Goal: Transaction & Acquisition: Purchase product/service

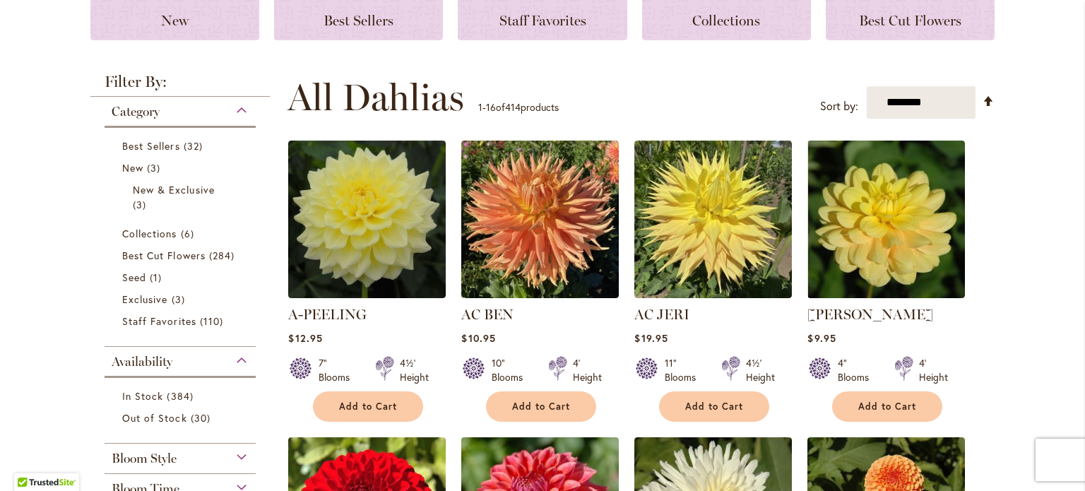
scroll to position [282, 0]
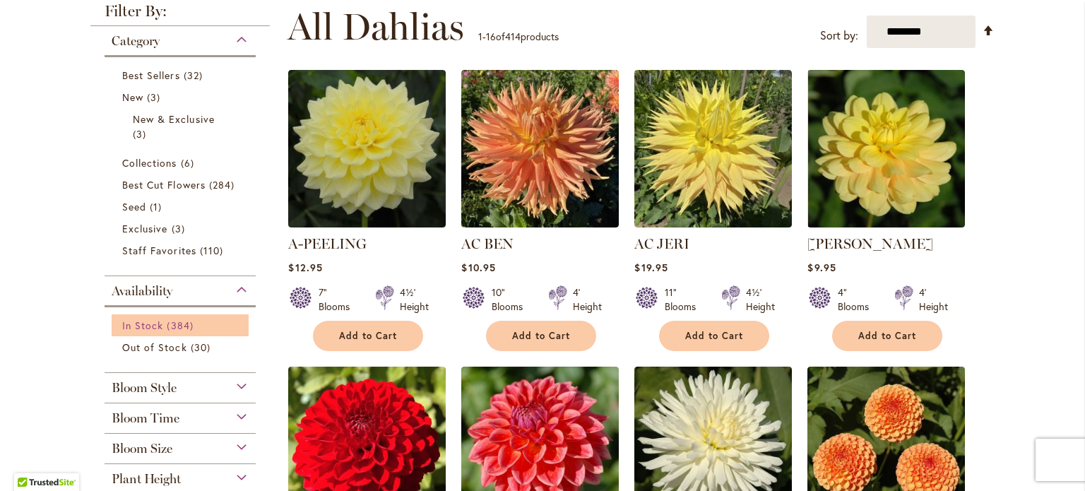
click at [150, 323] on span "In Stock" at bounding box center [142, 324] width 41 height 13
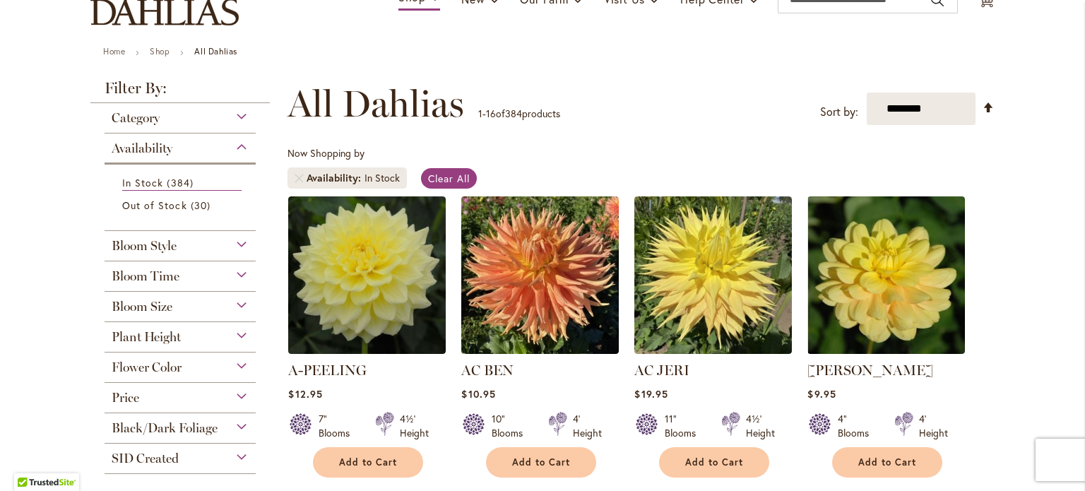
scroll to position [168, 0]
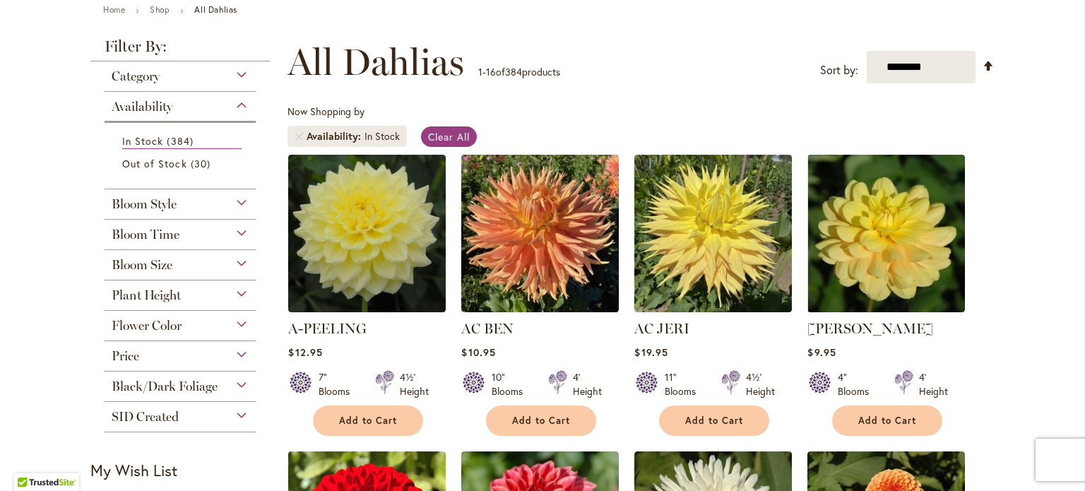
click at [155, 355] on div "Price" at bounding box center [180, 352] width 151 height 23
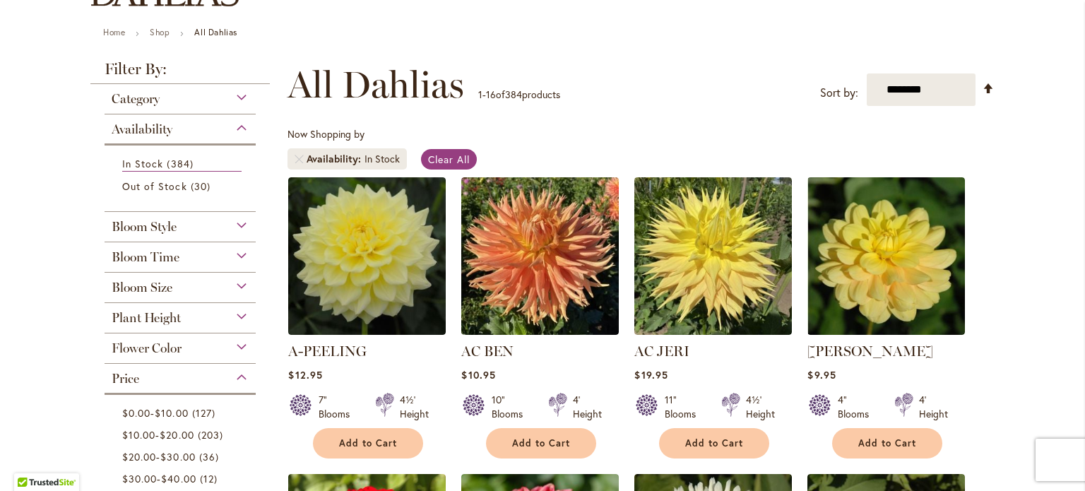
scroll to position [155, 0]
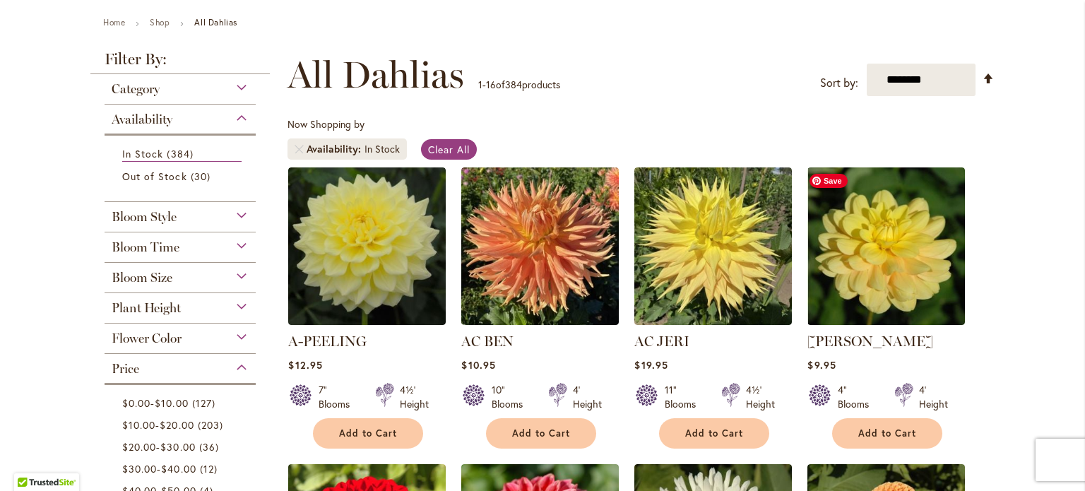
drag, startPoint x: 919, startPoint y: 239, endPoint x: 1008, endPoint y: 219, distance: 91.8
click at [900, 428] on span "Add to Cart" at bounding box center [887, 433] width 58 height 12
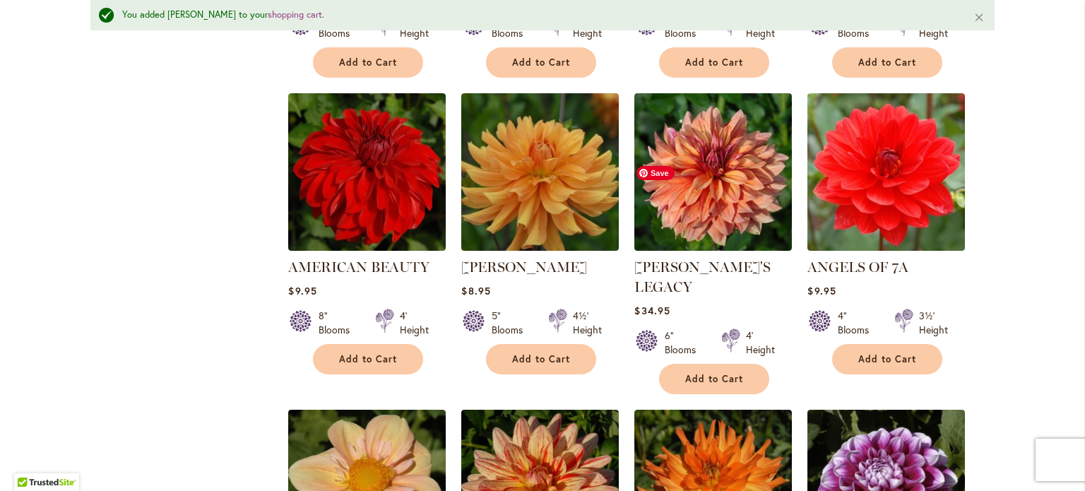
scroll to position [862, 0]
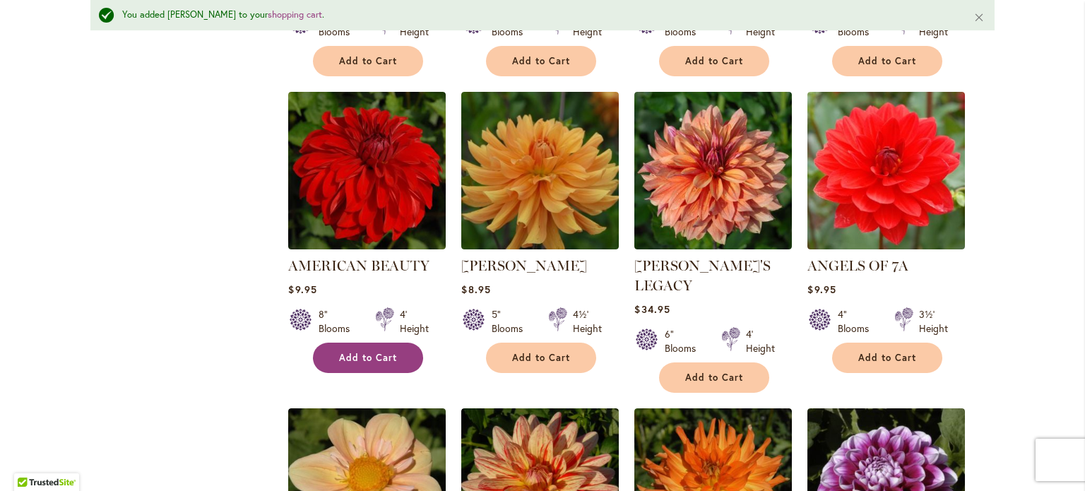
click at [390, 352] on span "Add to Cart" at bounding box center [368, 358] width 58 height 12
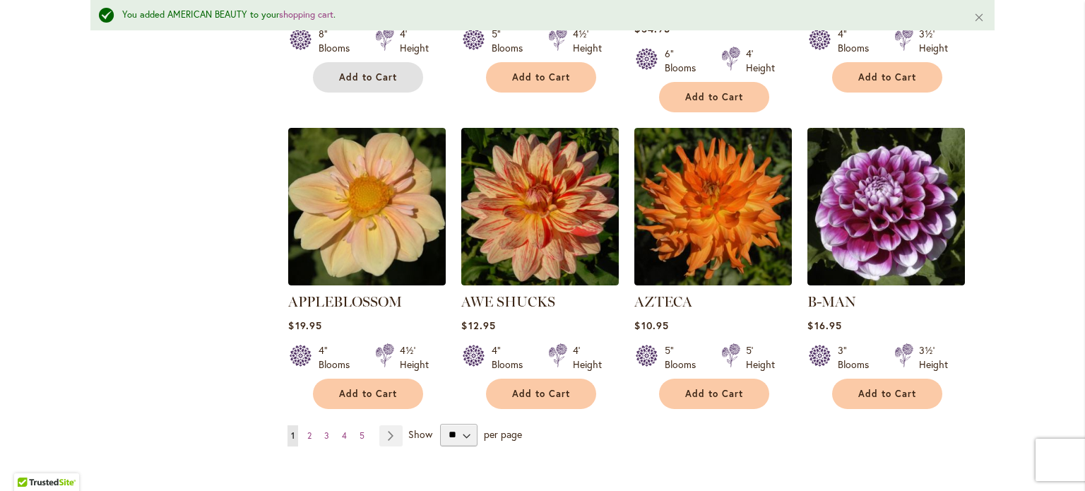
scroll to position [1144, 0]
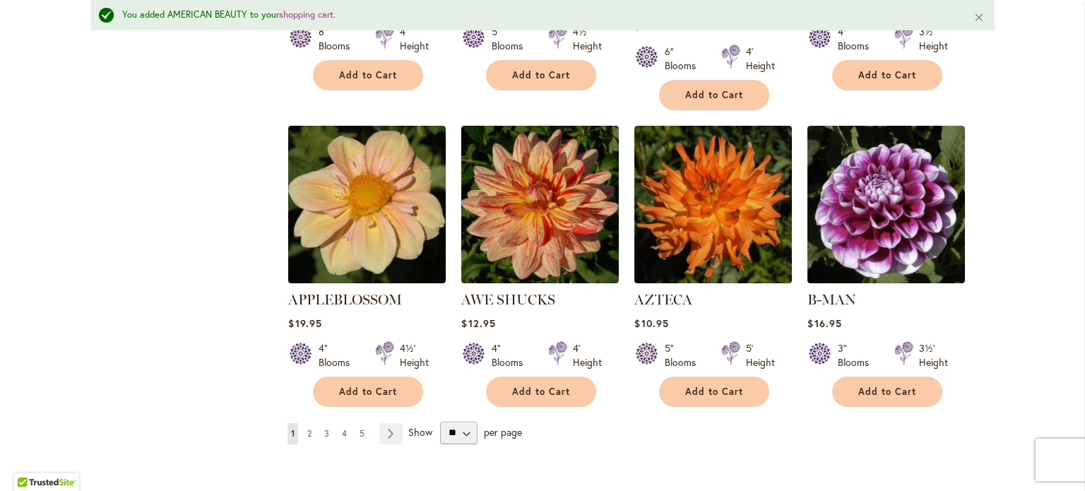
click at [308, 423] on link "Page 2" at bounding box center [309, 433] width 11 height 21
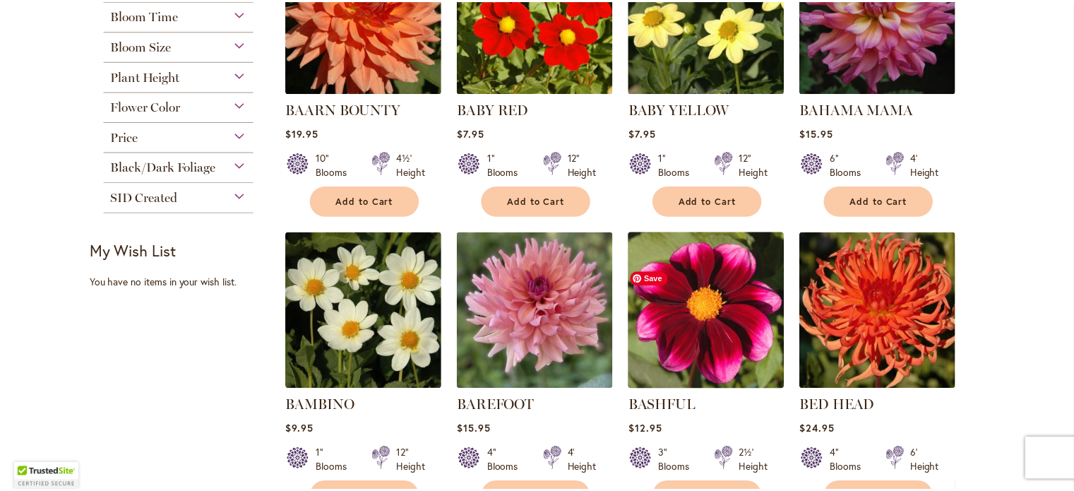
scroll to position [424, 0]
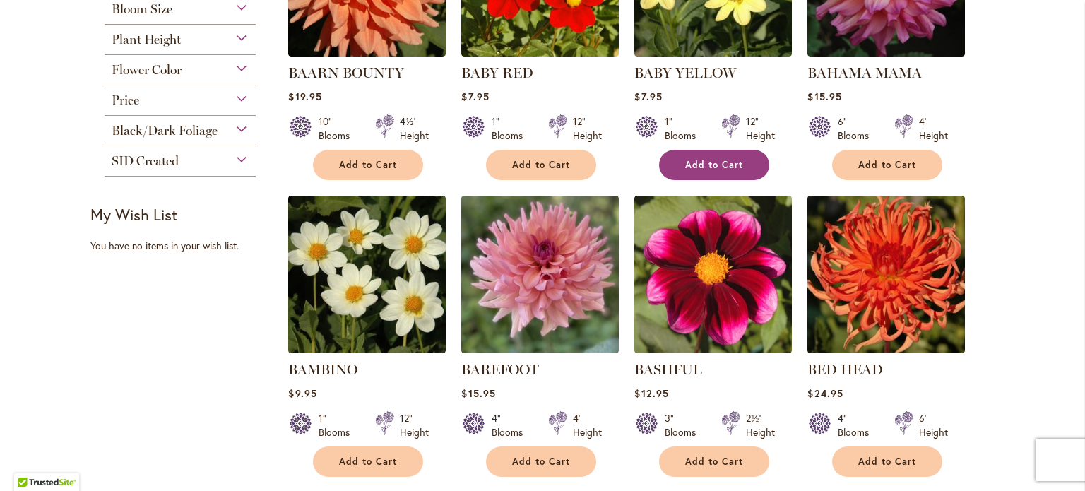
click at [742, 156] on button "Add to Cart" at bounding box center [714, 165] width 110 height 30
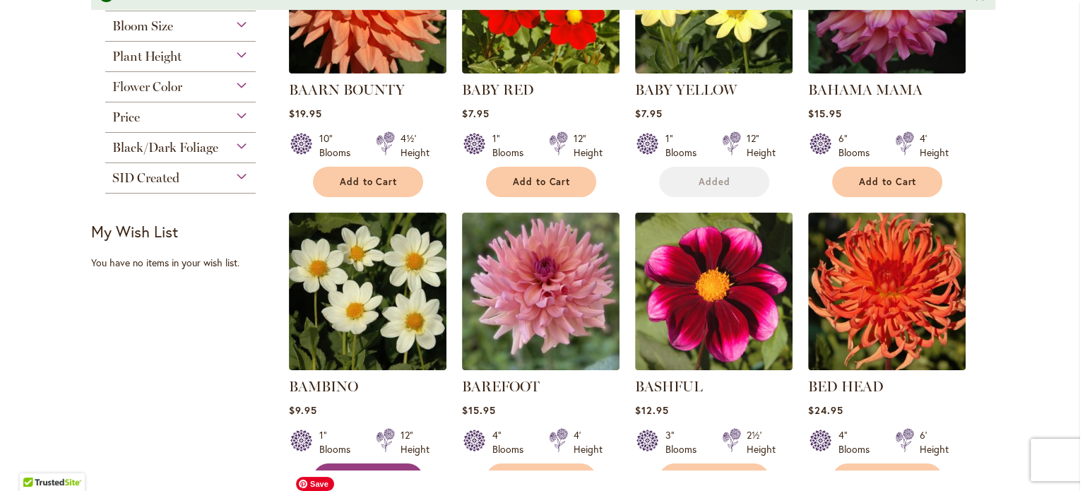
scroll to position [460, 0]
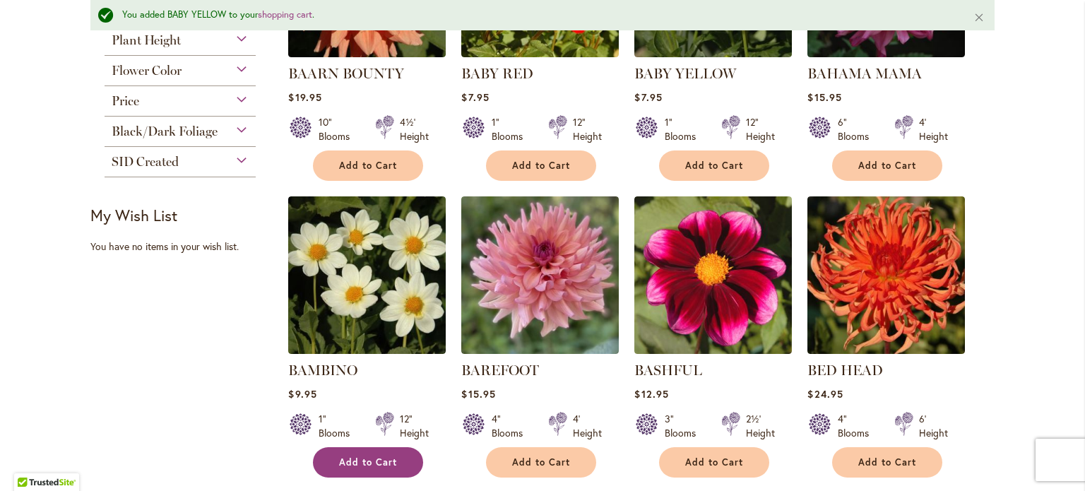
click at [376, 462] on span "Add to Cart" at bounding box center [368, 462] width 58 height 12
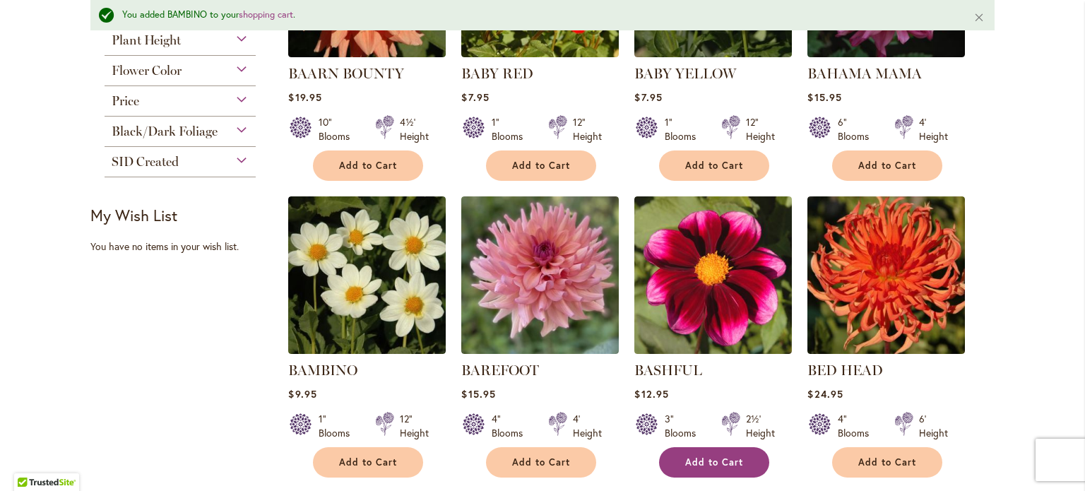
click at [735, 465] on button "Add to Cart" at bounding box center [714, 462] width 110 height 30
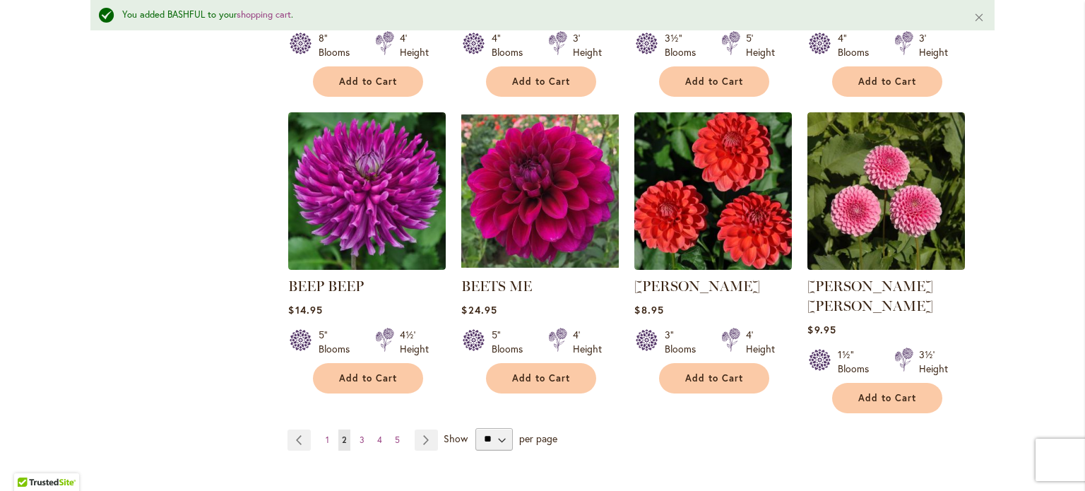
scroll to position [1167, 0]
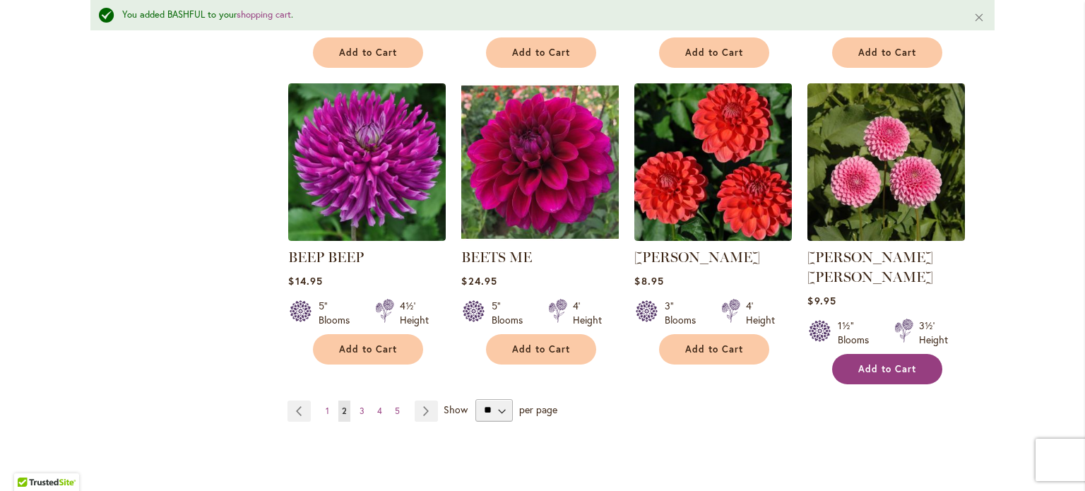
click at [907, 354] on button "Add to Cart" at bounding box center [887, 369] width 110 height 30
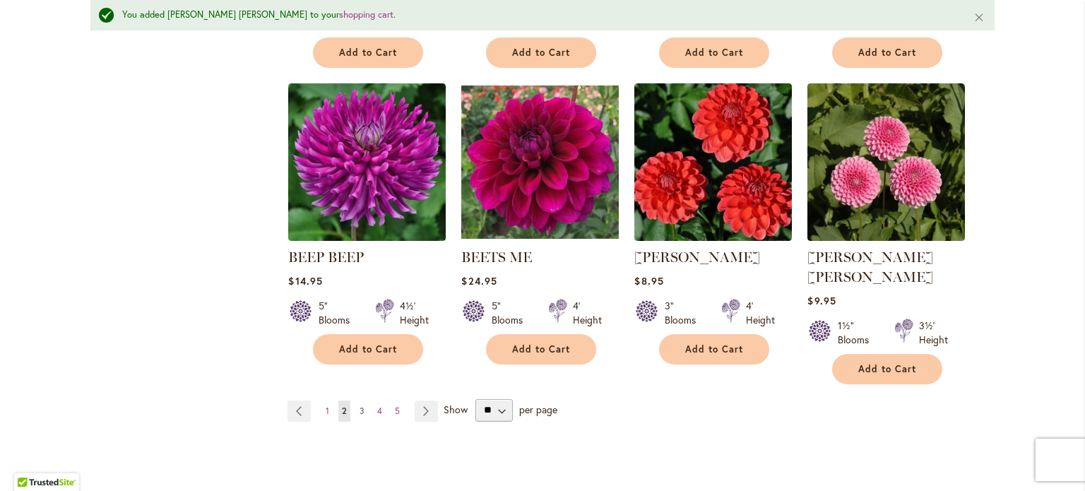
click at [359, 405] on span "3" at bounding box center [361, 410] width 5 height 11
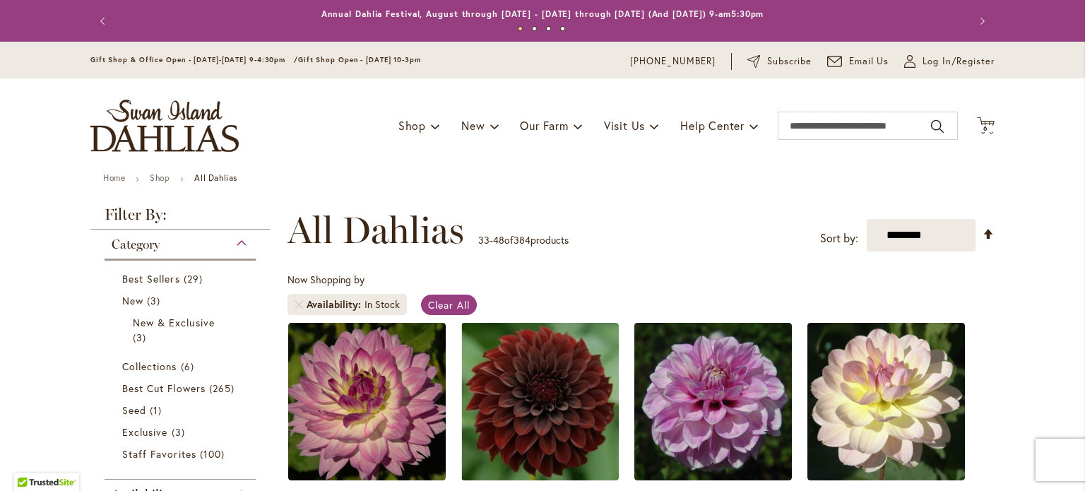
scroll to position [212, 0]
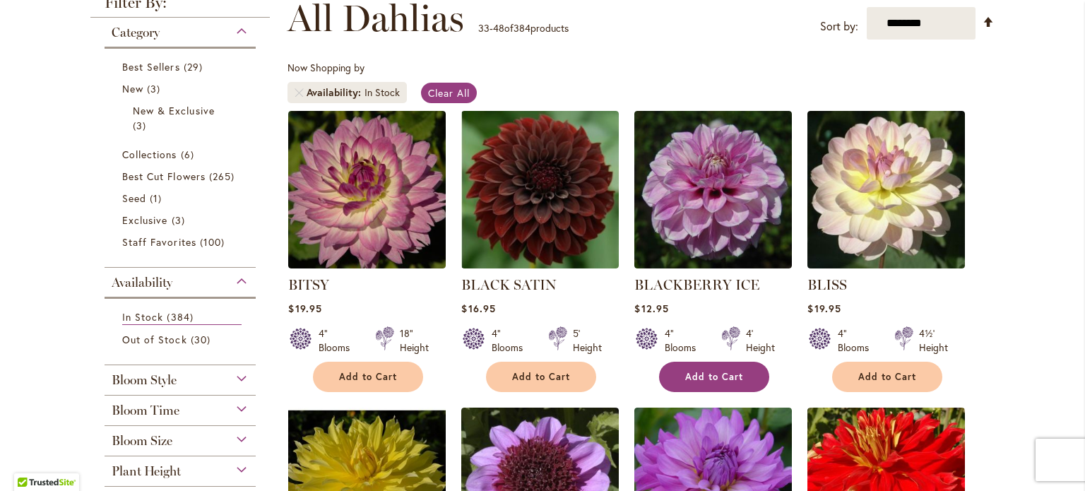
click at [732, 379] on span "Add to Cart" at bounding box center [714, 377] width 58 height 12
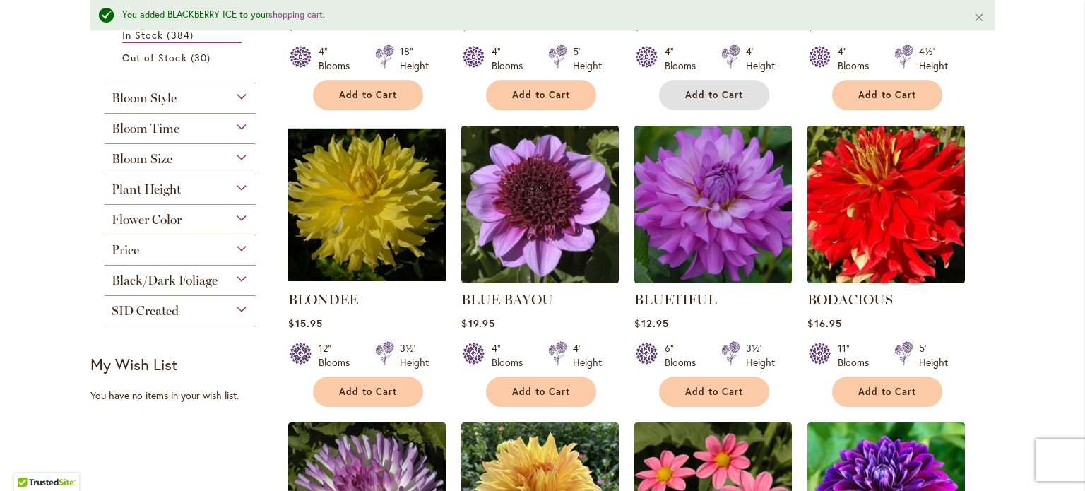
scroll to position [602, 0]
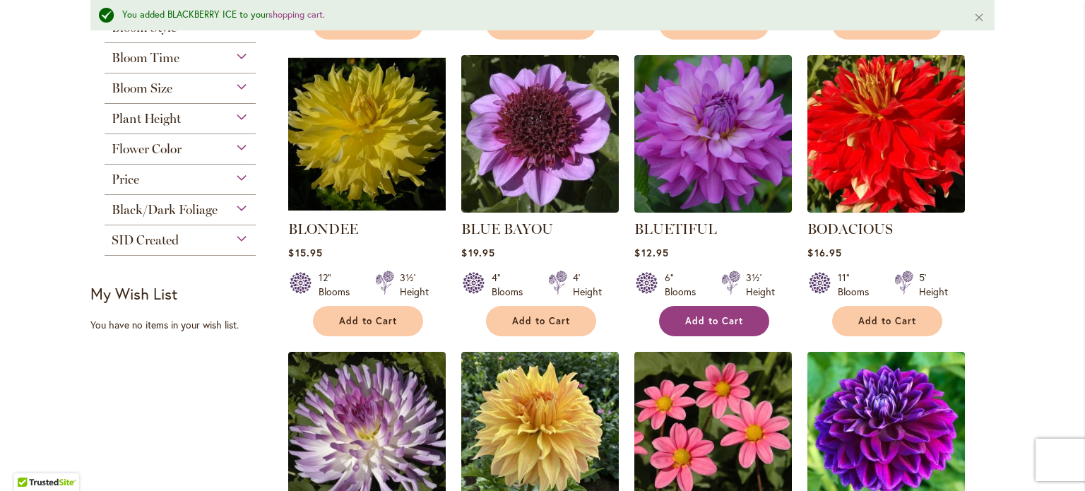
click at [685, 316] on span "Add to Cart" at bounding box center [714, 321] width 58 height 12
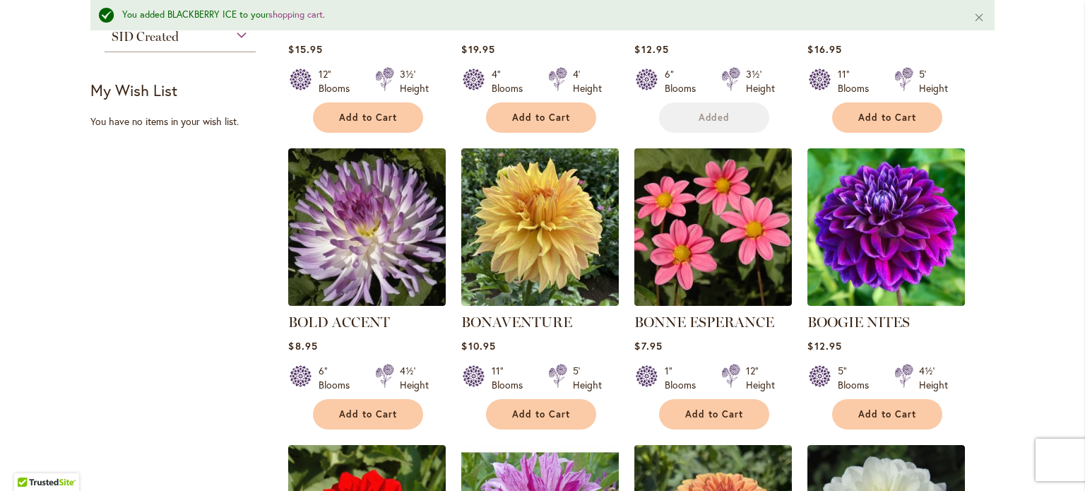
scroll to position [884, 0]
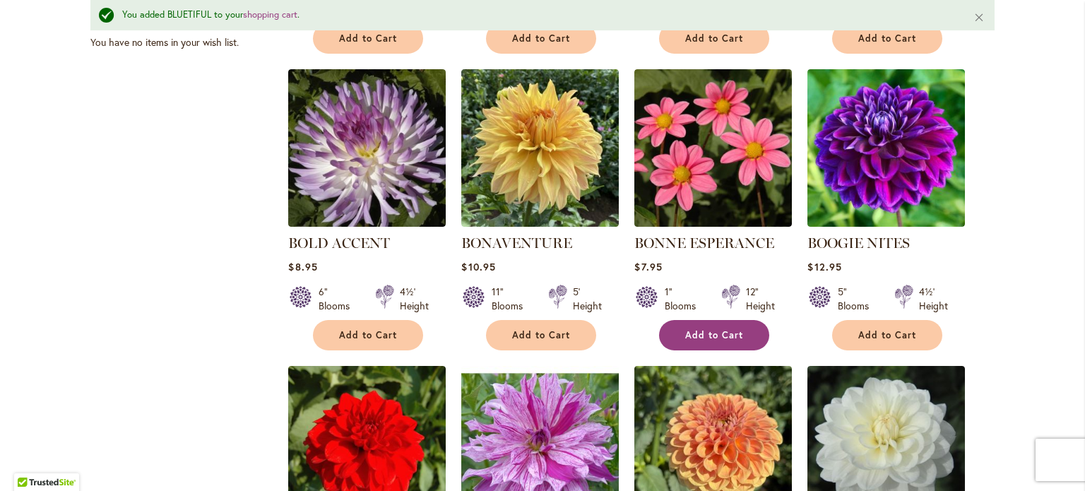
click at [751, 328] on button "Add to Cart" at bounding box center [714, 335] width 110 height 30
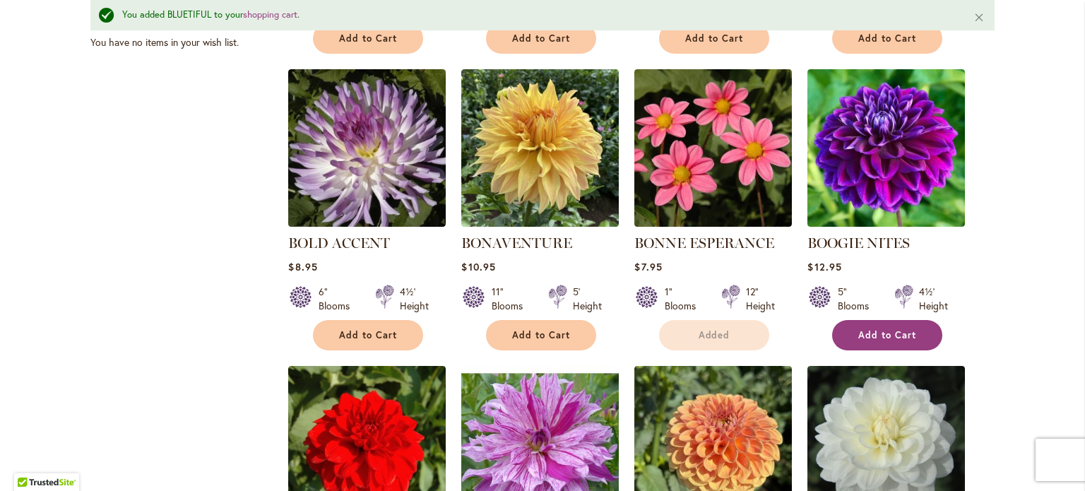
click at [896, 339] on button "Add to Cart" at bounding box center [887, 335] width 110 height 30
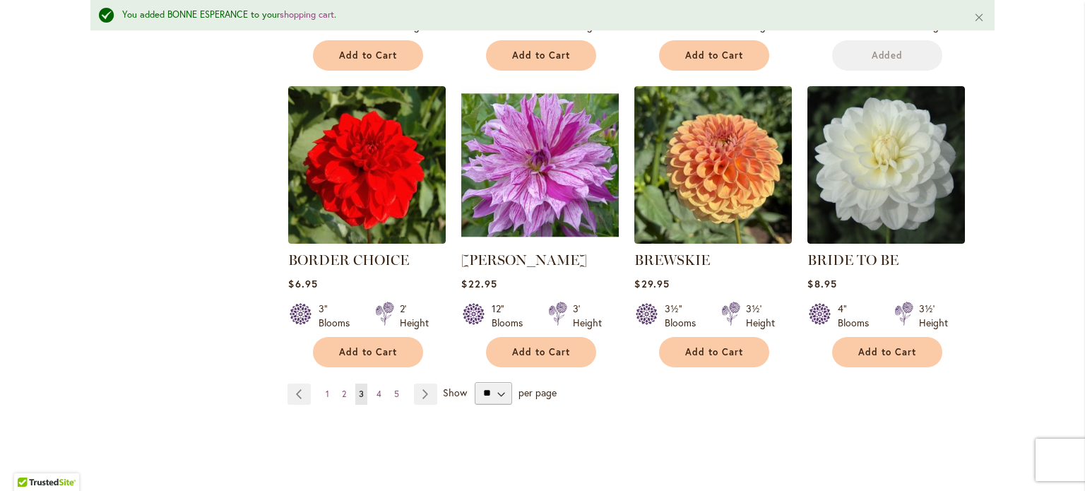
scroll to position [1167, 0]
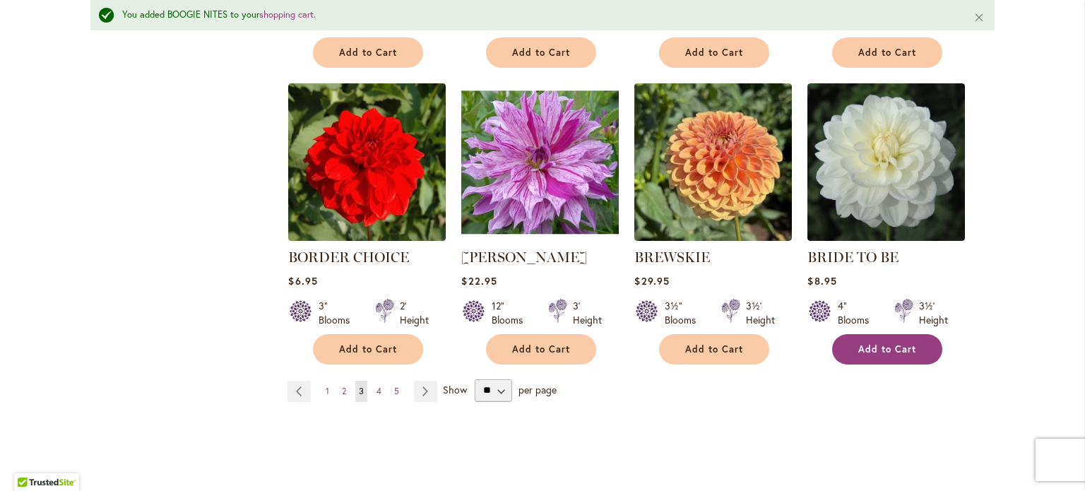
click at [869, 347] on span "Add to Cart" at bounding box center [887, 349] width 58 height 12
click at [376, 389] on span "4" at bounding box center [378, 391] width 5 height 11
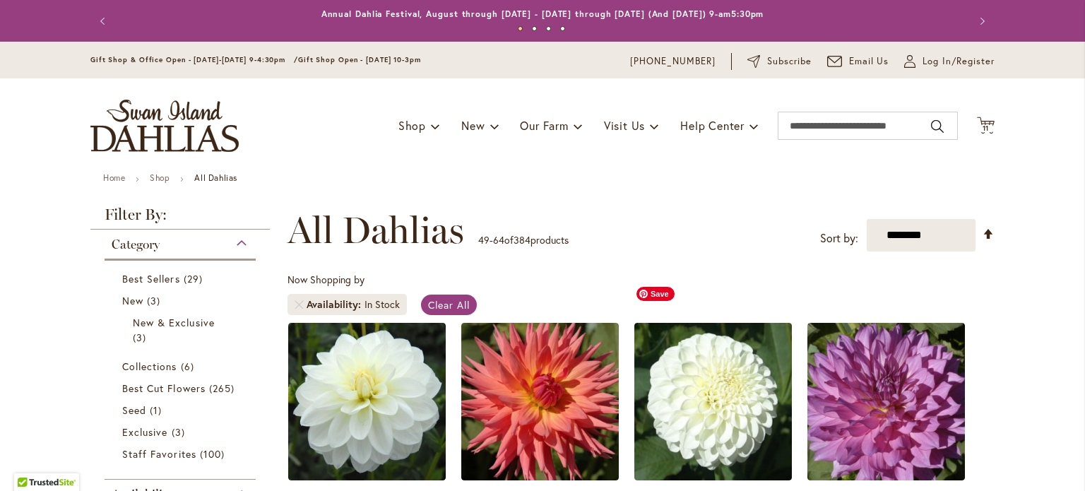
scroll to position [212, 0]
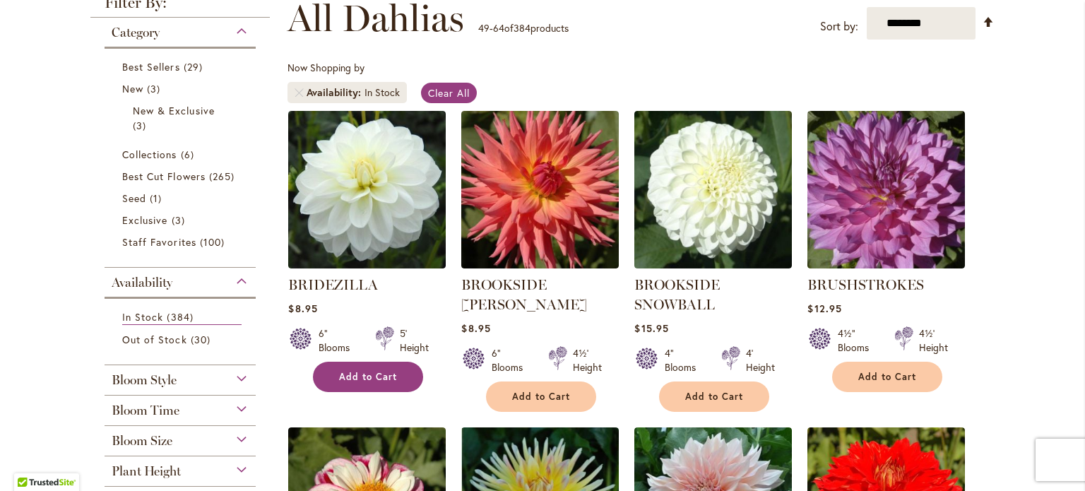
click at [376, 372] on span "Add to Cart" at bounding box center [368, 377] width 58 height 12
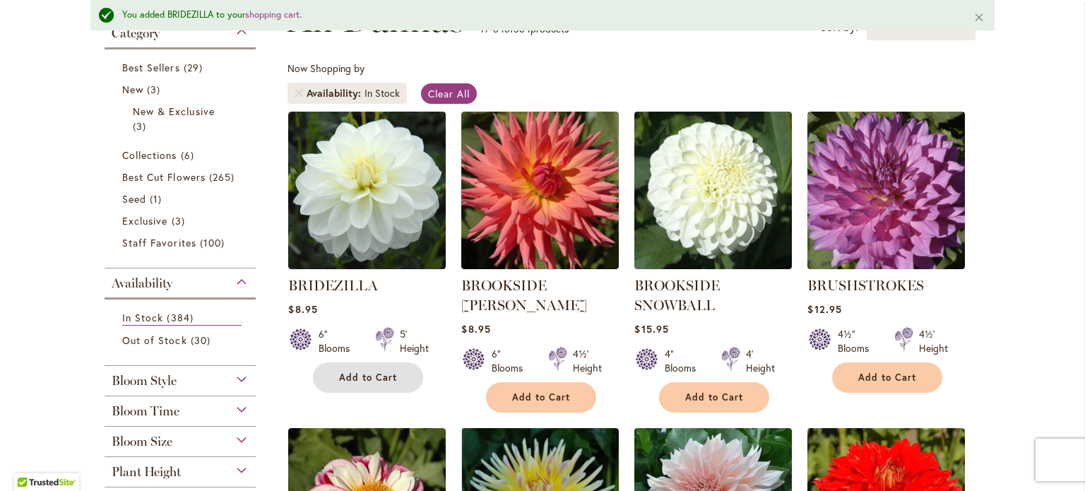
scroll to position [319, 0]
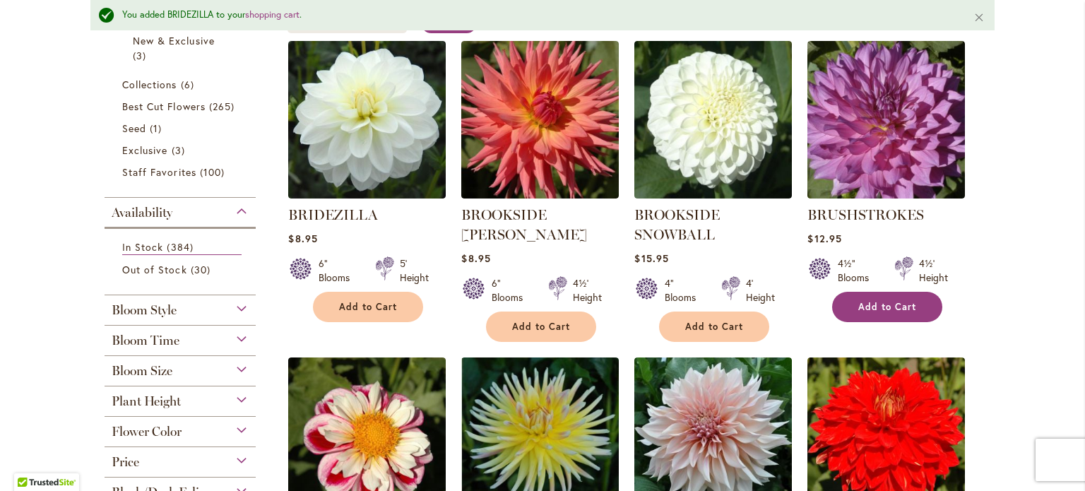
click at [912, 310] on button "Add to Cart" at bounding box center [887, 307] width 110 height 30
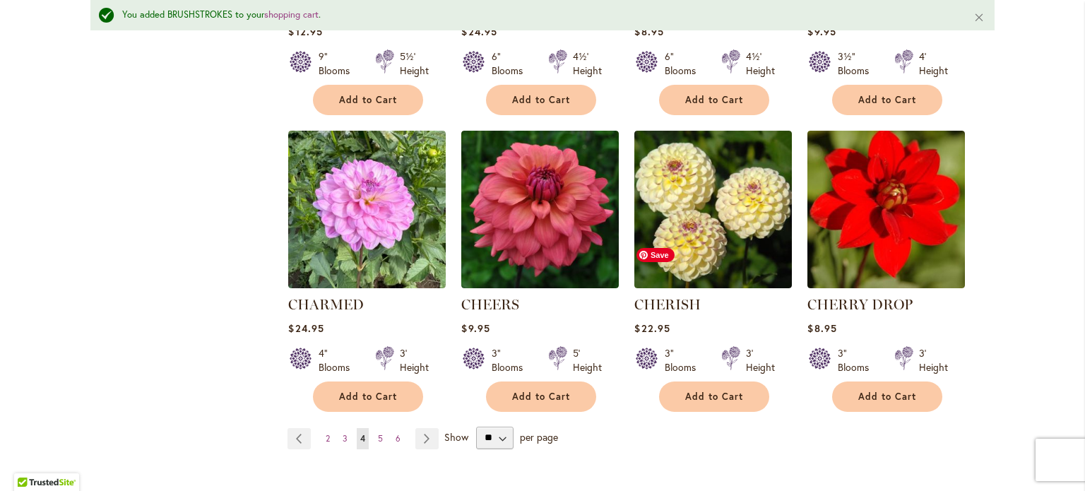
scroll to position [1167, 0]
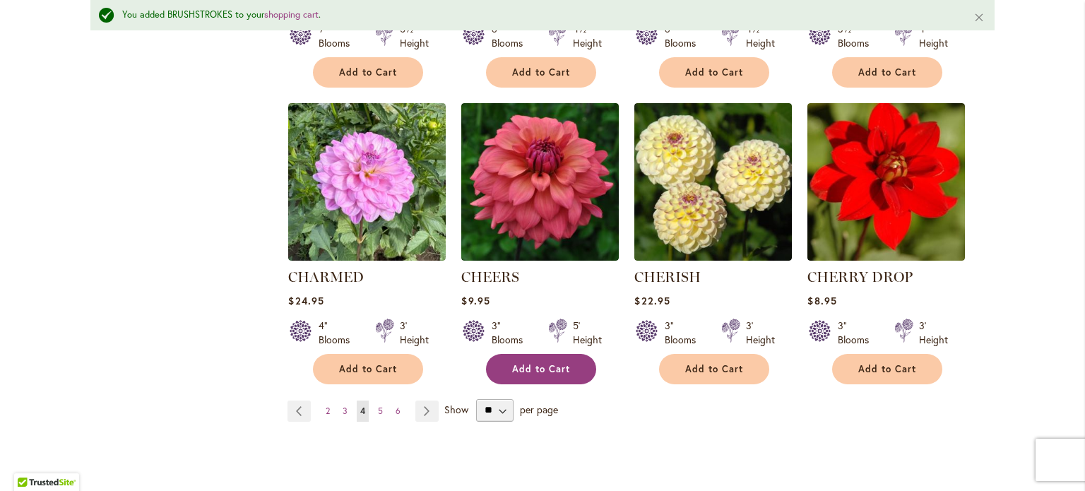
click at [544, 369] on span "Add to Cart" at bounding box center [541, 369] width 58 height 12
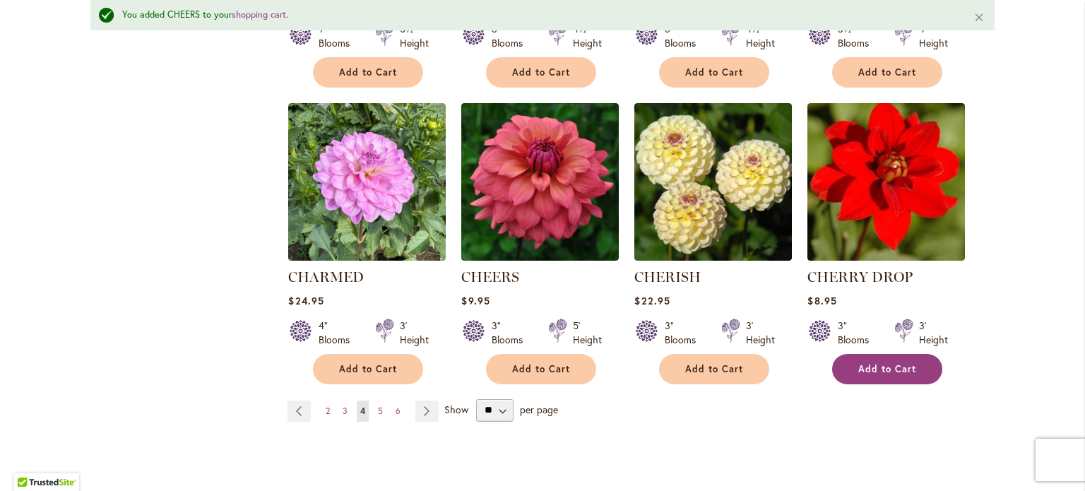
click at [867, 371] on button "Add to Cart" at bounding box center [887, 369] width 110 height 30
click at [374, 405] on link "Page 5" at bounding box center [380, 410] width 12 height 21
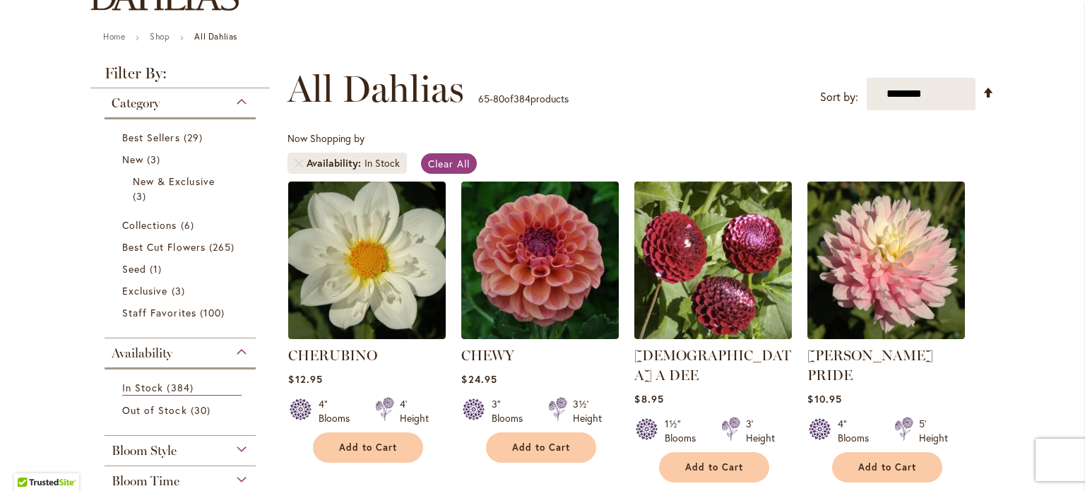
scroll to position [282, 0]
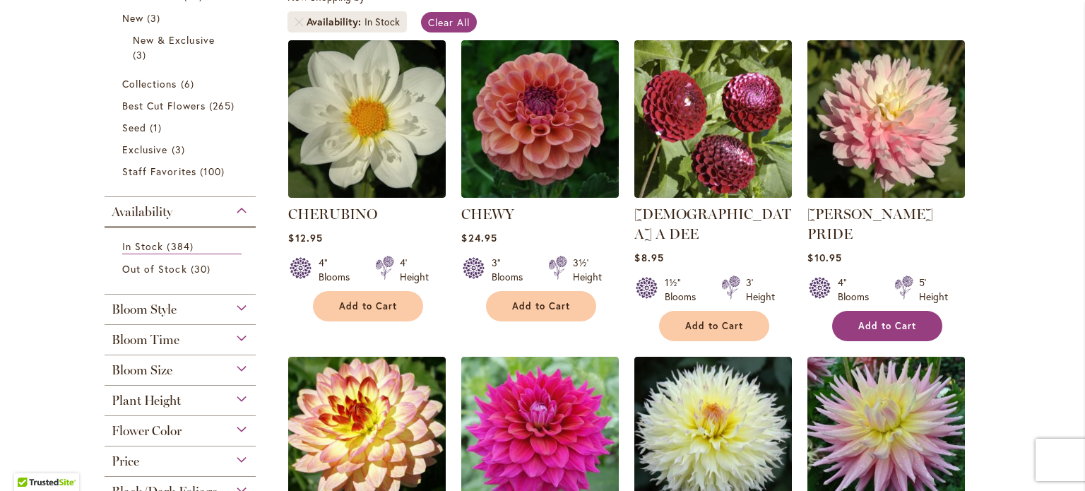
click at [904, 311] on button "Add to Cart" at bounding box center [887, 326] width 110 height 30
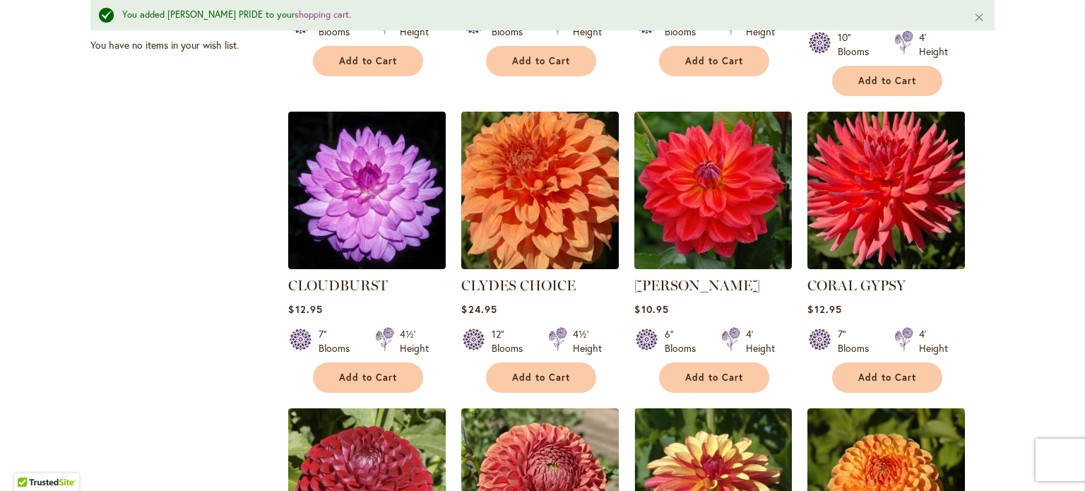
scroll to position [884, 0]
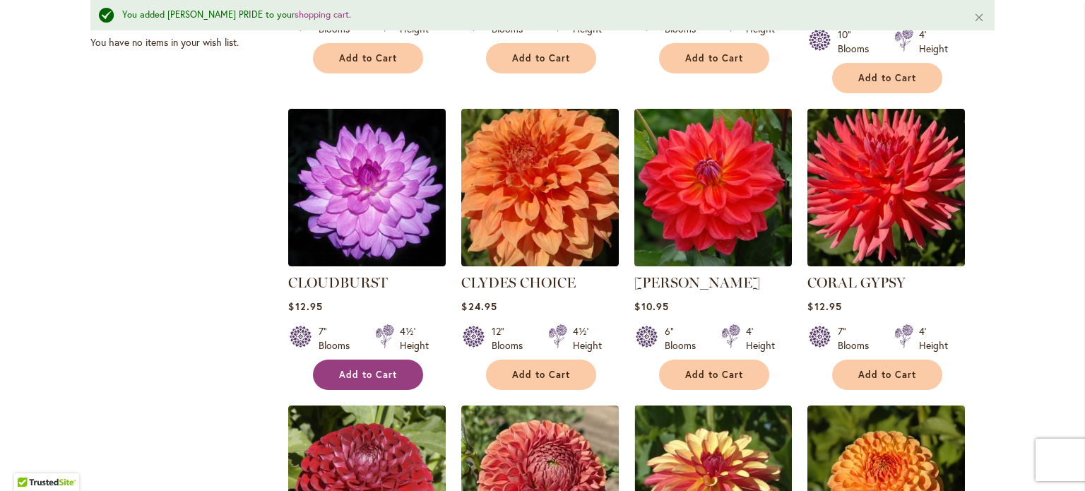
click at [383, 369] on span "Add to Cart" at bounding box center [368, 375] width 58 height 12
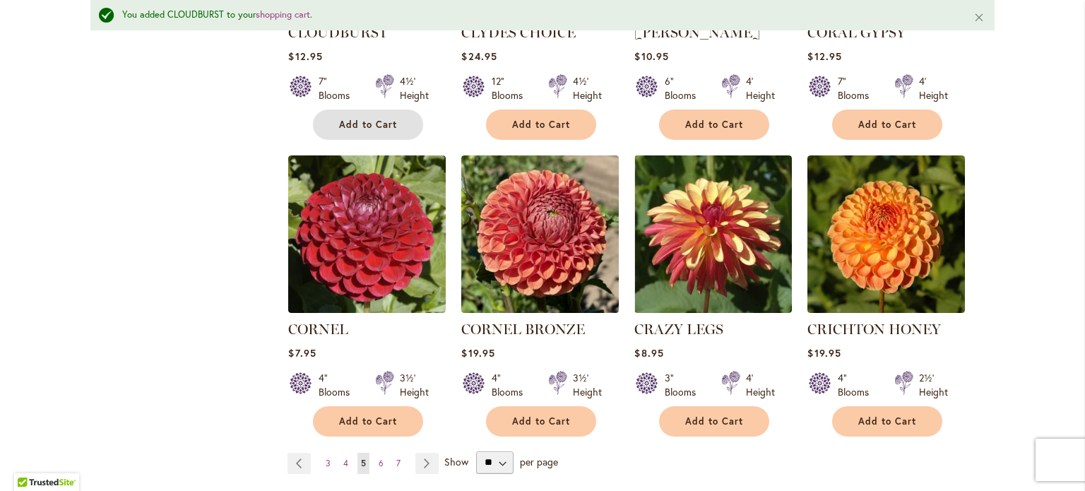
scroll to position [1167, 0]
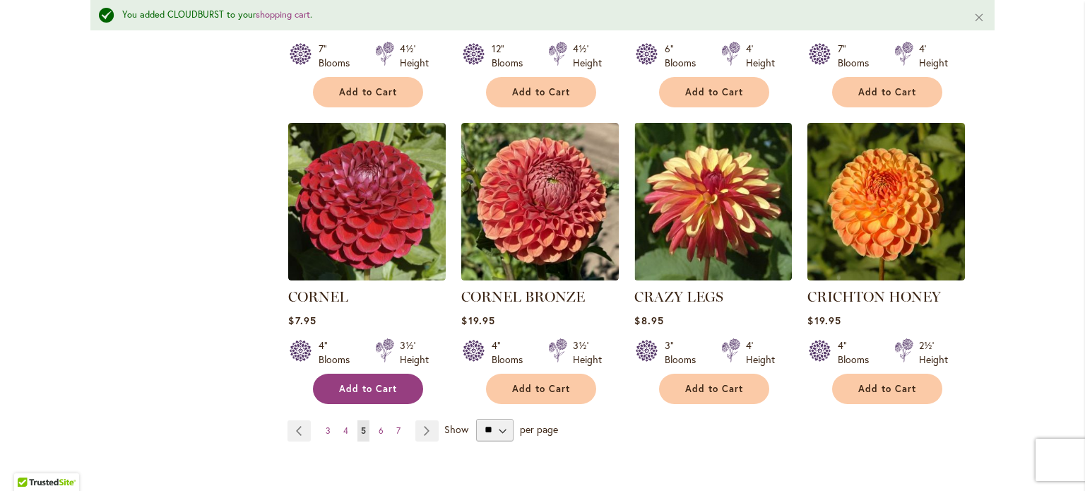
click at [338, 374] on button "Add to Cart" at bounding box center [368, 389] width 110 height 30
click at [416, 420] on link "Page Next" at bounding box center [426, 430] width 23 height 21
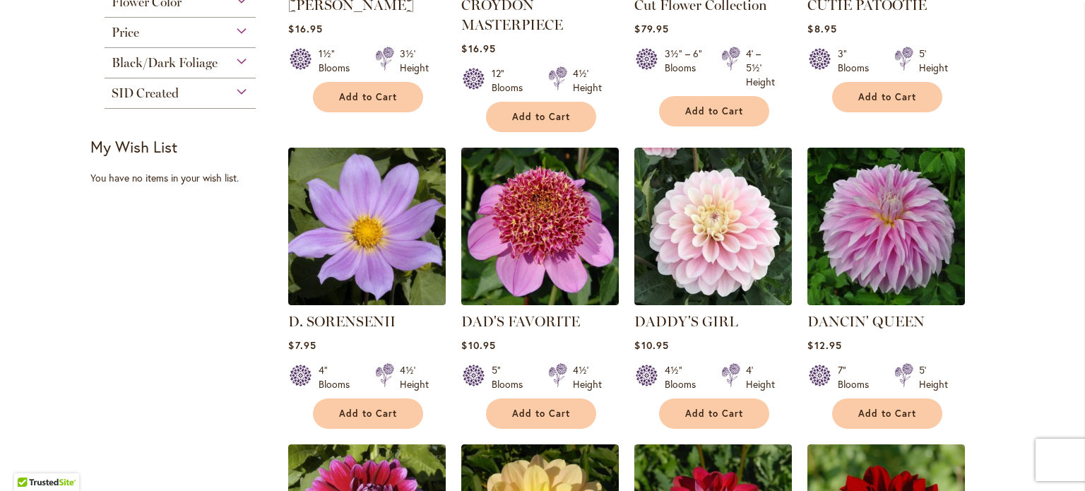
scroll to position [494, 0]
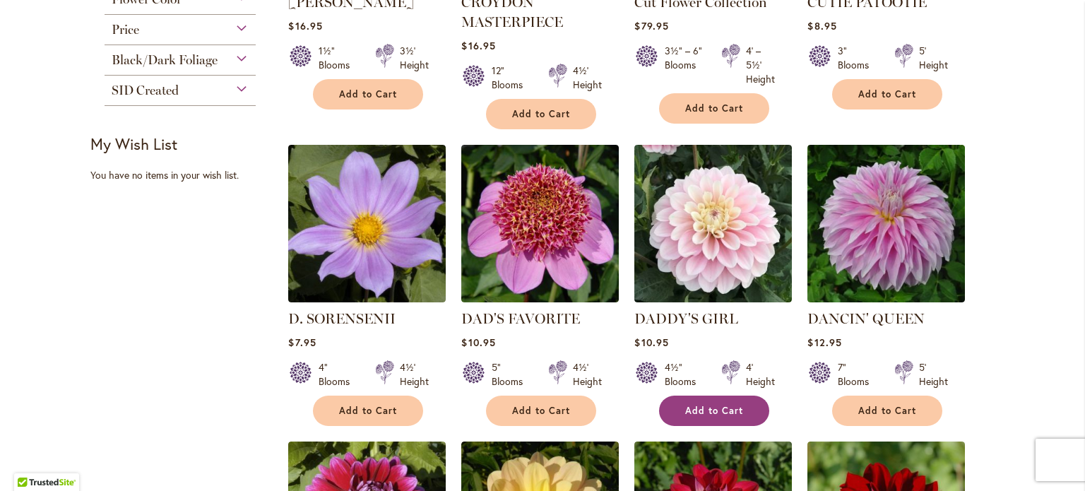
click at [705, 417] on button "Add to Cart" at bounding box center [714, 410] width 110 height 30
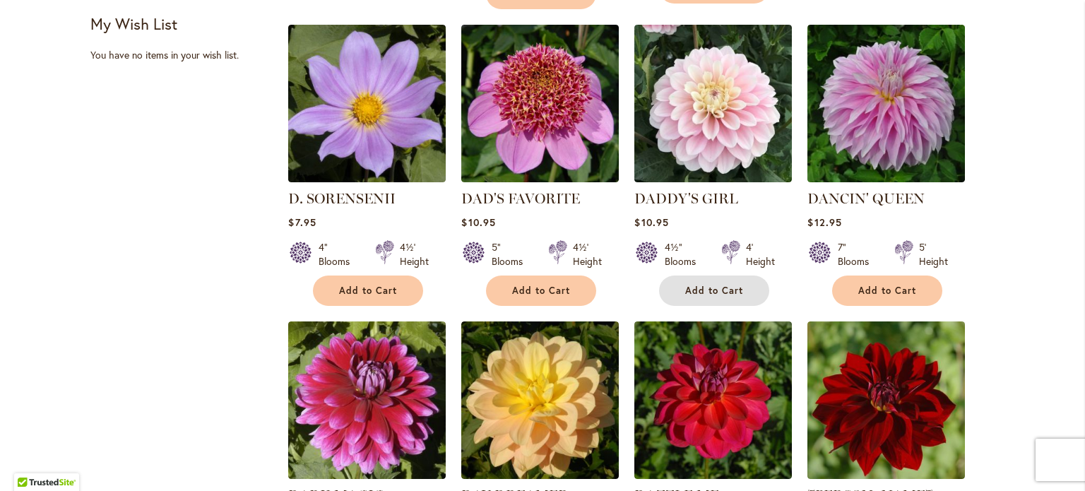
scroll to position [636, 0]
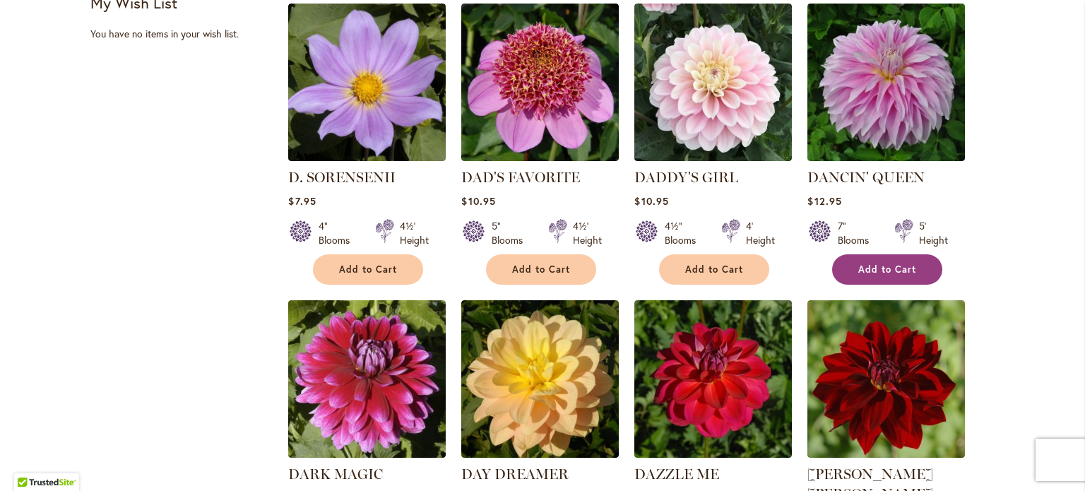
click at [907, 269] on span "Add to Cart" at bounding box center [887, 269] width 58 height 12
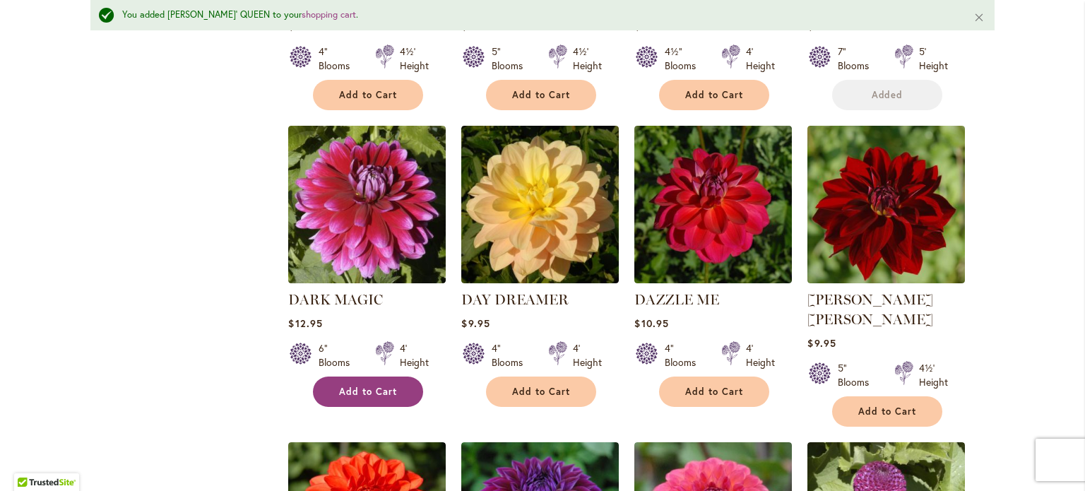
scroll to position [884, 0]
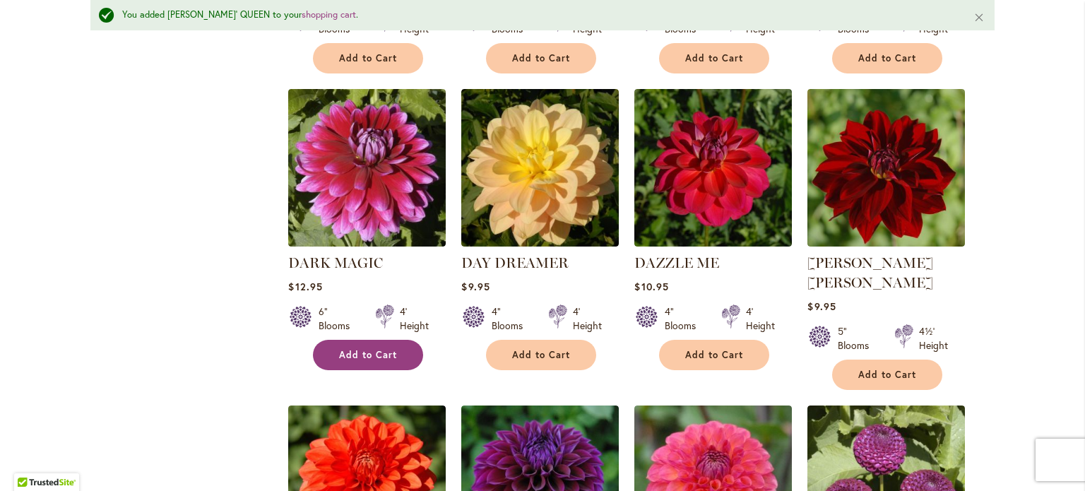
click at [364, 354] on span "Add to Cart" at bounding box center [368, 355] width 58 height 12
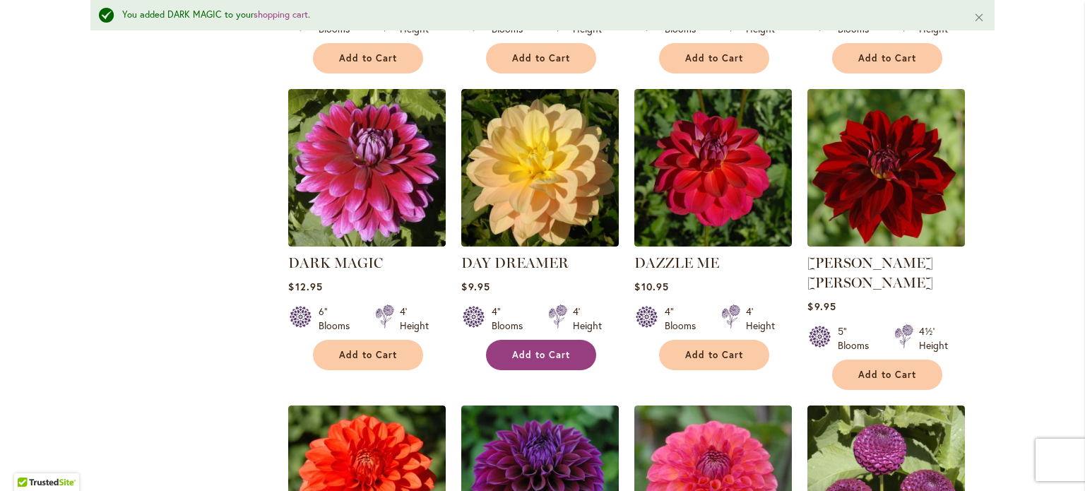
click at [566, 352] on button "Add to Cart" at bounding box center [541, 355] width 110 height 30
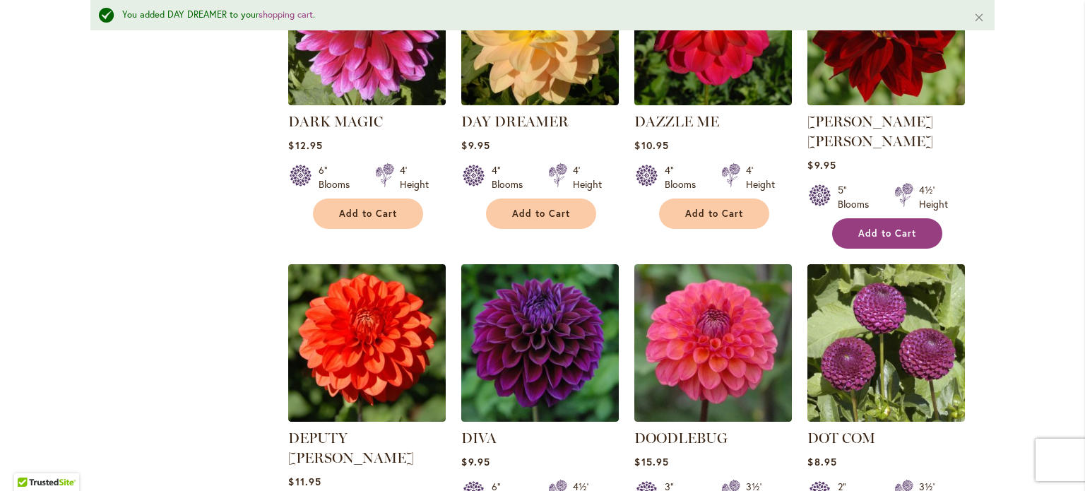
click at [896, 227] on span "Add to Cart" at bounding box center [887, 233] width 58 height 12
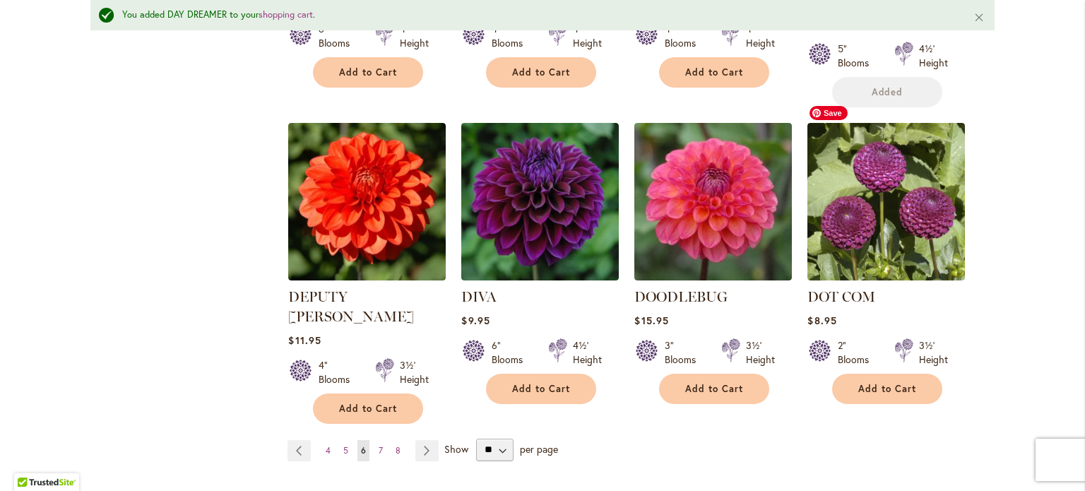
scroll to position [1167, 0]
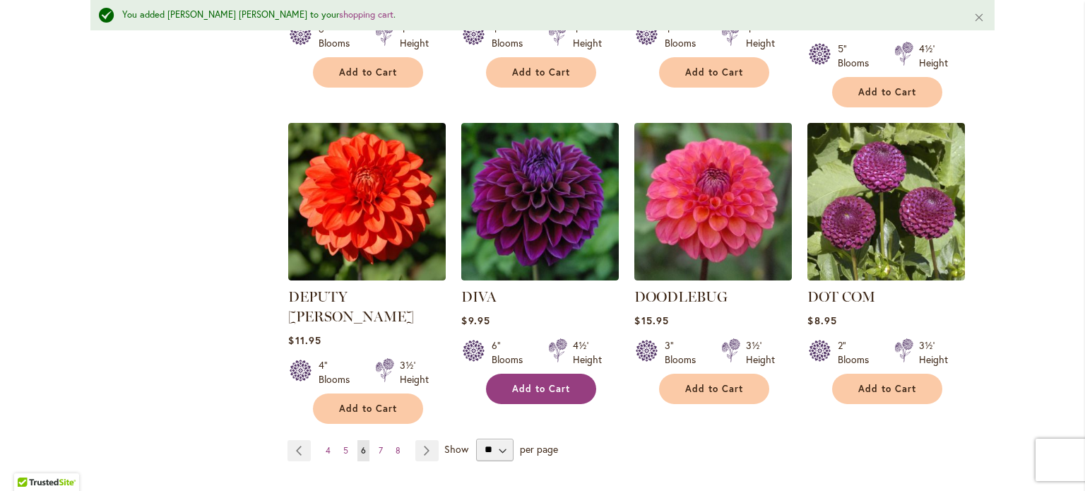
click at [523, 383] on span "Add to Cart" at bounding box center [541, 389] width 58 height 12
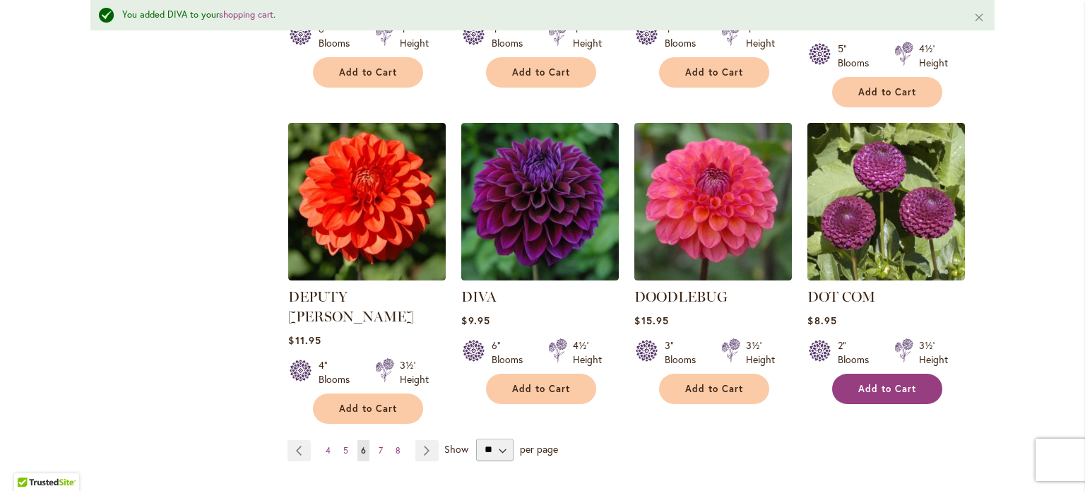
click at [926, 374] on button "Add to Cart" at bounding box center [887, 389] width 110 height 30
click at [376, 440] on link "Page 7" at bounding box center [380, 450] width 11 height 21
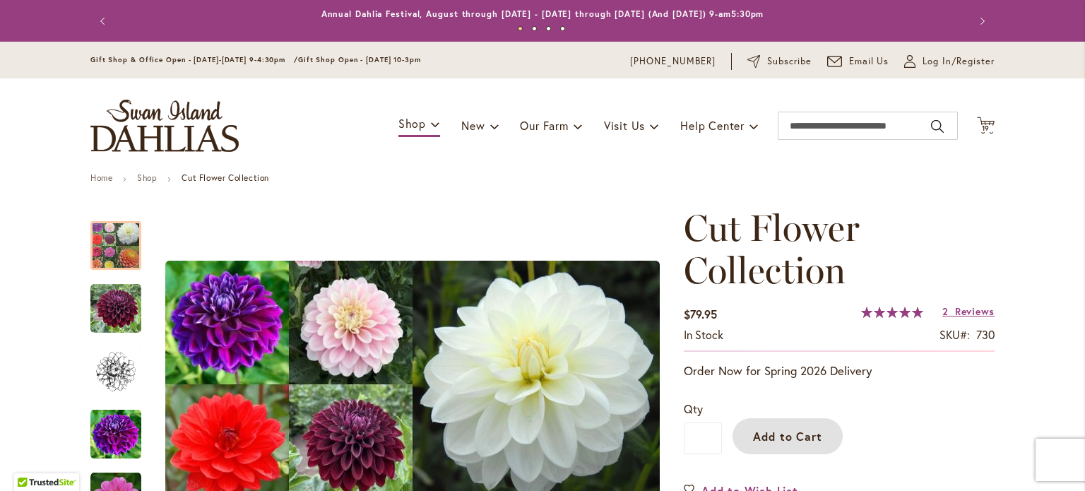
drag, startPoint x: 780, startPoint y: 434, endPoint x: 755, endPoint y: 395, distance: 46.0
click at [780, 434] on span "Add to Cart" at bounding box center [788, 436] width 70 height 15
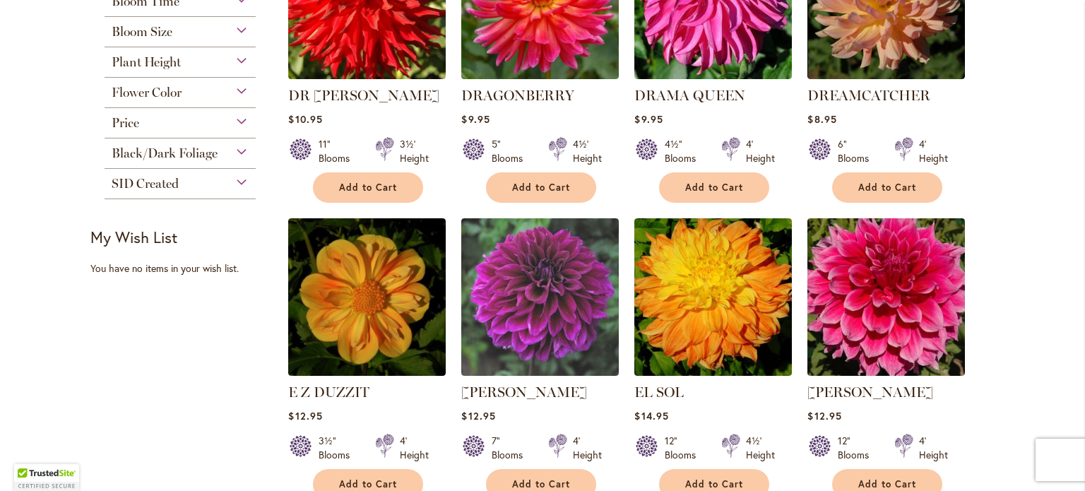
scroll to position [521, 0]
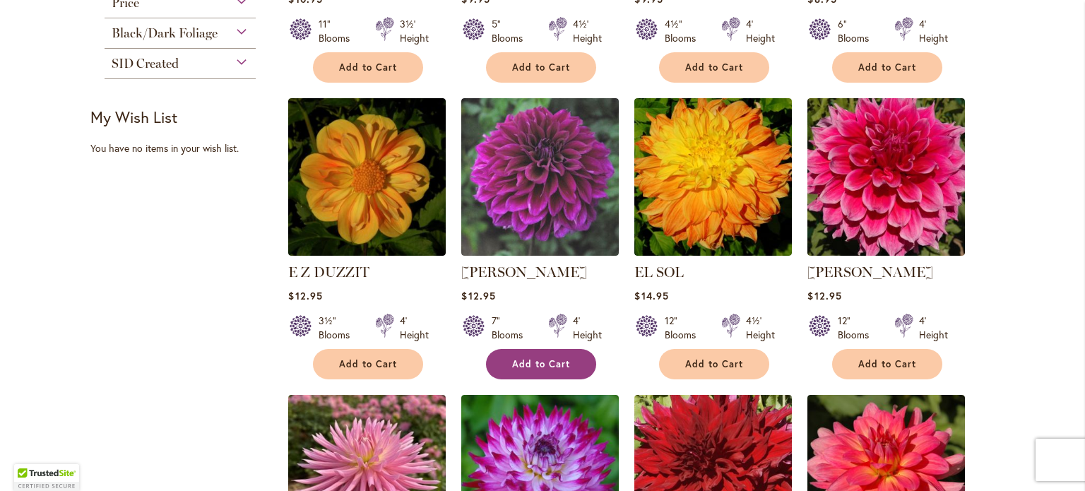
click at [556, 369] on button "Add to Cart" at bounding box center [541, 364] width 110 height 30
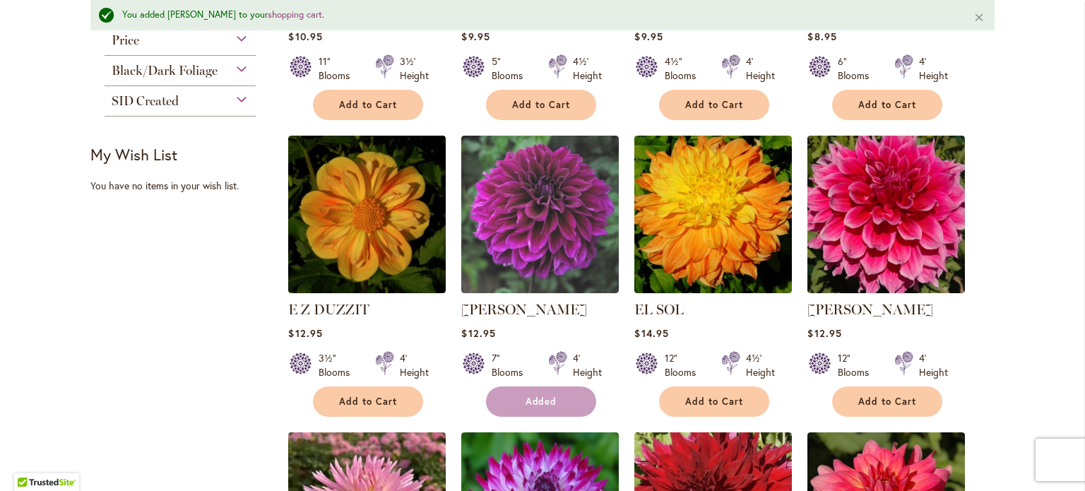
scroll to position [558, 0]
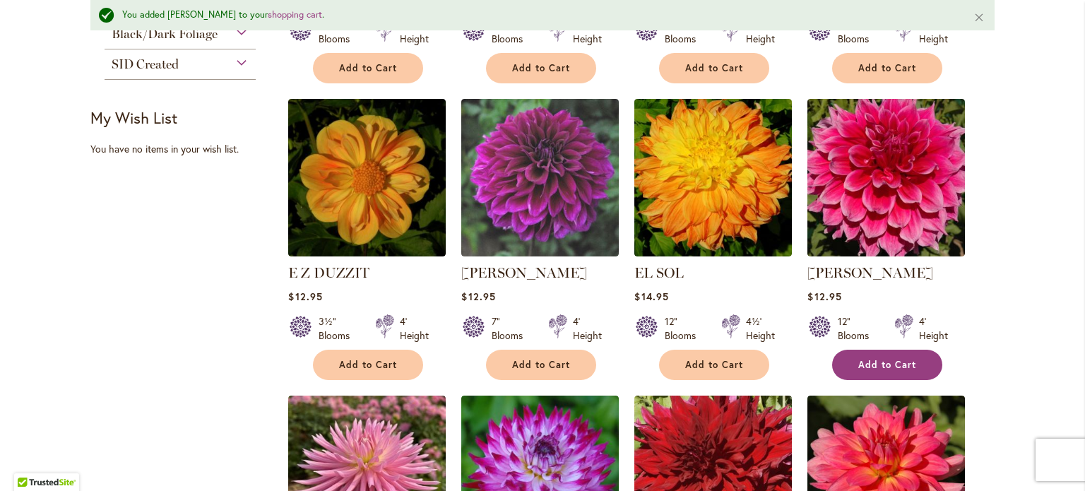
click at [914, 359] on button "Add to Cart" at bounding box center [887, 365] width 110 height 30
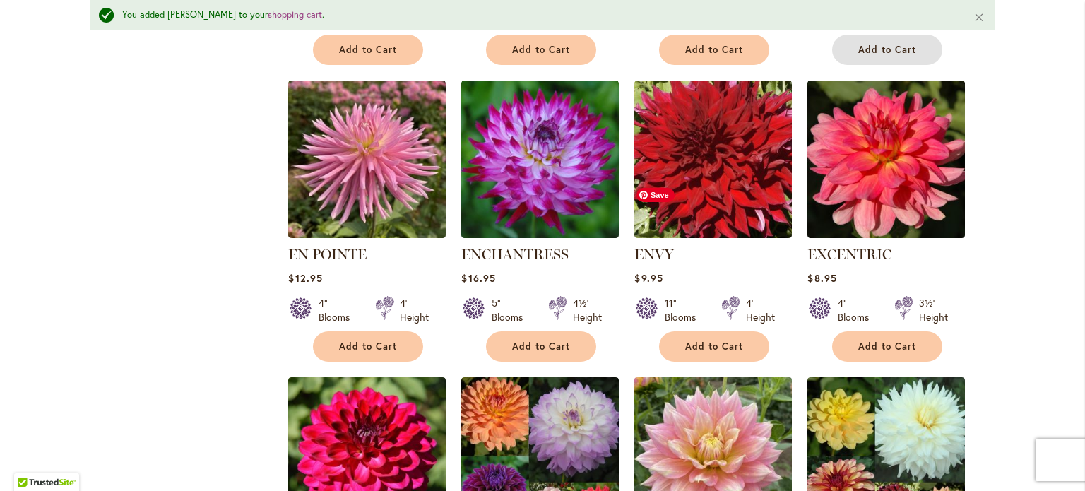
scroll to position [911, 0]
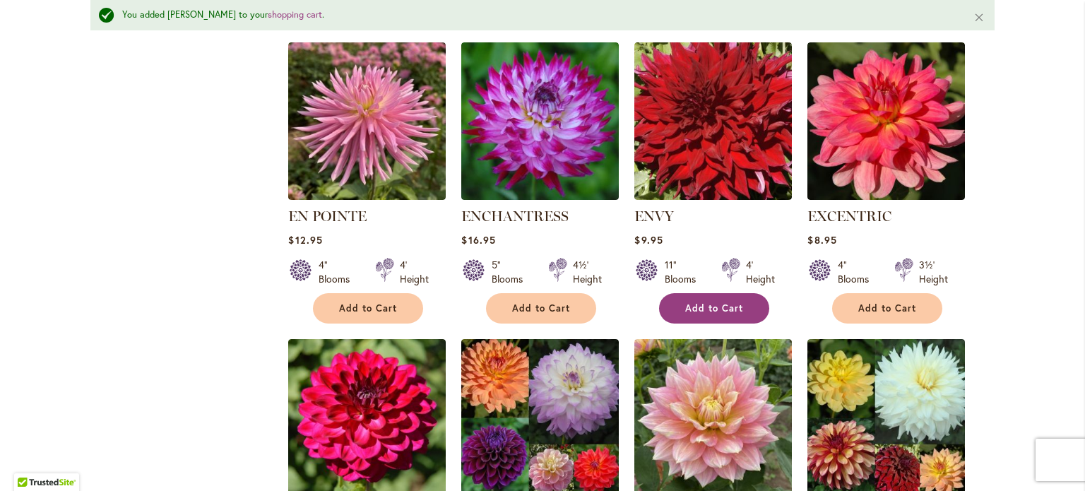
click at [711, 302] on span "Add to Cart" at bounding box center [714, 308] width 58 height 12
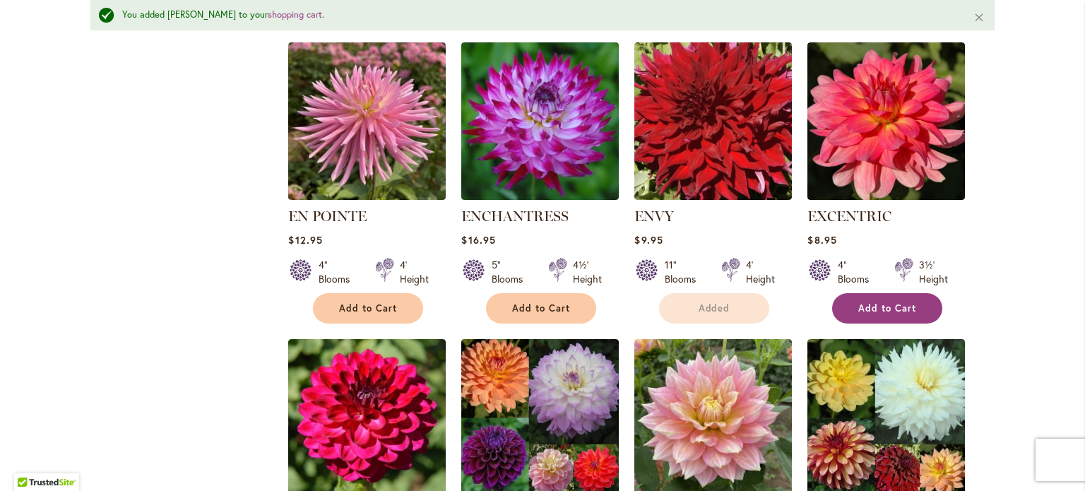
click at [915, 305] on button "Add to Cart" at bounding box center [887, 308] width 110 height 30
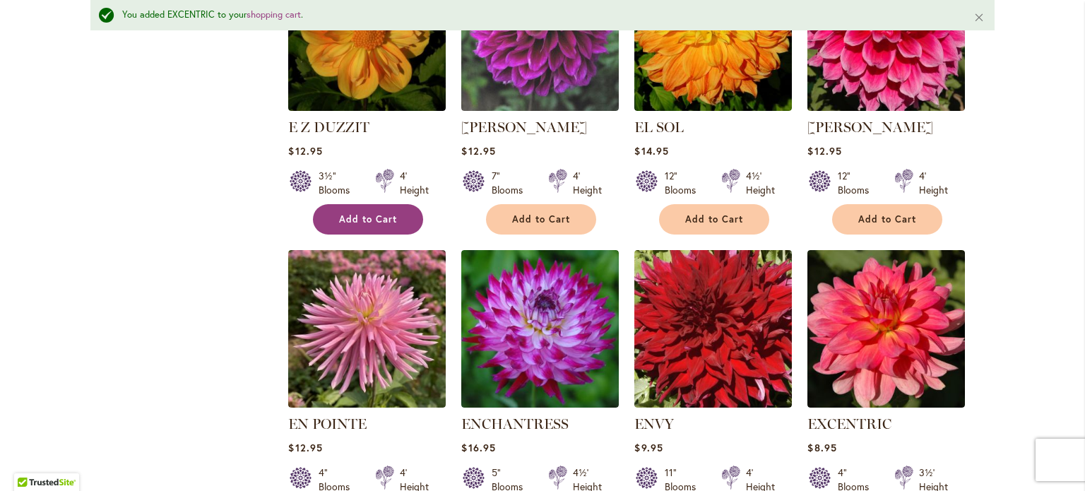
scroll to position [699, 0]
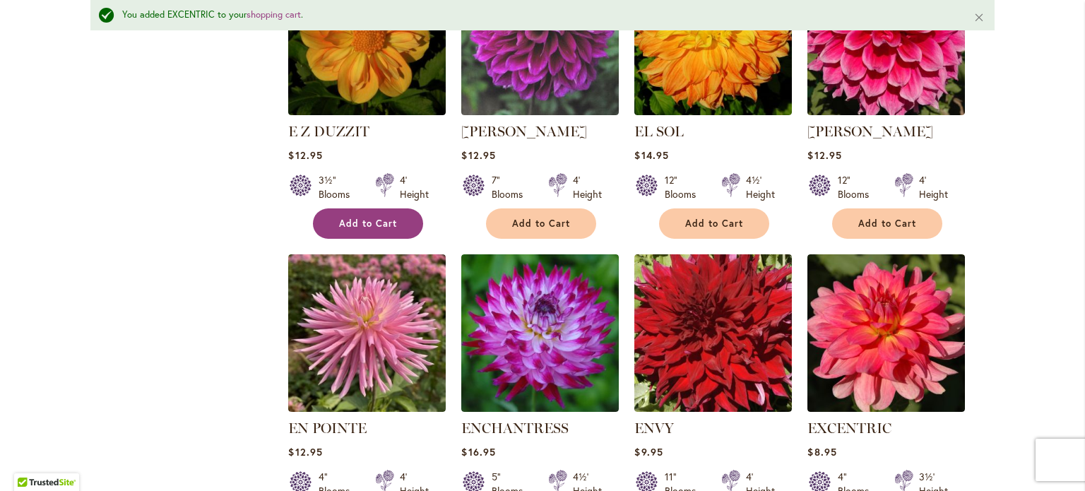
click at [373, 227] on button "Add to Cart" at bounding box center [368, 223] width 110 height 30
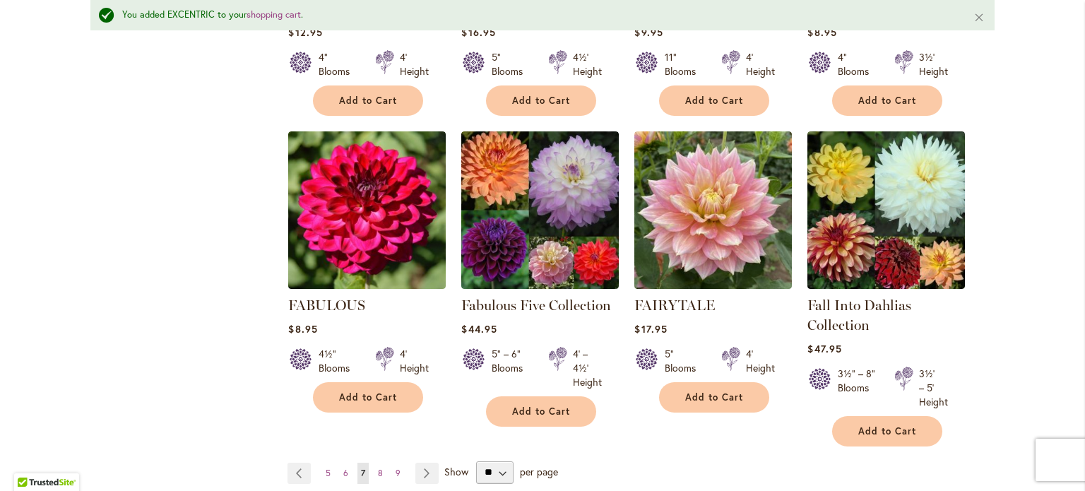
scroll to position [1123, 0]
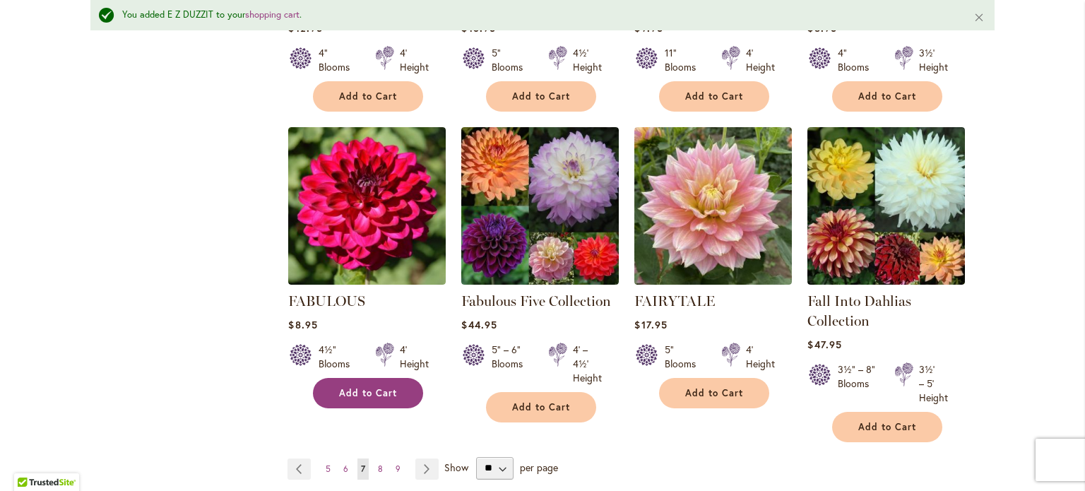
click at [401, 390] on button "Add to Cart" at bounding box center [368, 393] width 110 height 30
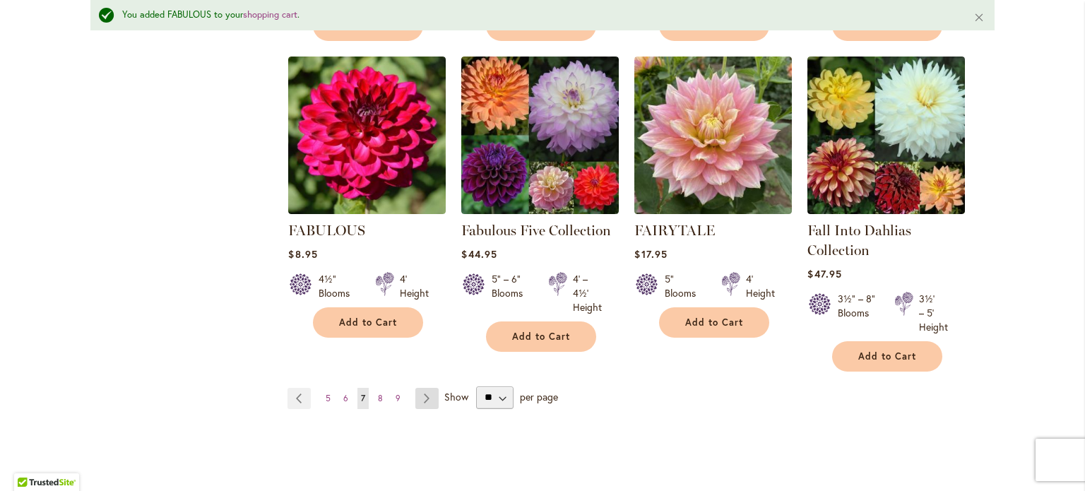
click at [419, 397] on link "Page Next" at bounding box center [426, 398] width 23 height 21
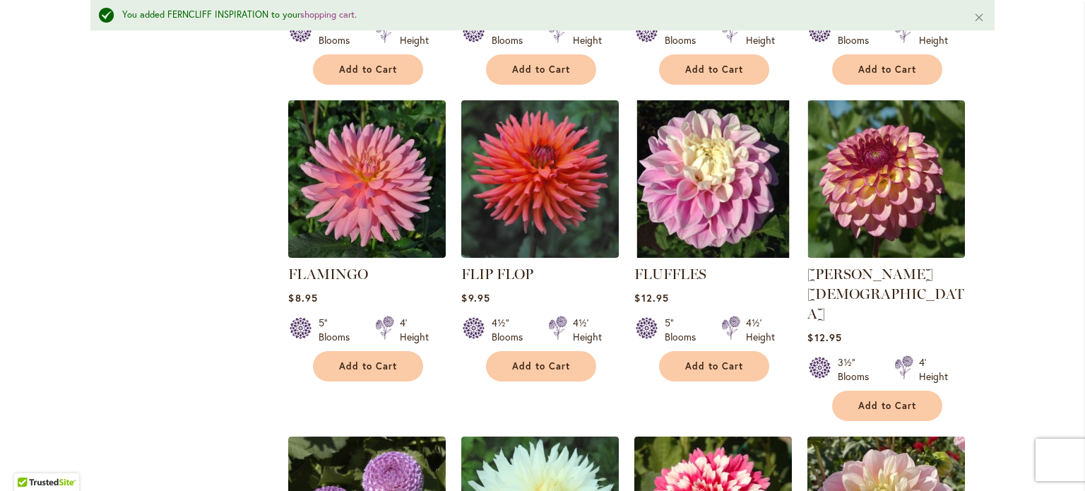
scroll to position [874, 0]
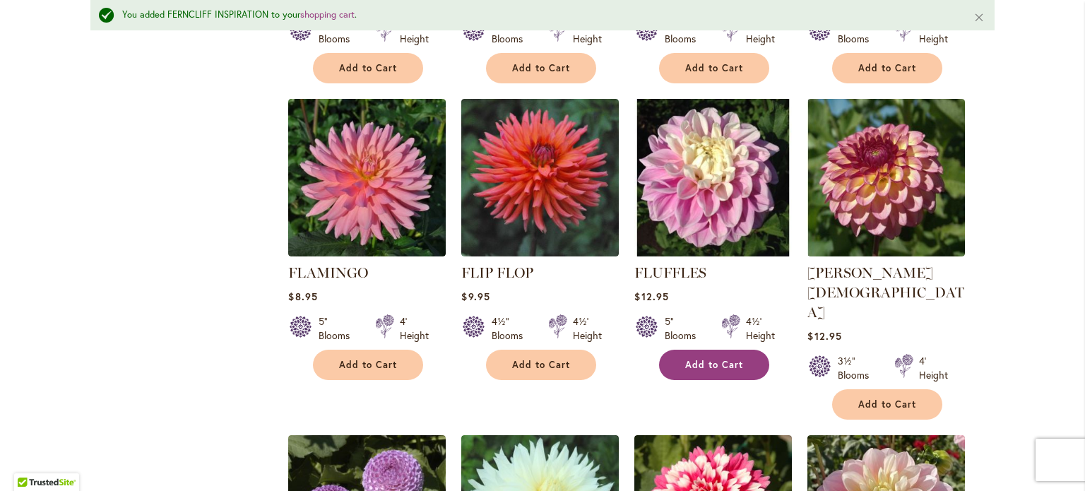
click at [720, 367] on button "Add to Cart" at bounding box center [714, 365] width 110 height 30
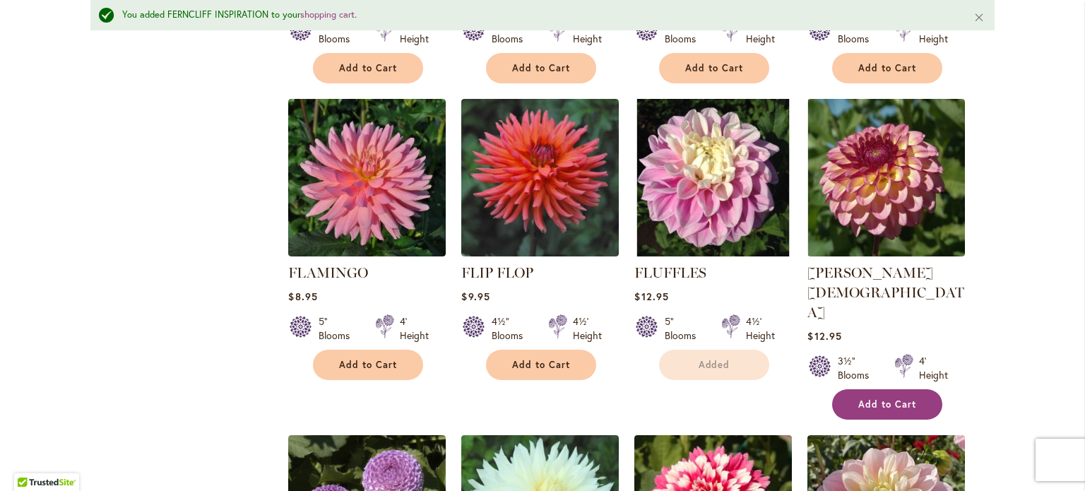
click at [895, 398] on span "Add to Cart" at bounding box center [887, 404] width 58 height 12
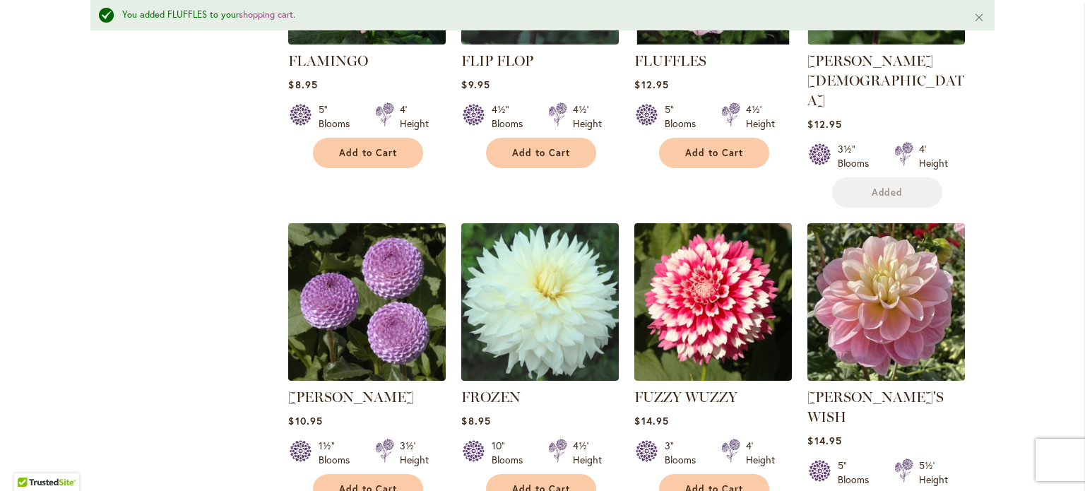
scroll to position [1130, 0]
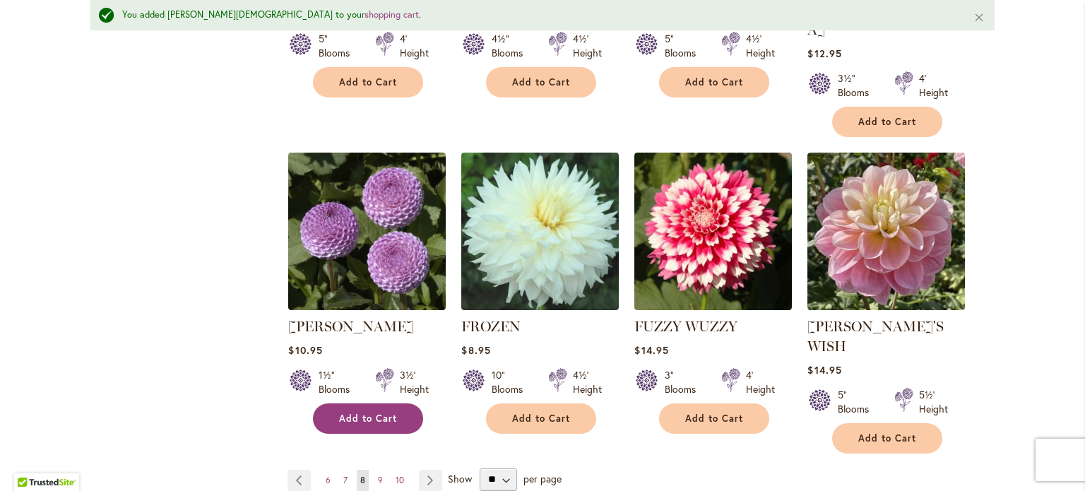
click at [345, 412] on span "Add to Cart" at bounding box center [368, 418] width 58 height 12
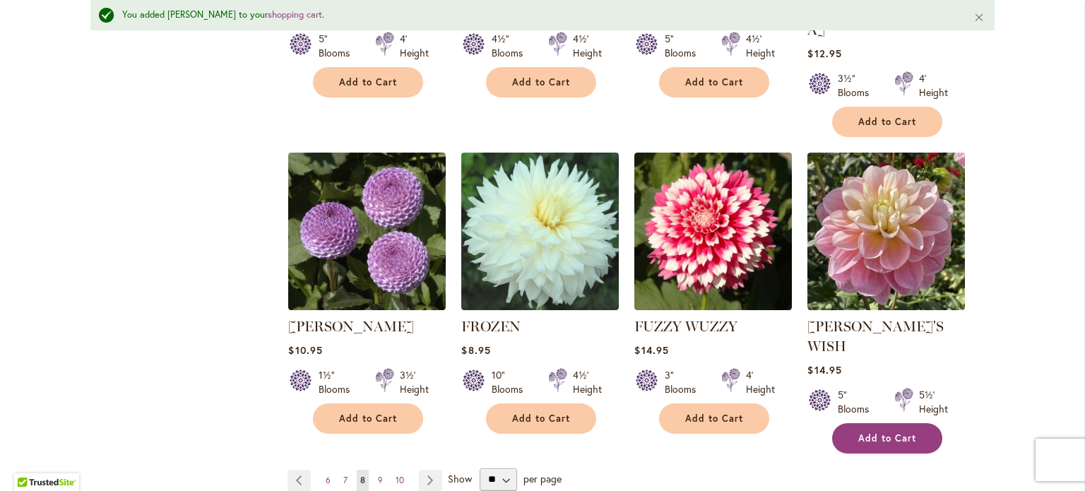
click at [893, 432] on span "Add to Cart" at bounding box center [887, 438] width 58 height 12
click at [419, 470] on link "Page Next" at bounding box center [430, 480] width 23 height 21
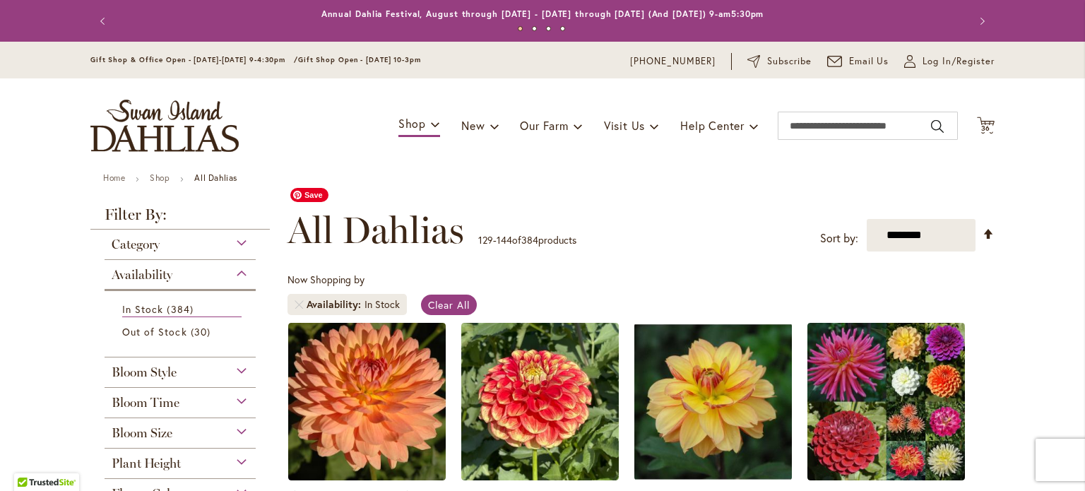
scroll to position [141, 0]
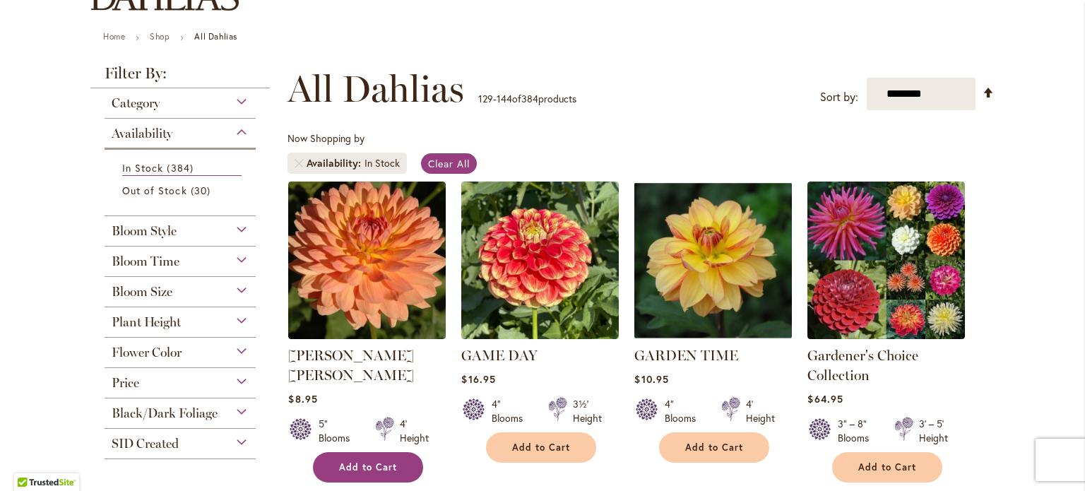
click at [371, 461] on span "Add to Cart" at bounding box center [368, 467] width 58 height 12
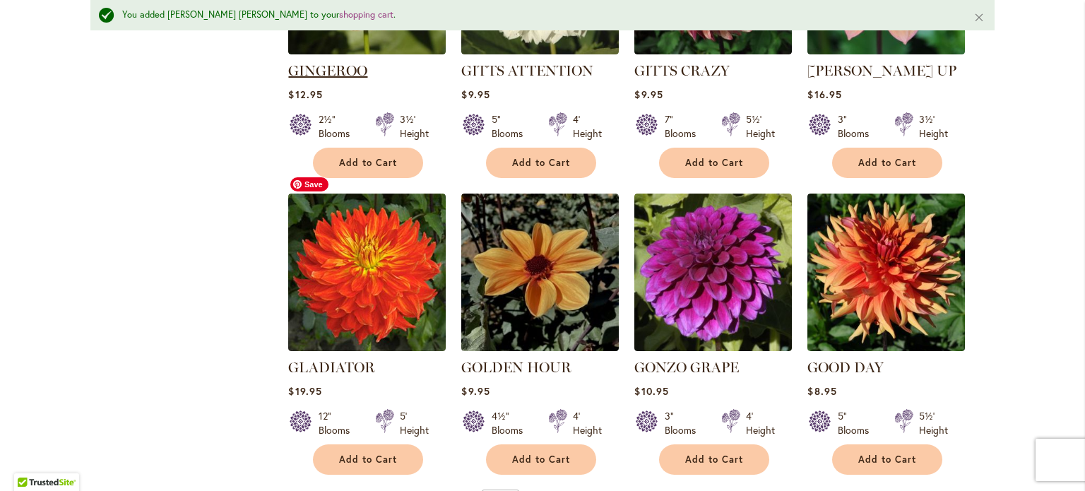
scroll to position [1167, 0]
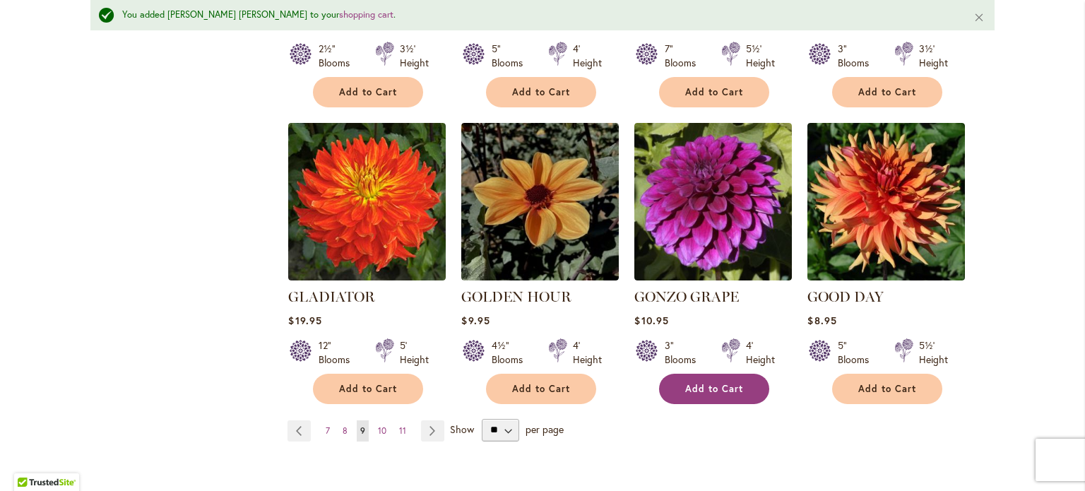
click at [723, 383] on span "Add to Cart" at bounding box center [714, 389] width 58 height 12
click at [427, 420] on link "Page Next" at bounding box center [432, 430] width 23 height 21
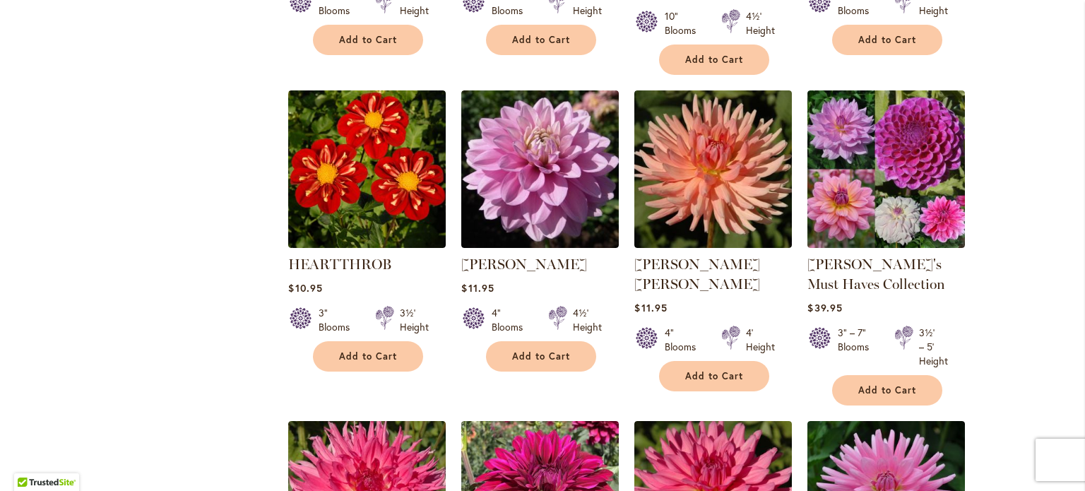
scroll to position [874, 0]
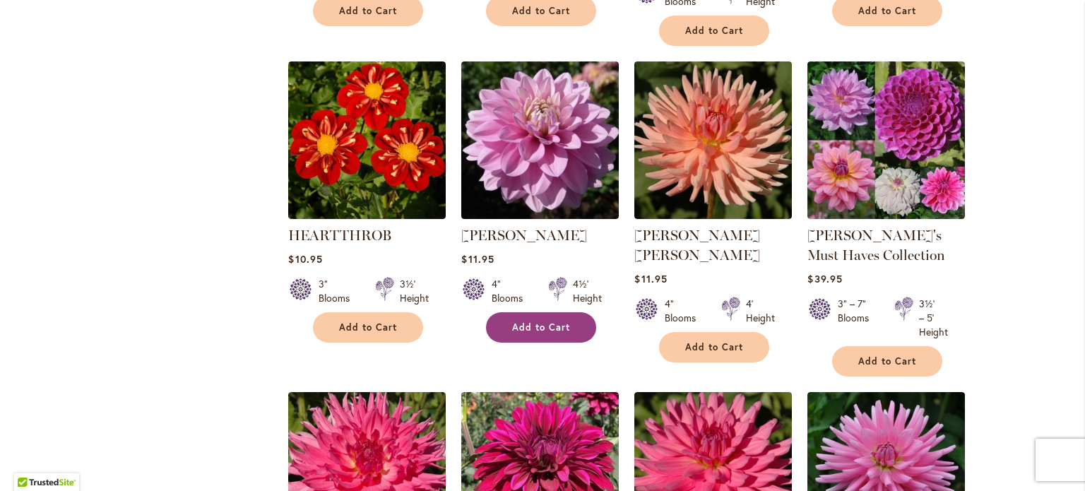
click at [559, 324] on span "Add to Cart" at bounding box center [541, 327] width 58 height 12
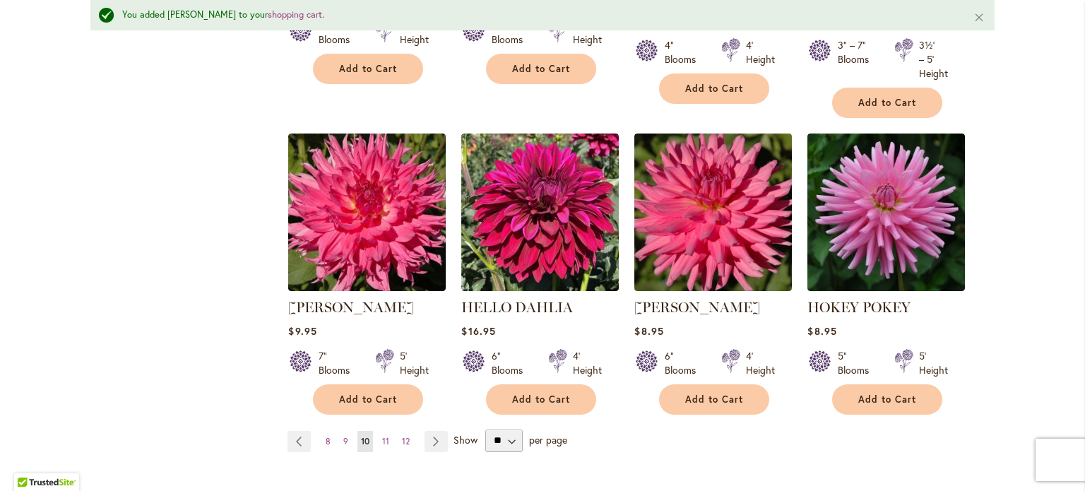
scroll to position [1193, 0]
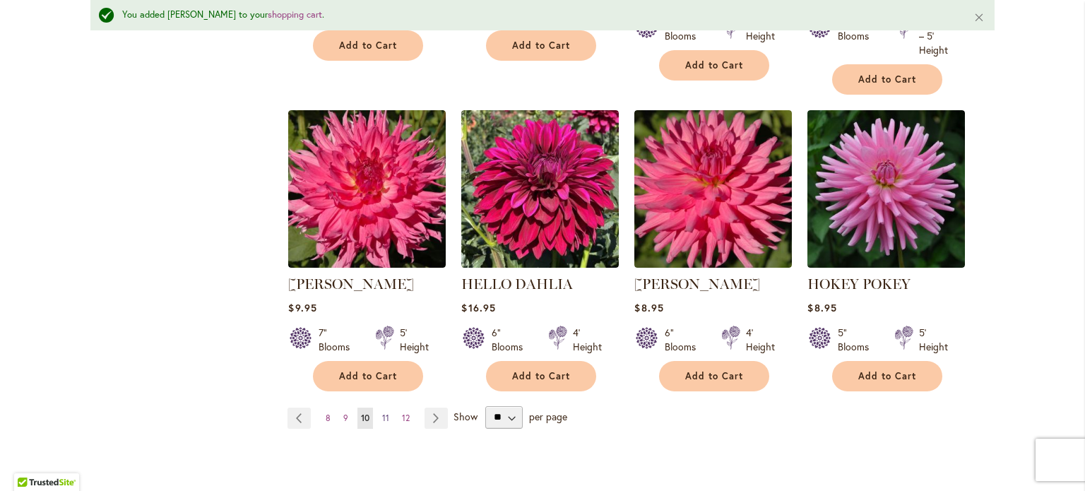
click at [384, 407] on link "Page 11" at bounding box center [386, 417] width 14 height 21
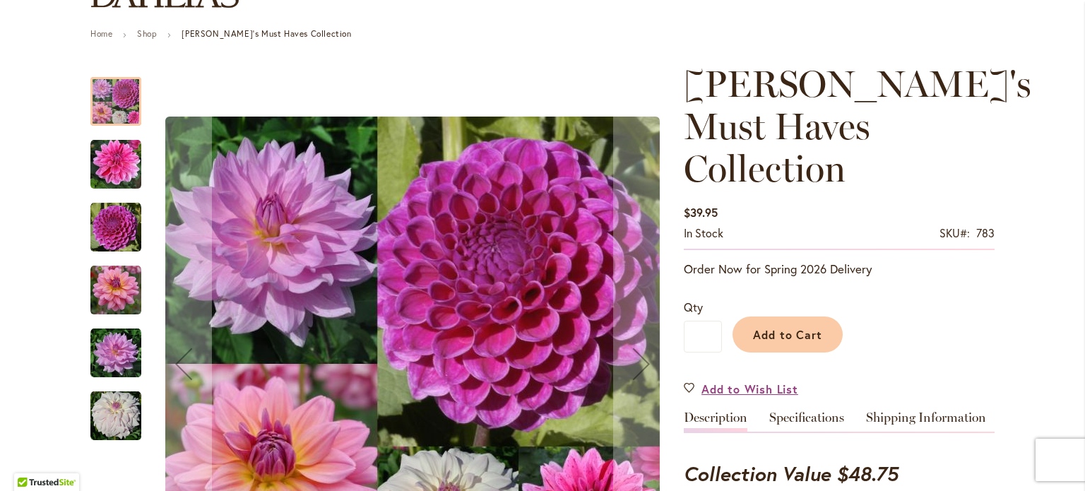
scroll to position [141, 0]
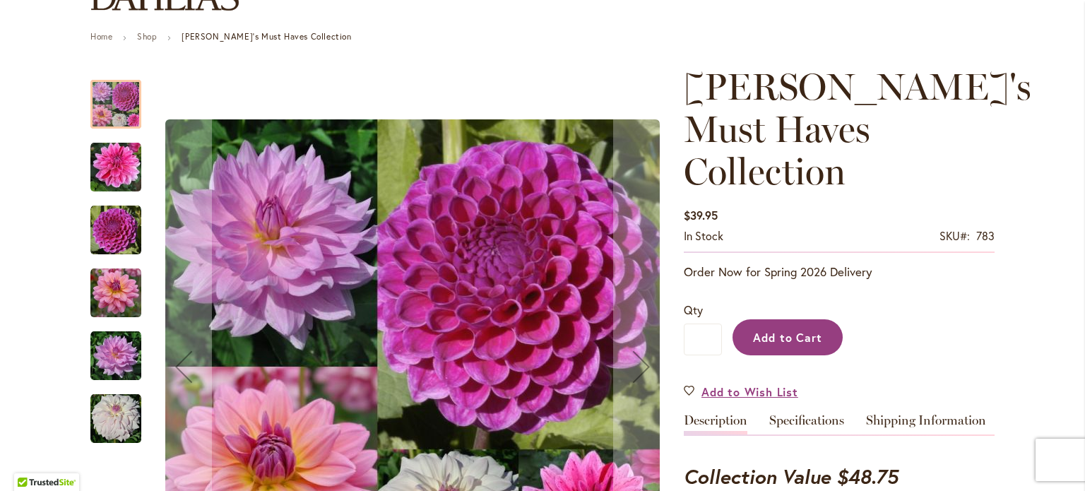
click at [794, 330] on span "Add to Cart" at bounding box center [788, 337] width 70 height 15
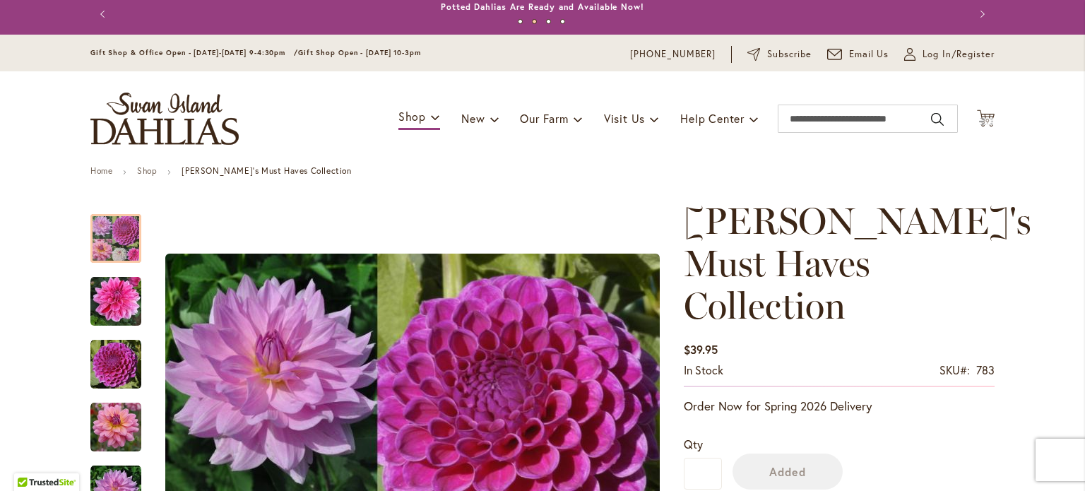
scroll to position [0, 0]
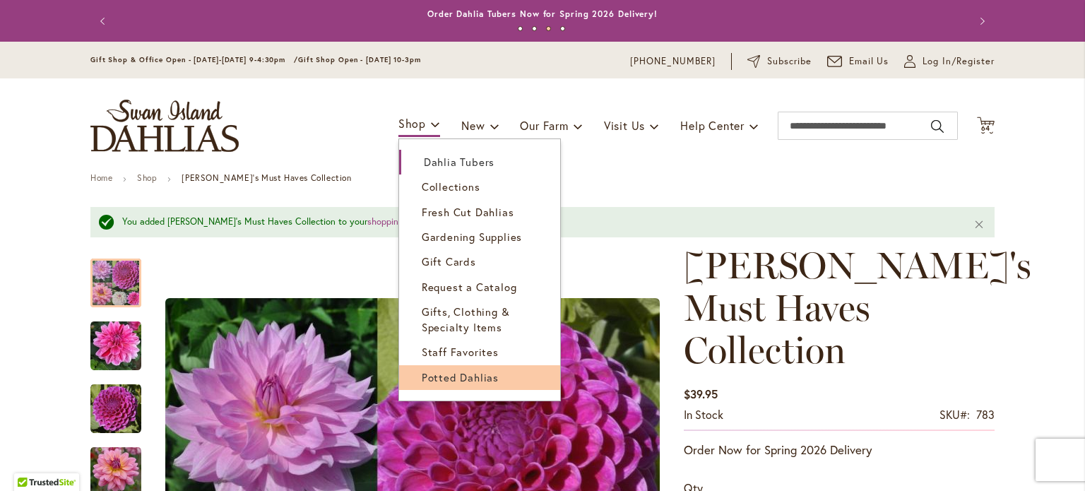
click at [443, 377] on span "Potted Dahlias" at bounding box center [460, 377] width 77 height 14
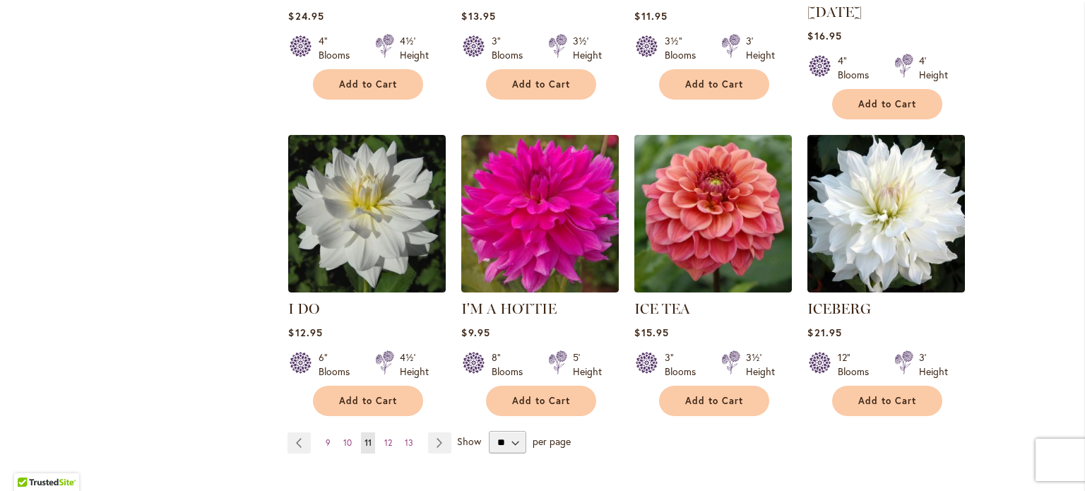
scroll to position [1130, 0]
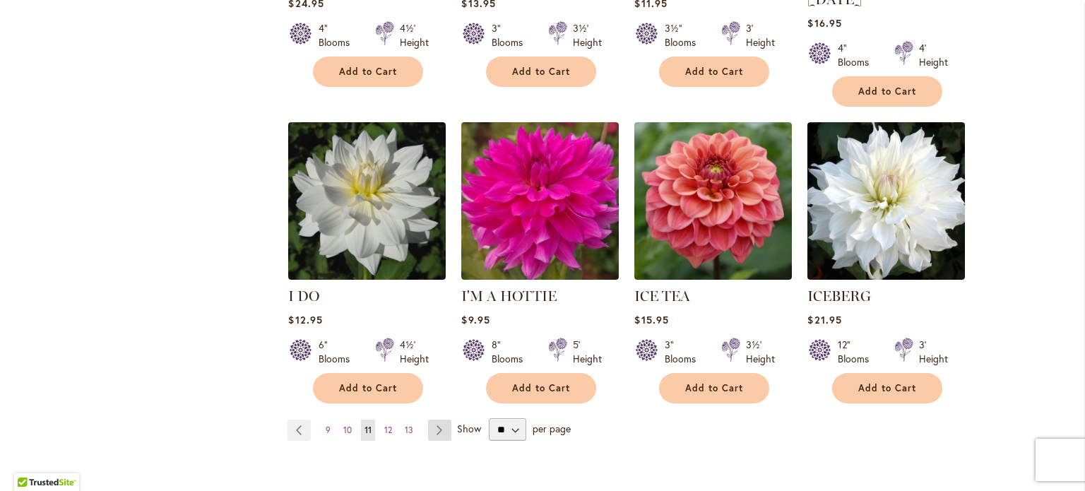
click at [433, 419] on link "Page Next" at bounding box center [439, 429] width 23 height 21
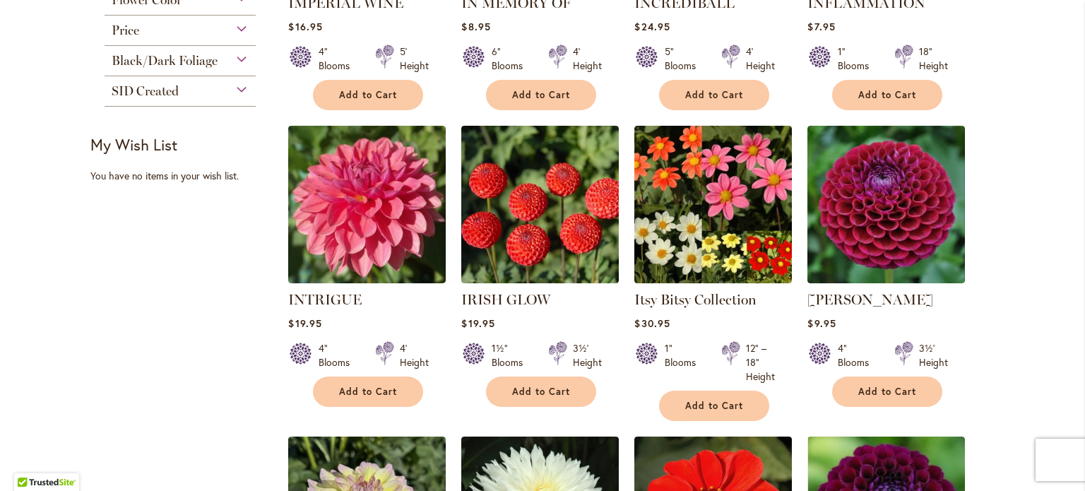
scroll to position [494, 0]
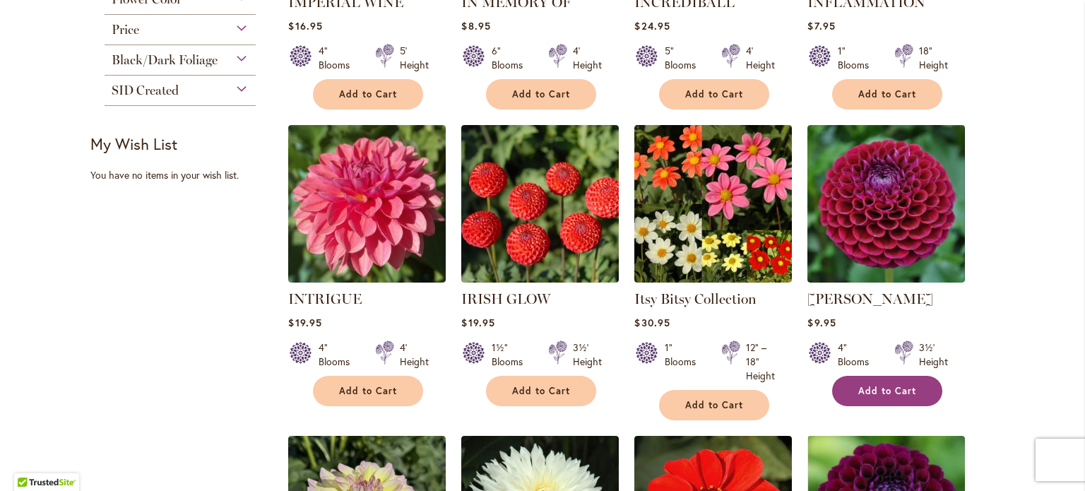
click button "Add to Cart"
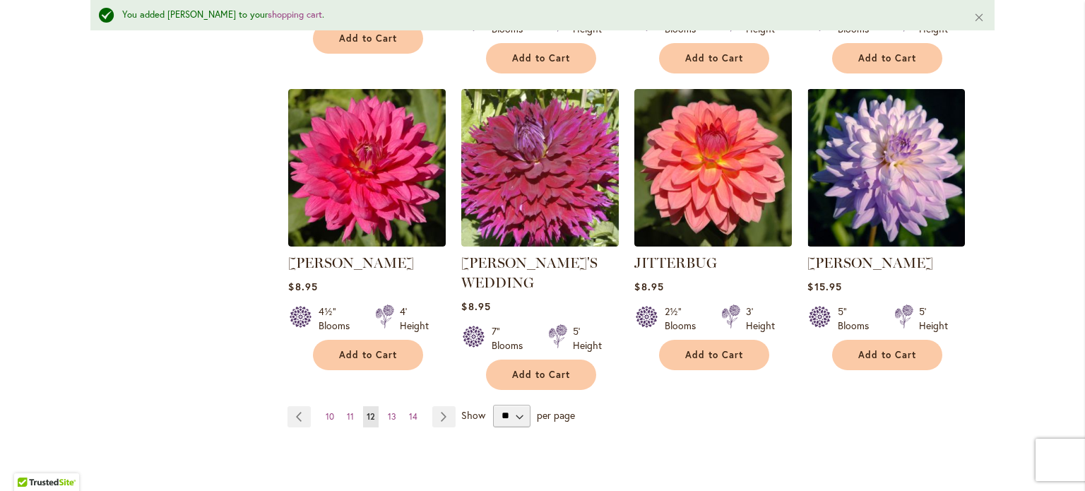
scroll to position [1237, 0]
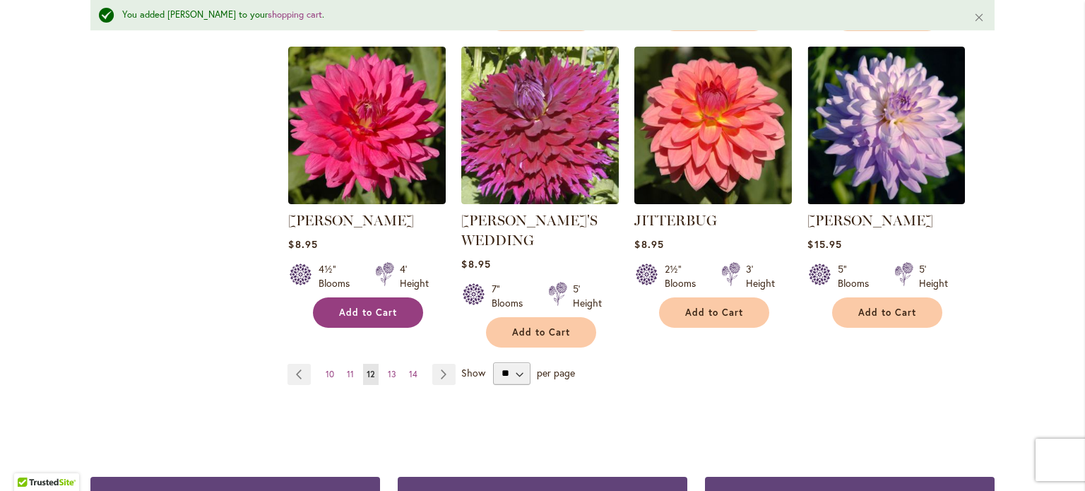
click button "Add to Cart"
click link "Page Next"
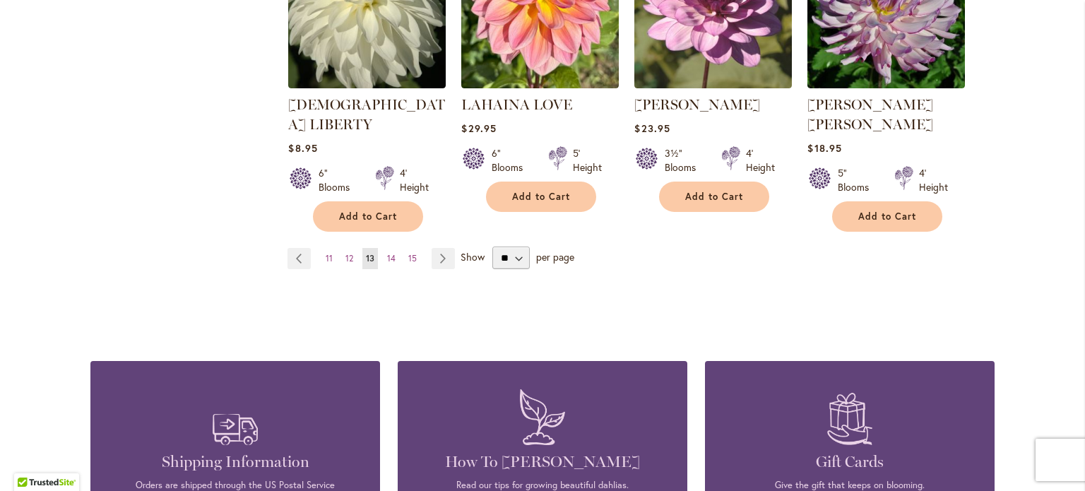
scroll to position [1298, 0]
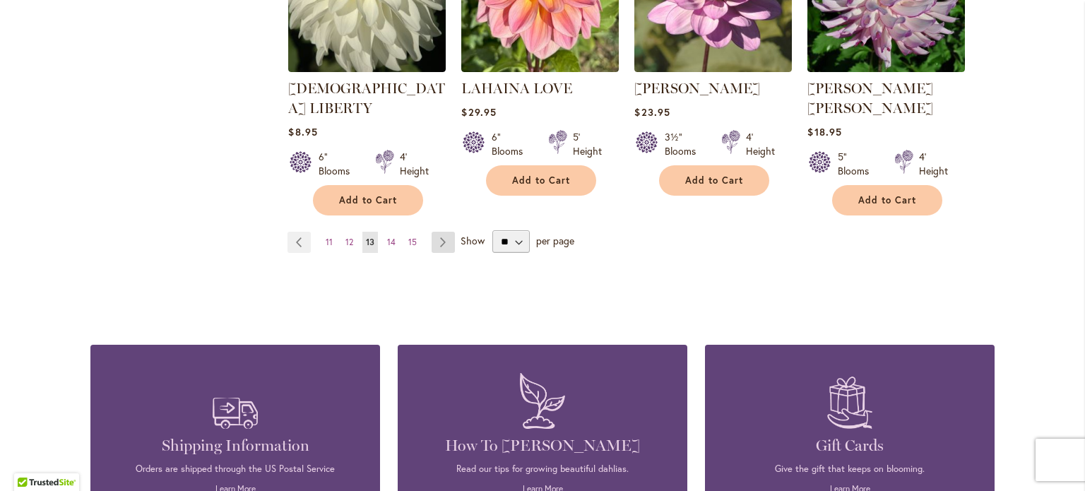
click at [446, 232] on link "Page Next" at bounding box center [442, 242] width 23 height 21
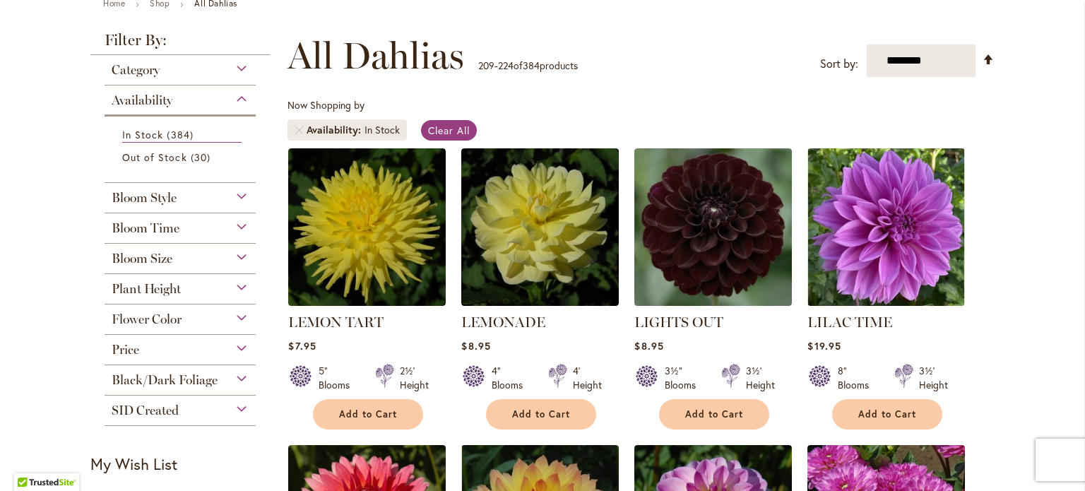
scroll to position [353, 0]
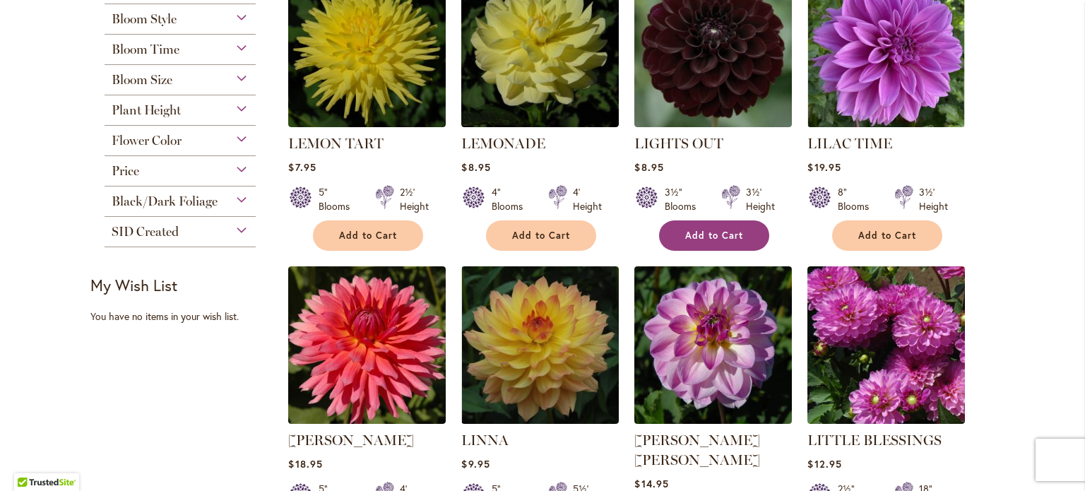
click at [674, 232] on button "Add to Cart" at bounding box center [714, 235] width 110 height 30
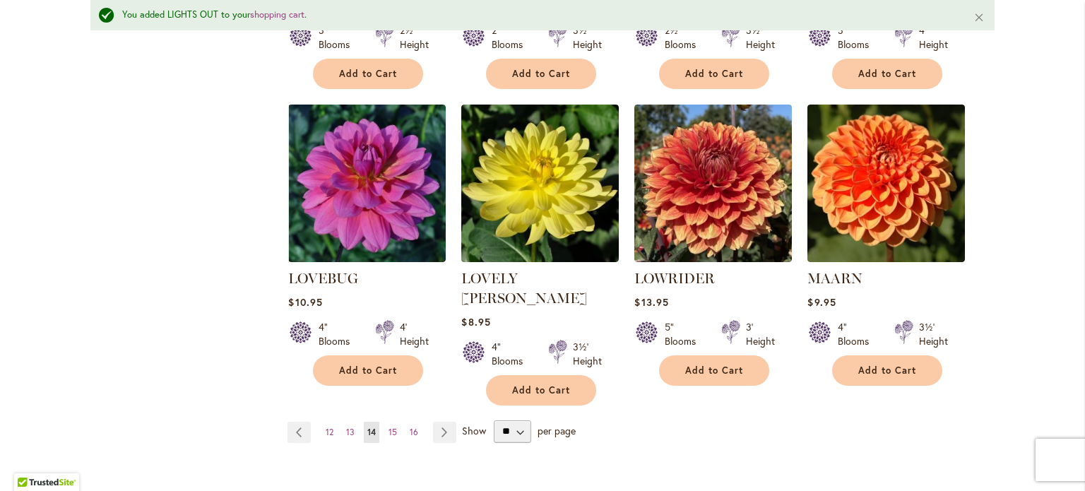
scroll to position [1167, 0]
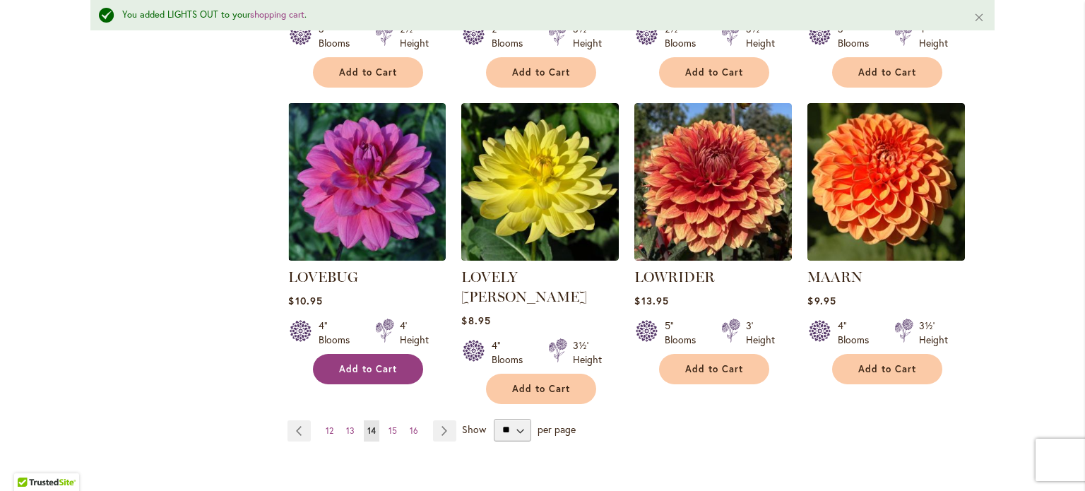
click at [375, 363] on span "Add to Cart" at bounding box center [368, 369] width 58 height 12
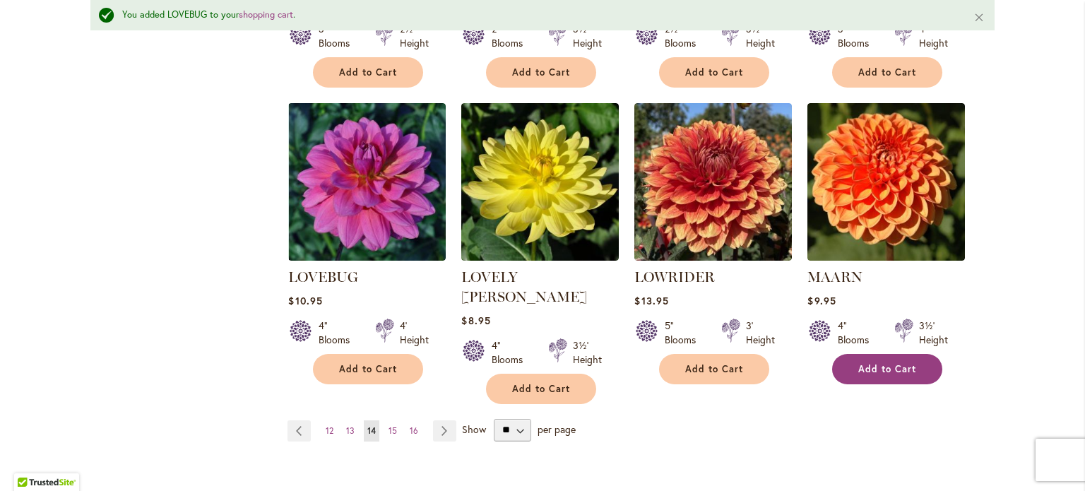
click at [863, 363] on span "Add to Cart" at bounding box center [887, 369] width 58 height 12
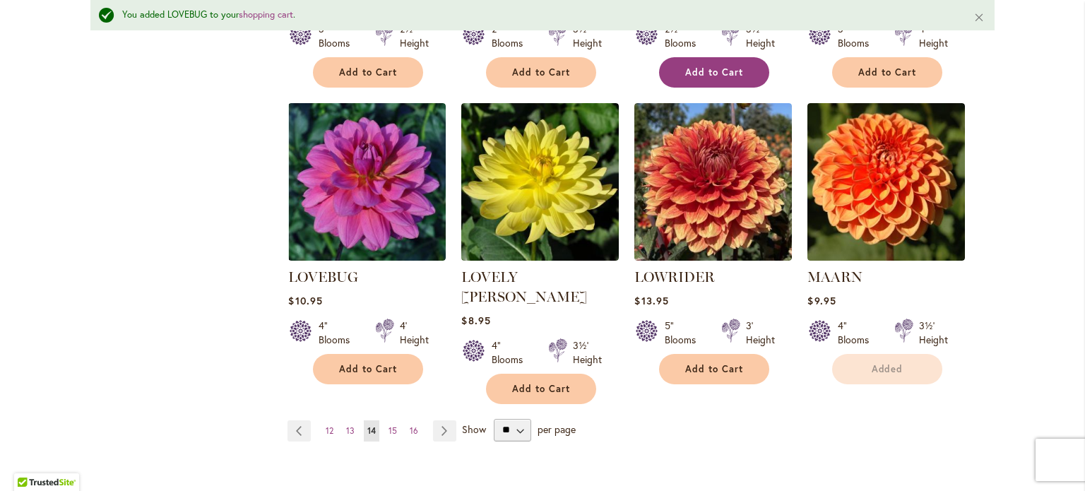
drag, startPoint x: 436, startPoint y: 384, endPoint x: 733, endPoint y: 36, distance: 457.3
click at [436, 420] on link "Page Next" at bounding box center [444, 430] width 23 height 21
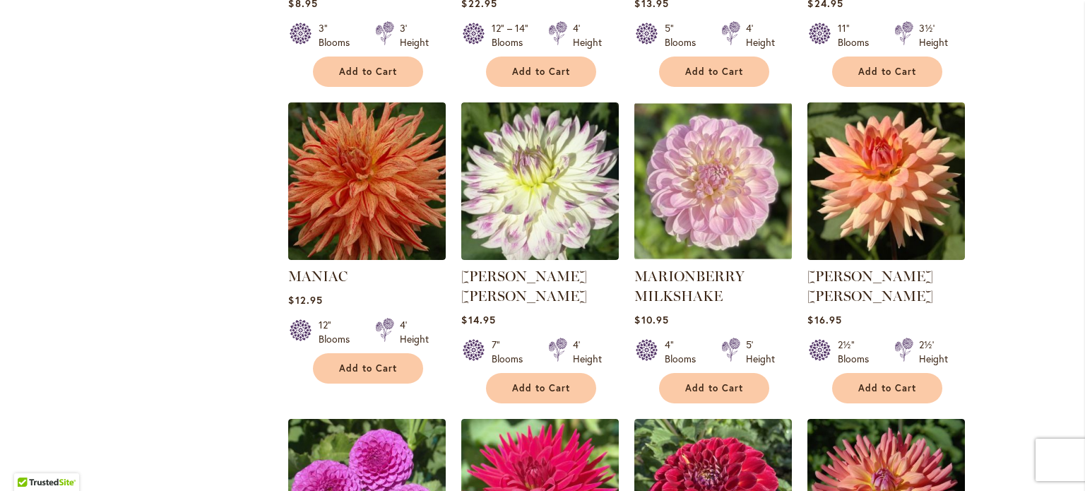
scroll to position [847, 0]
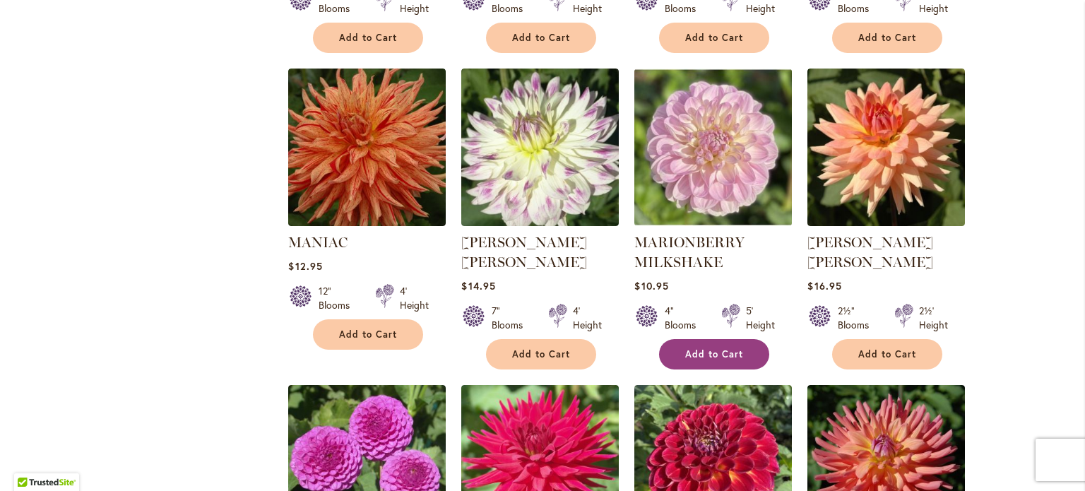
click at [720, 353] on span "Add to Cart" at bounding box center [714, 354] width 58 height 12
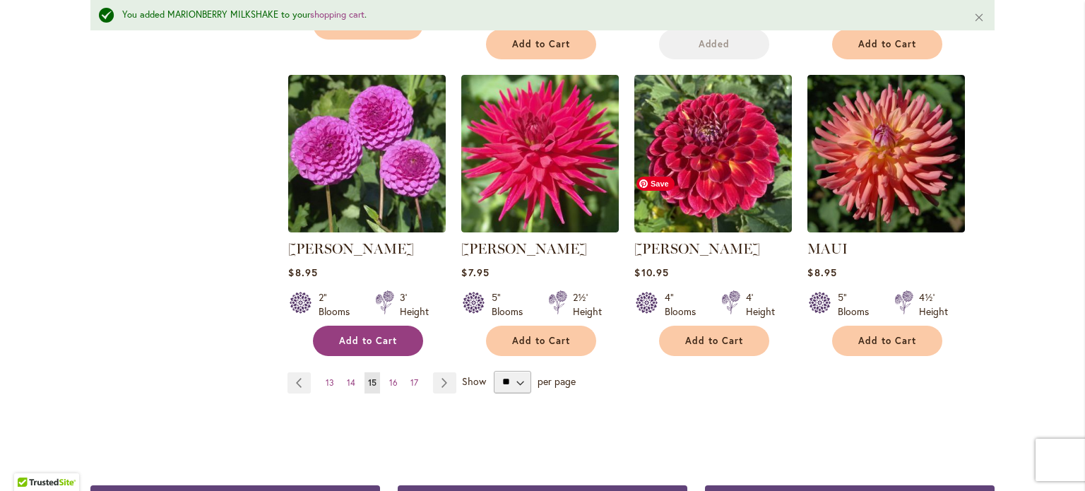
scroll to position [1237, 0]
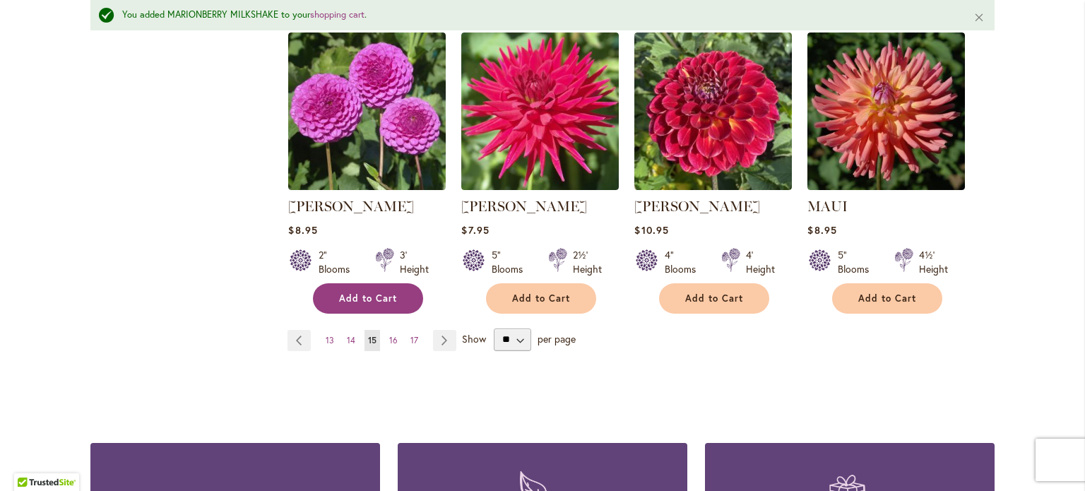
click at [379, 297] on span "Add to Cart" at bounding box center [368, 298] width 58 height 12
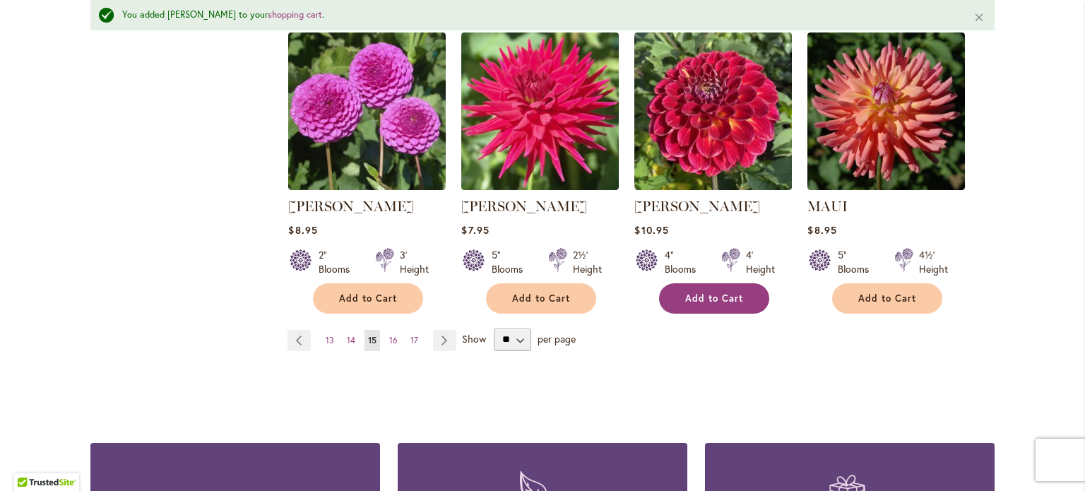
click at [717, 296] on span "Add to Cart" at bounding box center [714, 298] width 58 height 12
click at [436, 340] on link "Page Next" at bounding box center [444, 340] width 23 height 21
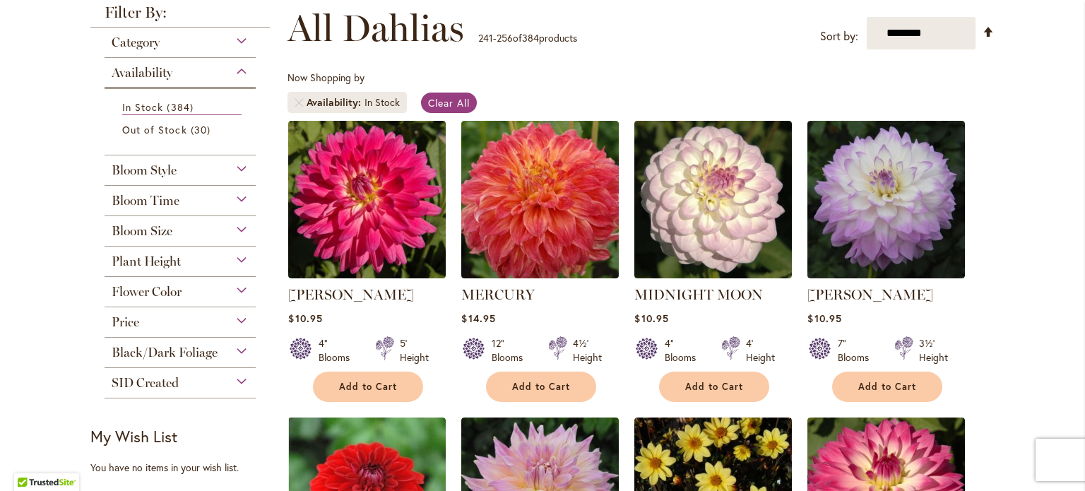
scroll to position [239, 0]
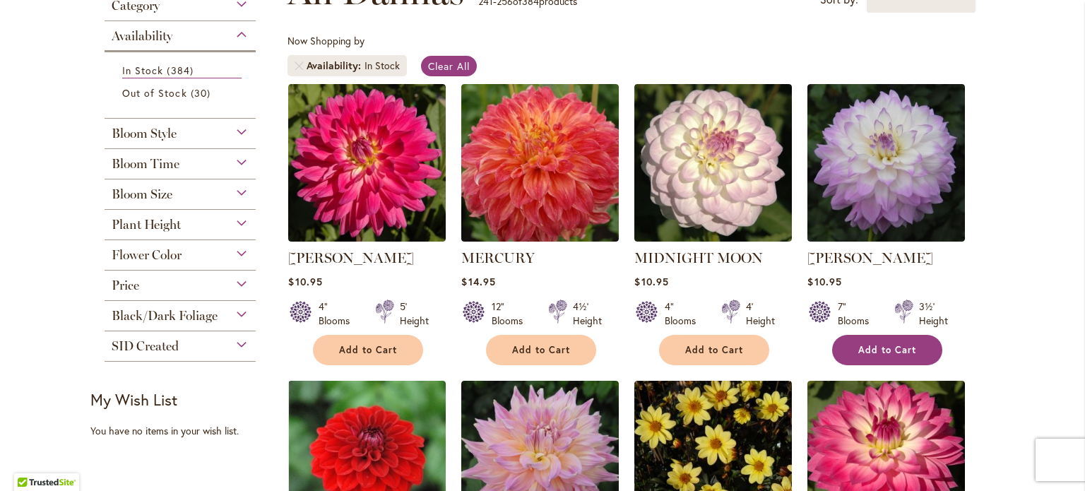
click at [871, 347] on span "Add to Cart" at bounding box center [887, 350] width 58 height 12
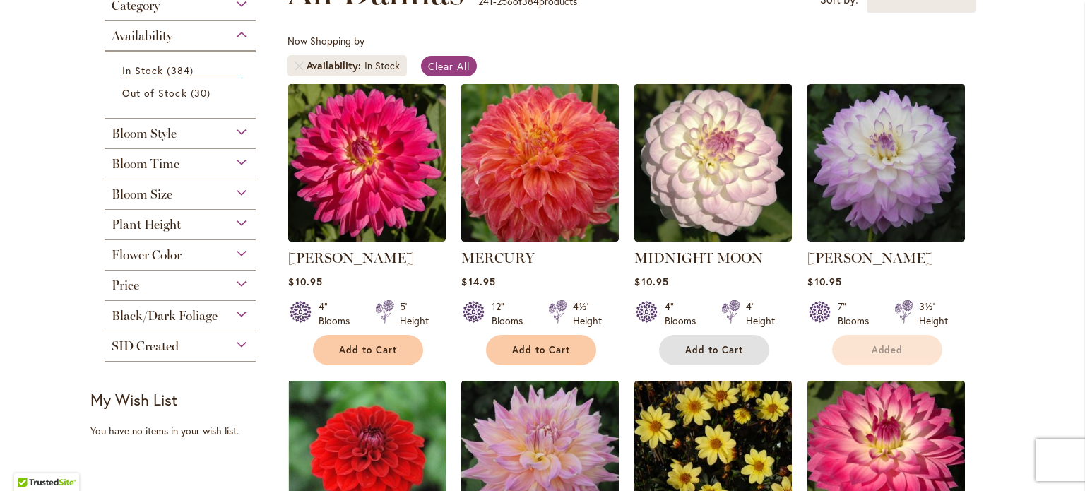
click at [729, 351] on span "Add to Cart" at bounding box center [714, 350] width 58 height 12
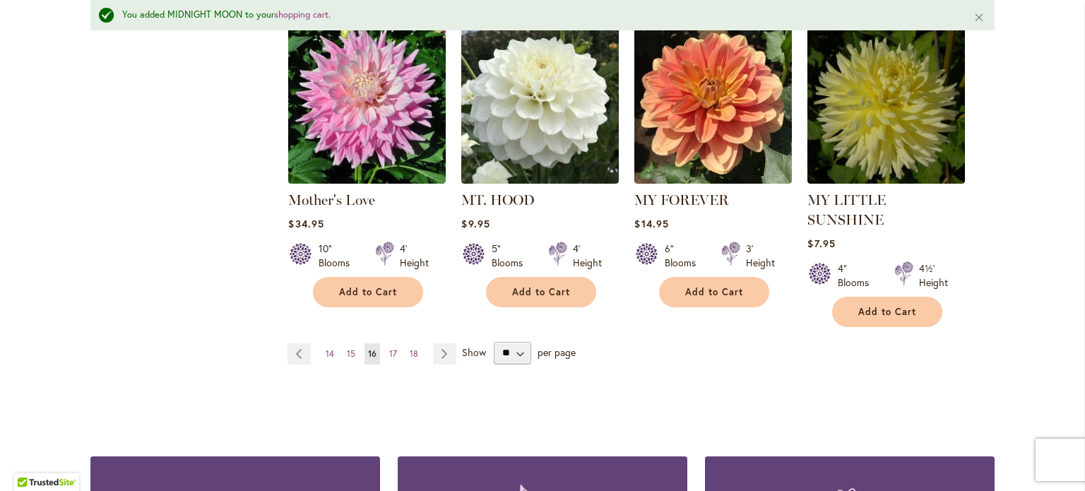
scroll to position [1264, 0]
click at [433, 342] on link "Page Next" at bounding box center [444, 352] width 23 height 21
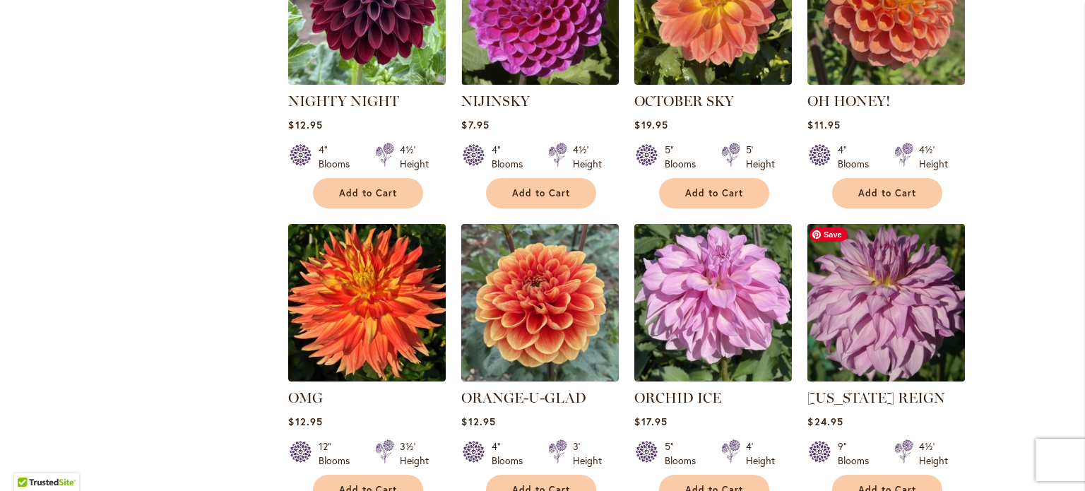
scroll to position [918, 0]
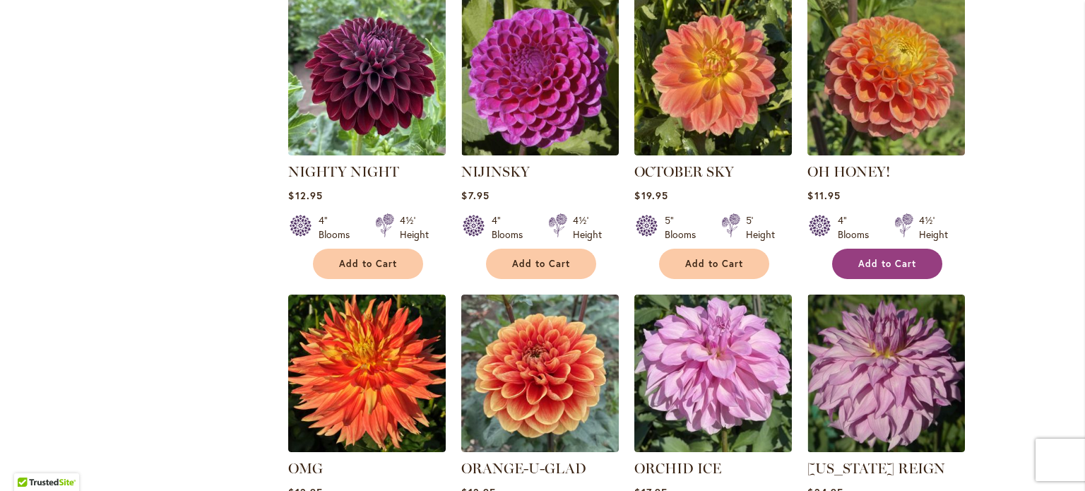
click at [887, 260] on span "Add to Cart" at bounding box center [887, 264] width 58 height 12
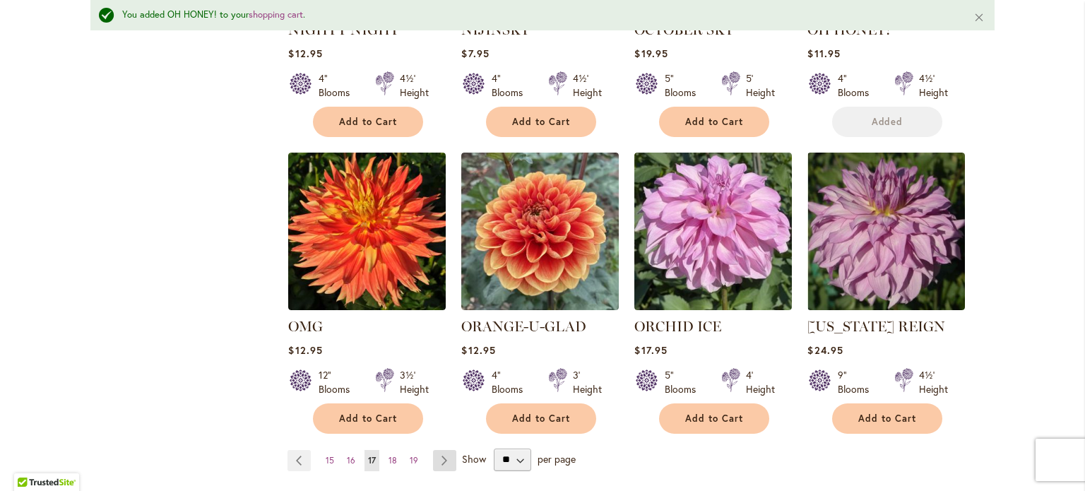
scroll to position [1308, 0]
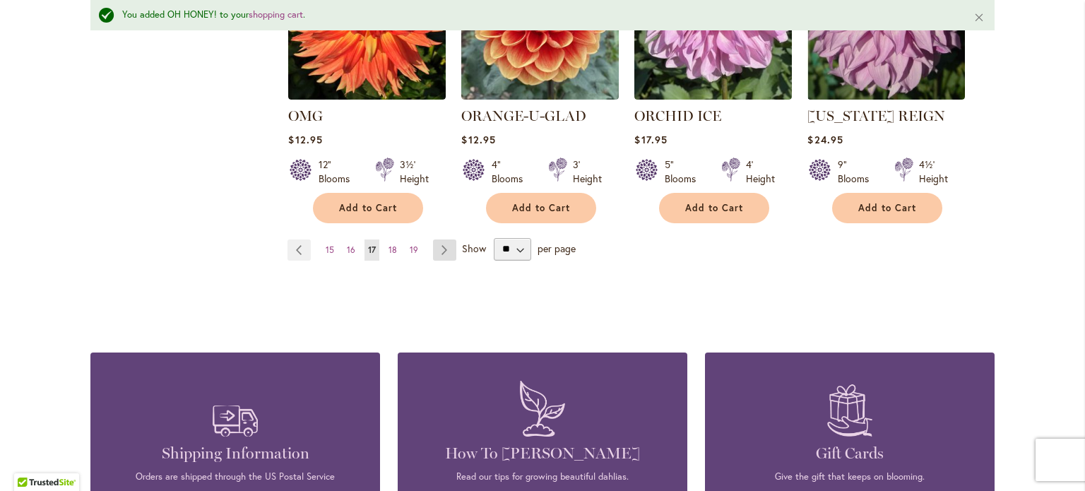
click at [445, 249] on link "Page Next" at bounding box center [444, 249] width 23 height 21
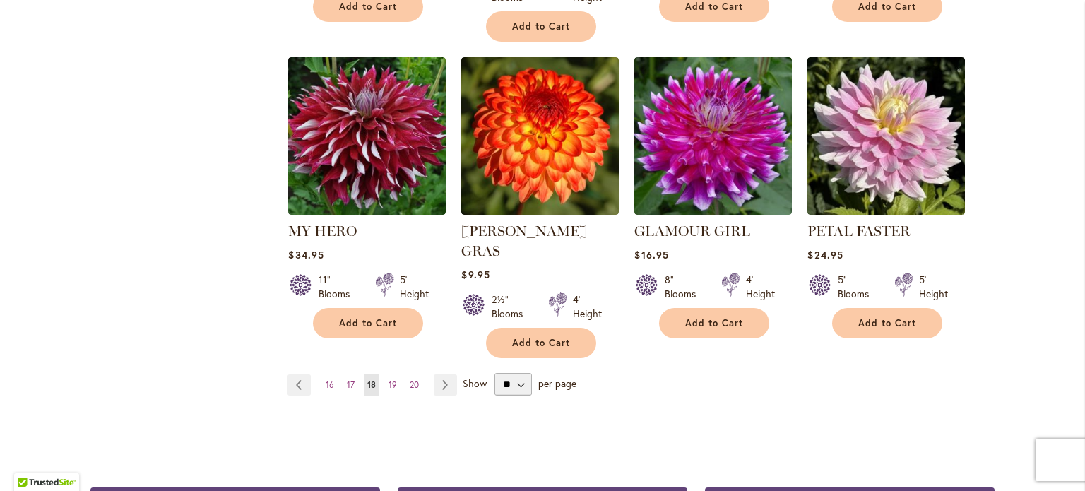
scroll to position [1227, 0]
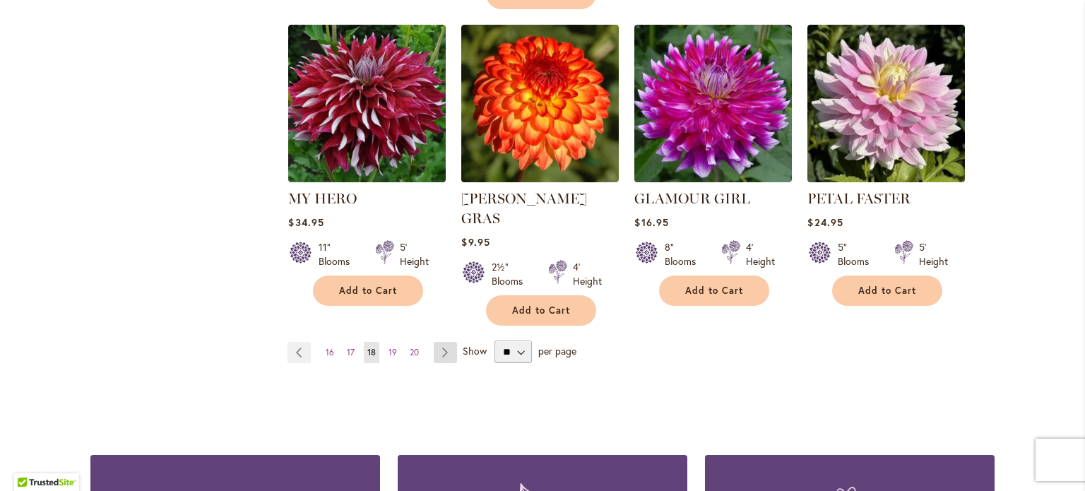
click link "Page Next"
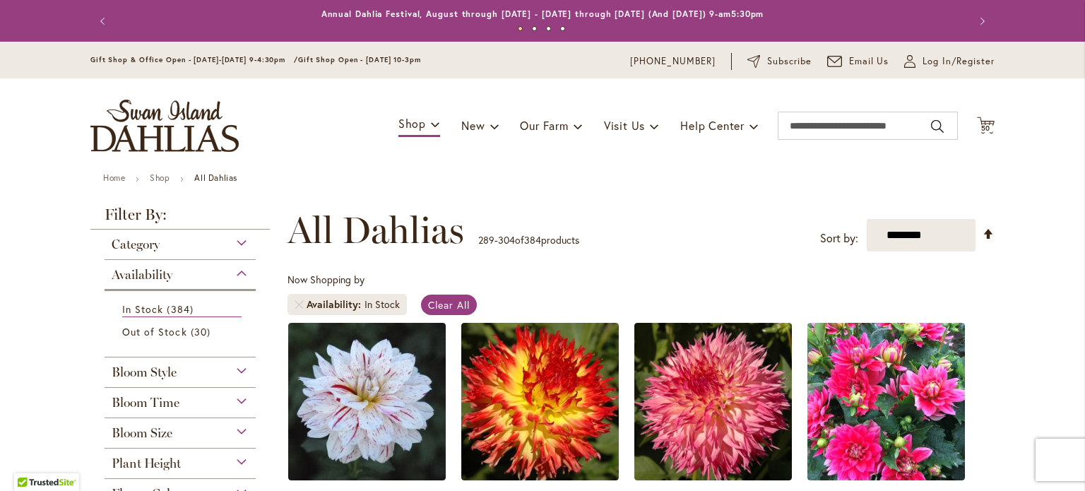
scroll to position [565, 0]
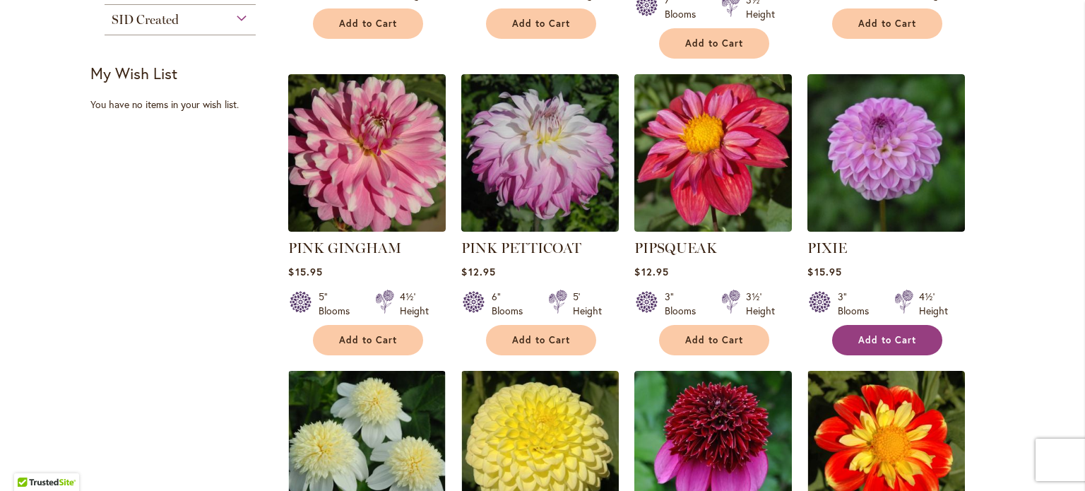
click at [884, 334] on span "Add to Cart" at bounding box center [887, 340] width 58 height 12
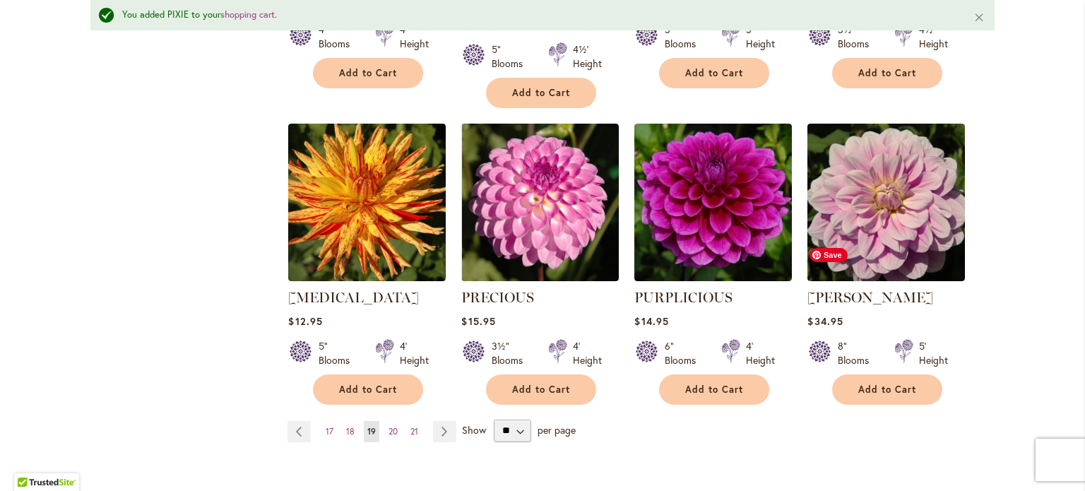
scroll to position [1167, 0]
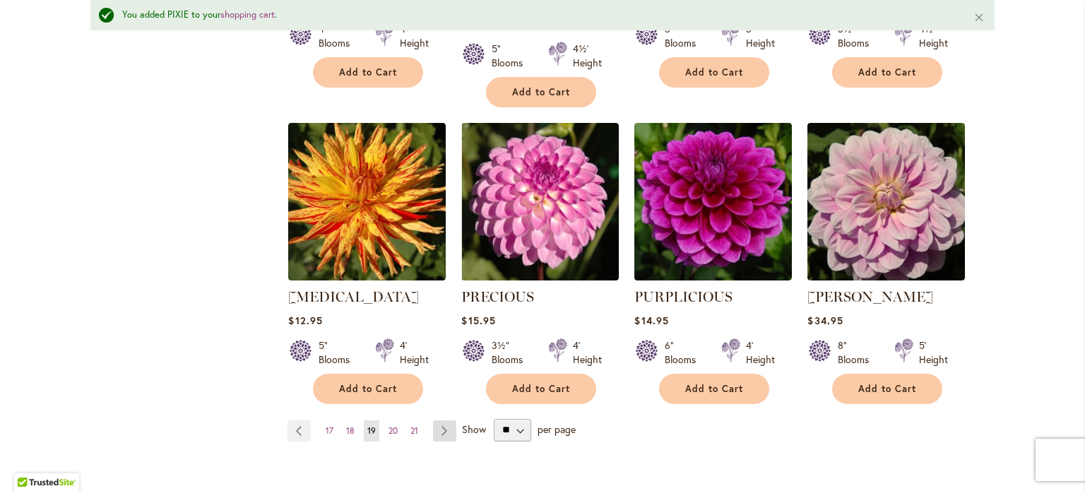
click at [450, 420] on link "Page Next" at bounding box center [444, 430] width 23 height 21
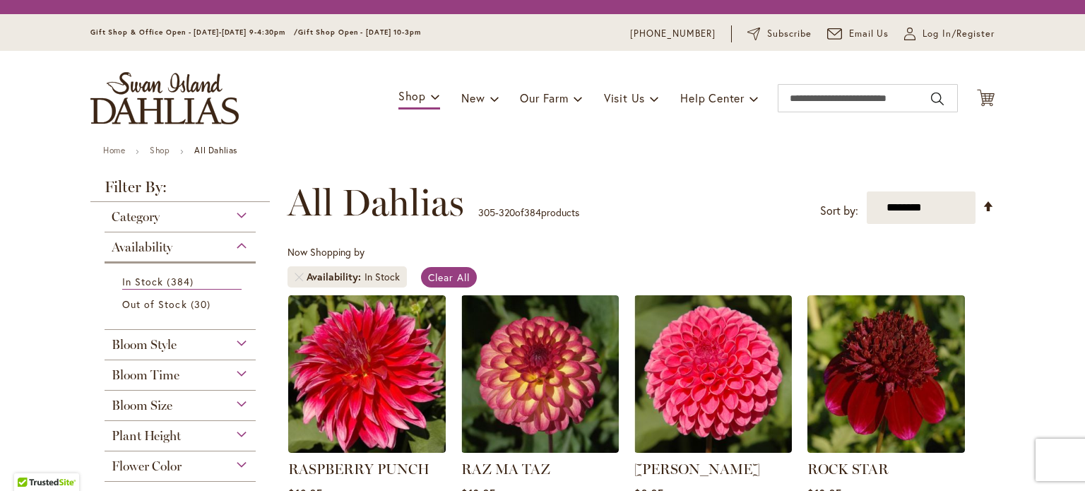
scroll to position [239, 0]
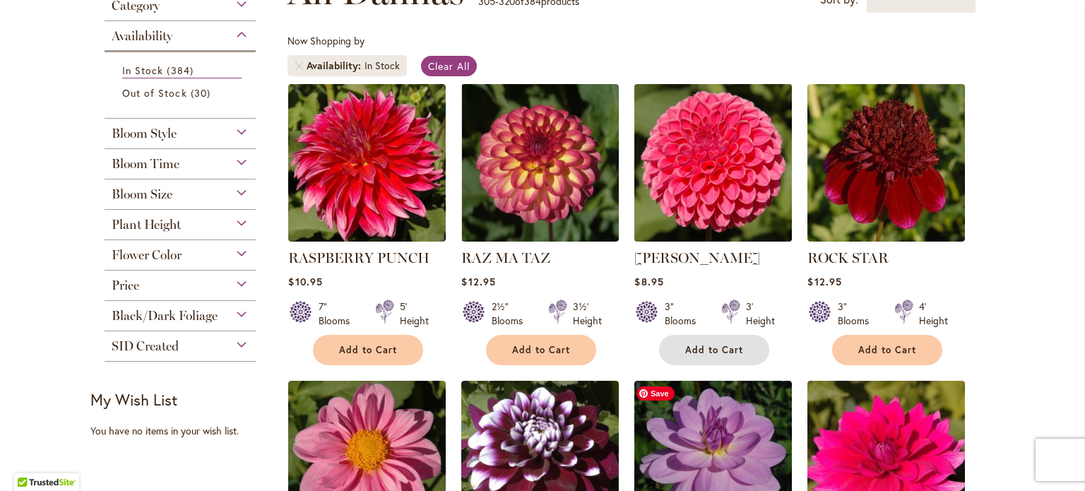
click at [723, 350] on span "Add to Cart" at bounding box center [714, 350] width 58 height 12
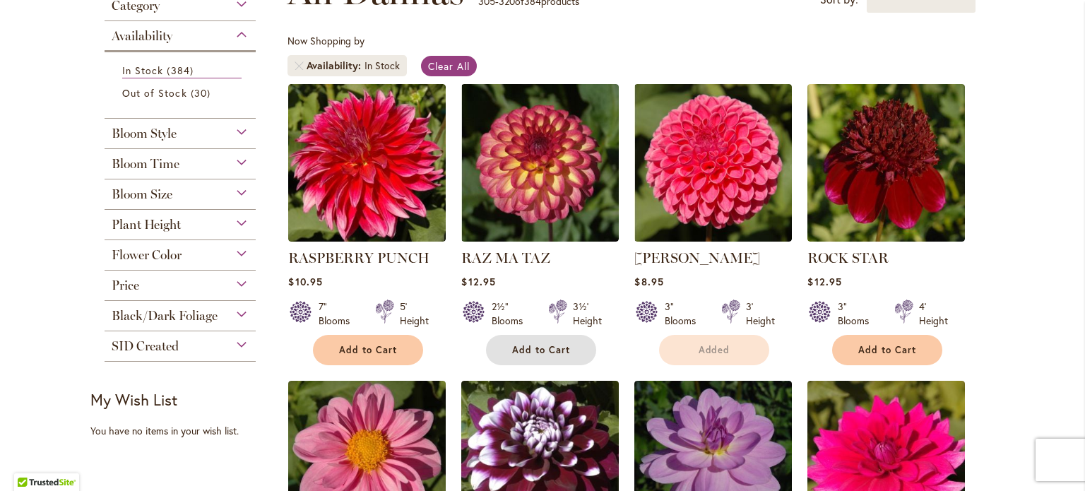
click at [568, 349] on button "Add to Cart" at bounding box center [541, 350] width 110 height 30
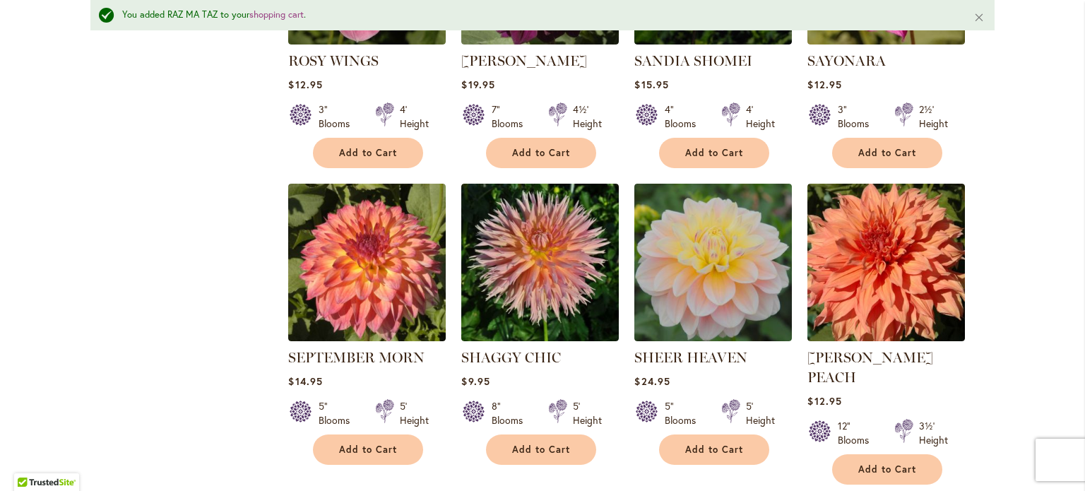
scroll to position [699, 0]
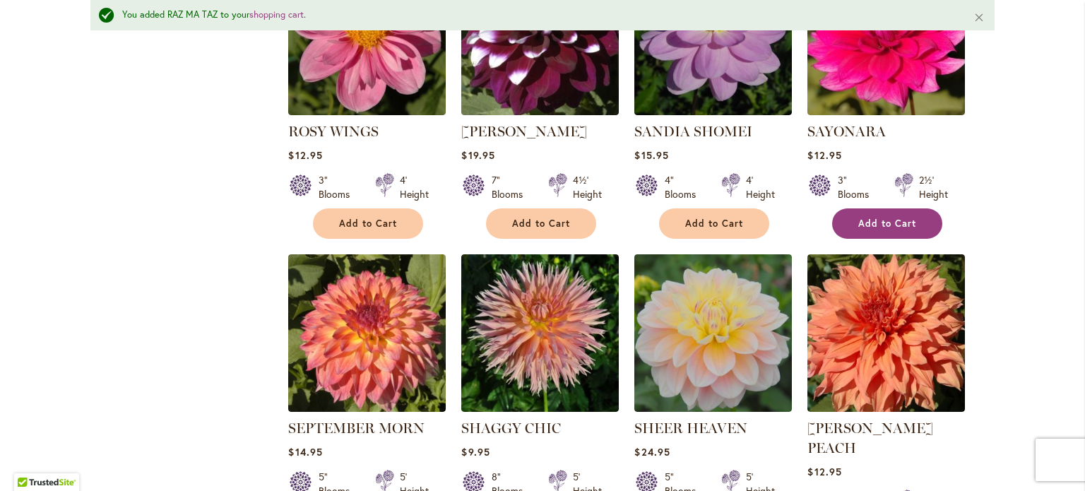
click at [865, 225] on span "Add to Cart" at bounding box center [887, 224] width 58 height 12
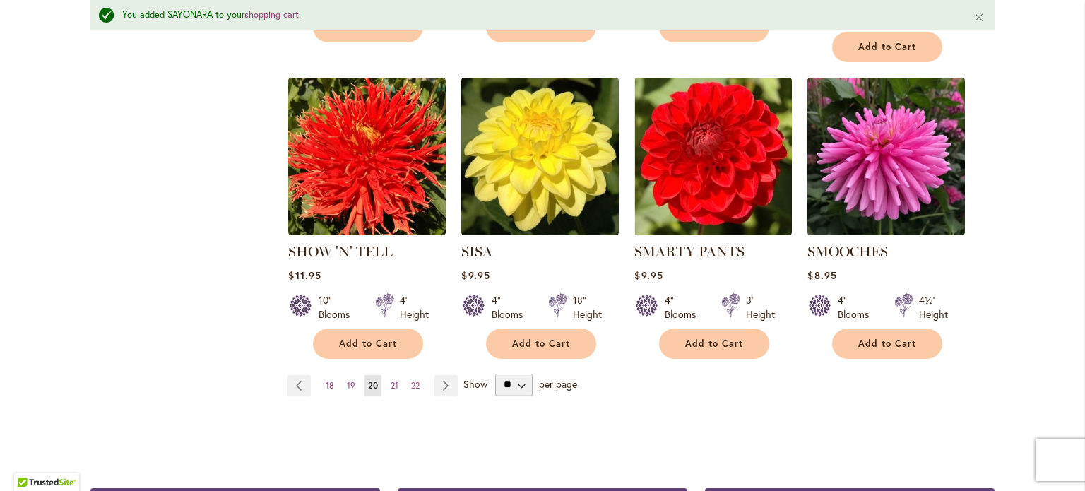
scroll to position [1193, 0]
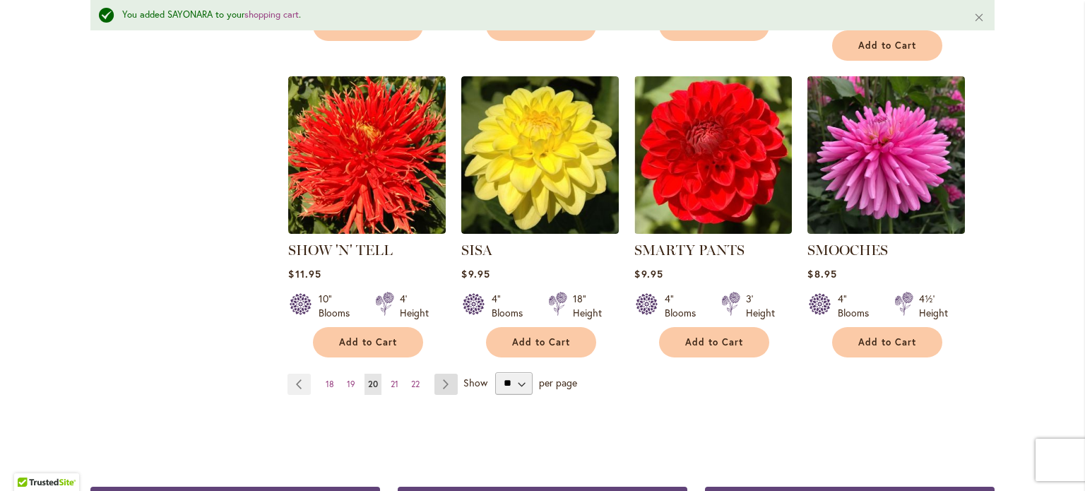
click at [441, 374] on link "Page Next" at bounding box center [445, 384] width 23 height 21
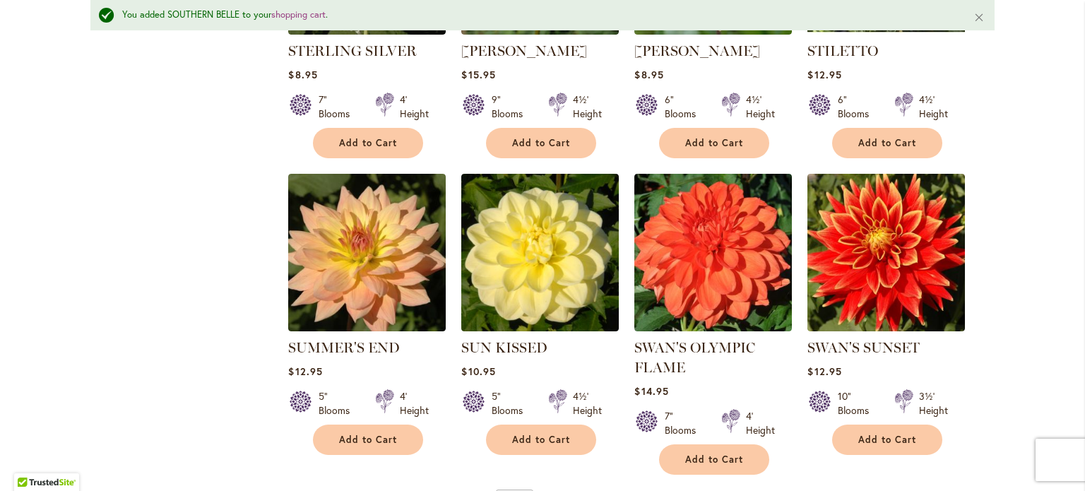
scroll to position [1167, 0]
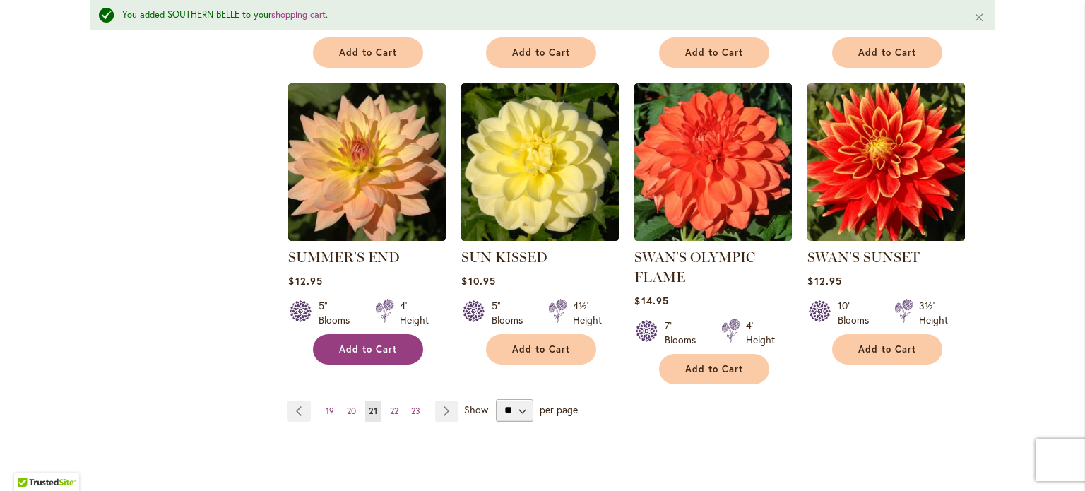
click at [368, 354] on button "Add to Cart" at bounding box center [368, 349] width 110 height 30
click at [446, 407] on link "Page Next" at bounding box center [446, 410] width 23 height 21
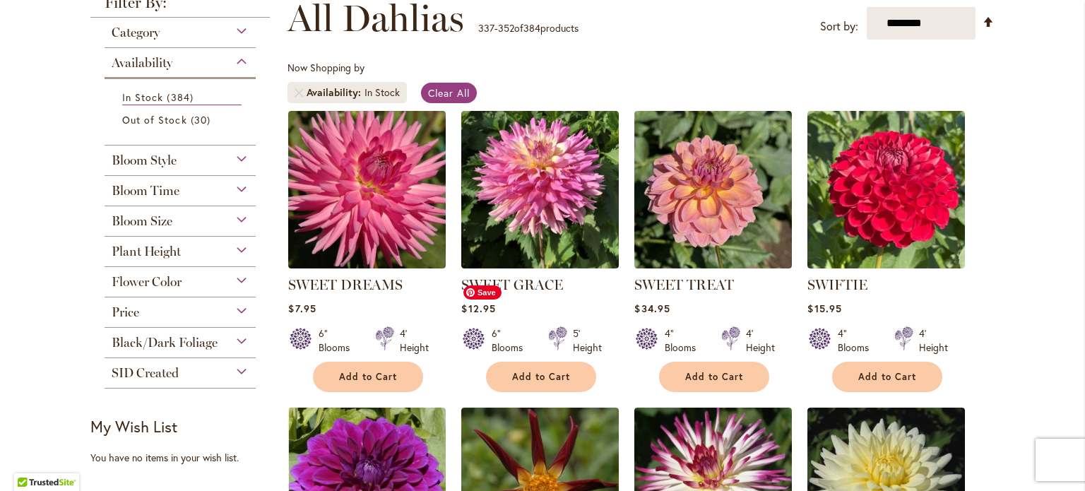
scroll to position [636, 0]
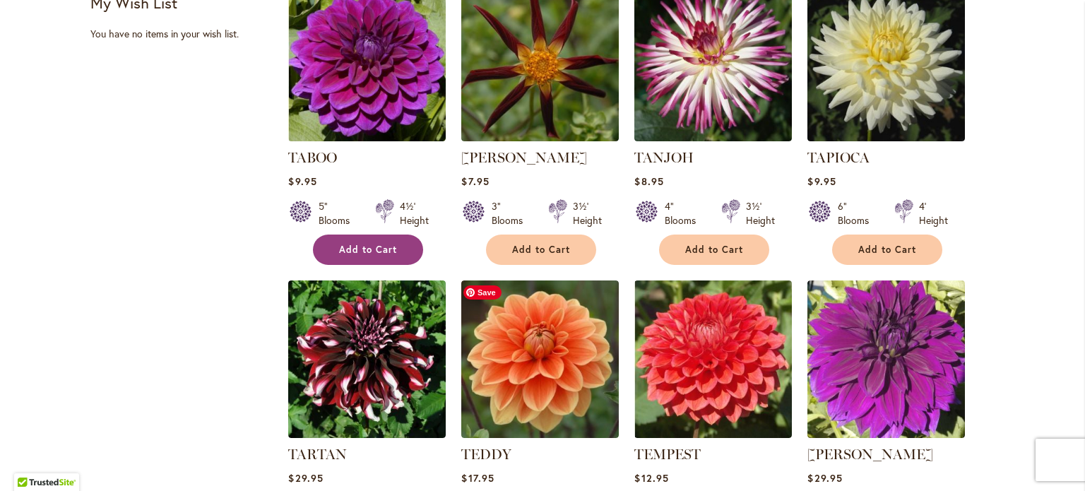
click at [375, 254] on button "Add to Cart" at bounding box center [368, 249] width 110 height 30
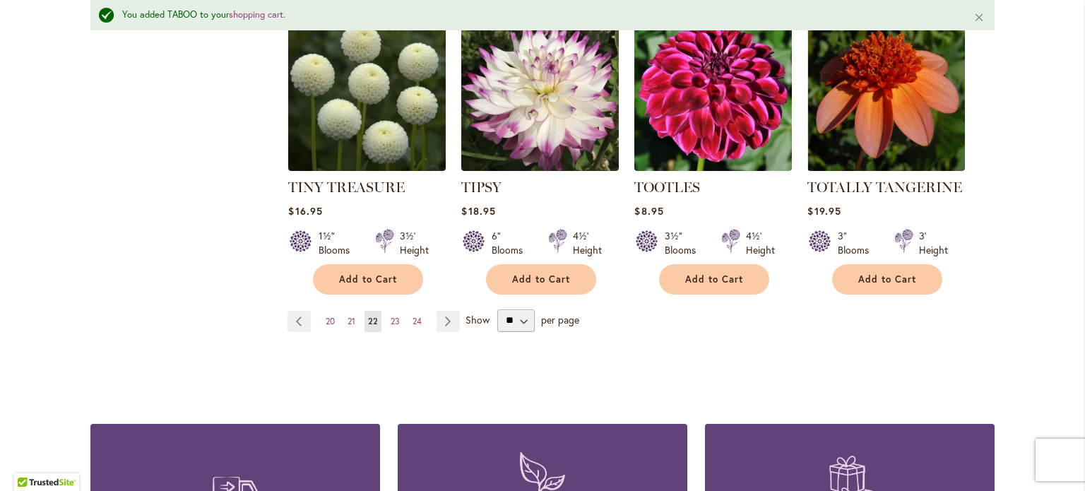
scroll to position [1237, 0]
click at [717, 273] on span "Add to Cart" at bounding box center [714, 279] width 58 height 12
drag, startPoint x: 447, startPoint y: 321, endPoint x: 491, endPoint y: 488, distance: 173.2
click at [447, 321] on link "Page Next" at bounding box center [447, 320] width 23 height 21
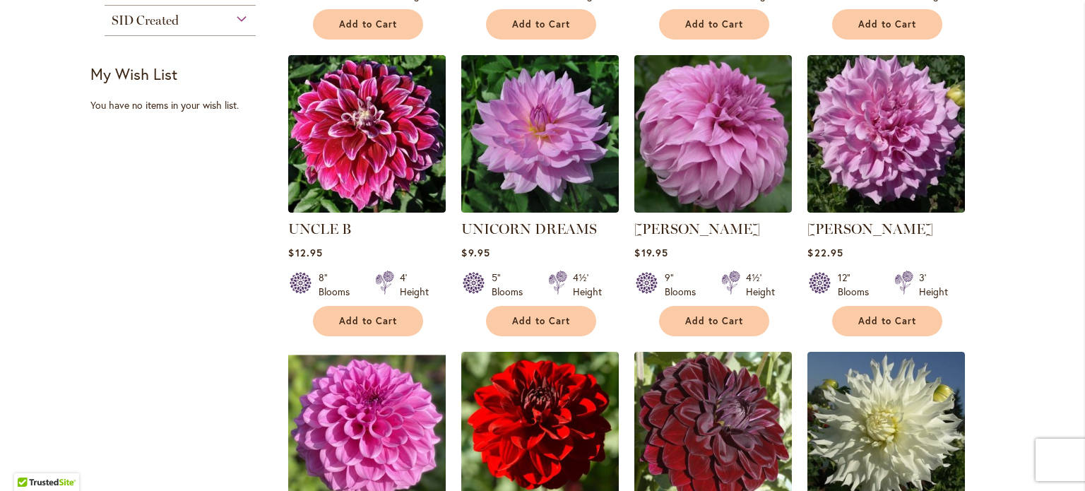
scroll to position [565, 0]
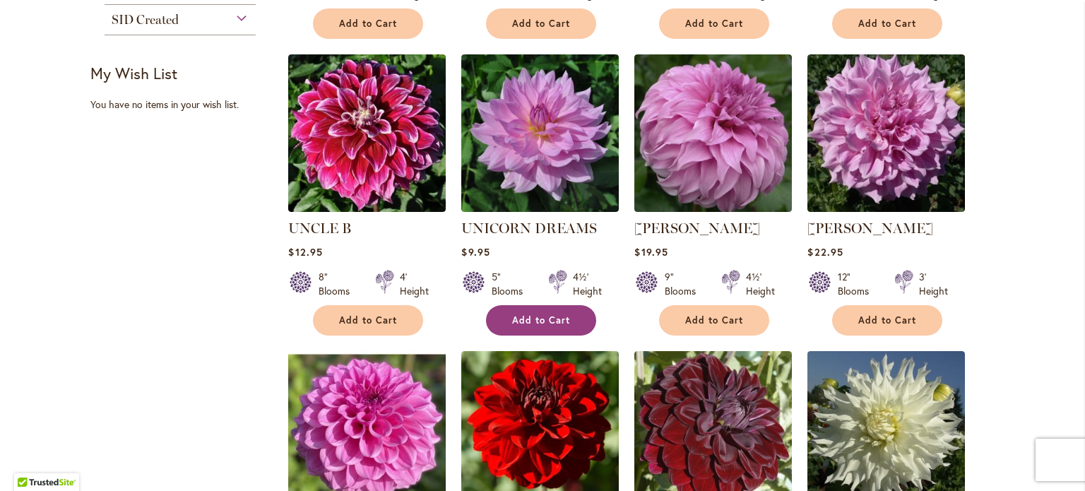
click at [566, 321] on button "Add to Cart" at bounding box center [541, 320] width 110 height 30
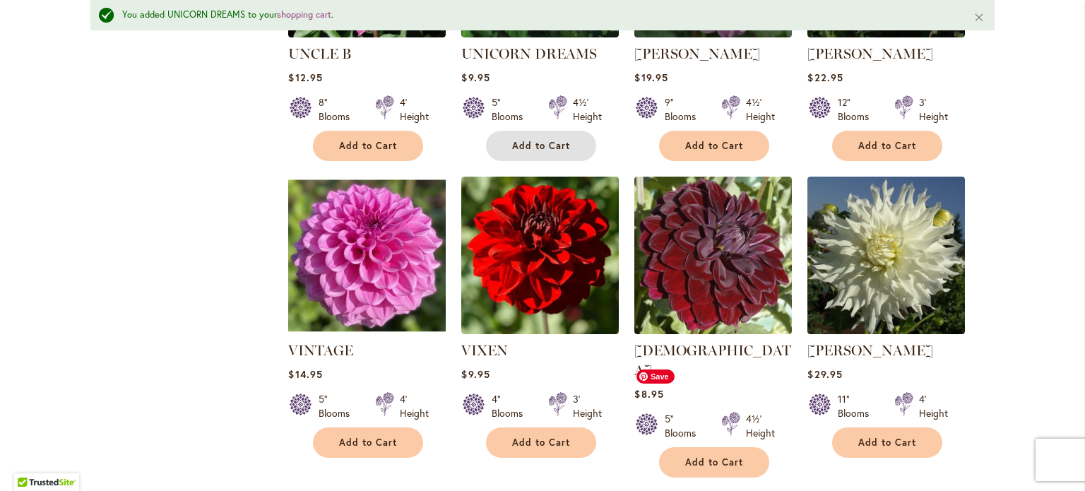
scroll to position [884, 0]
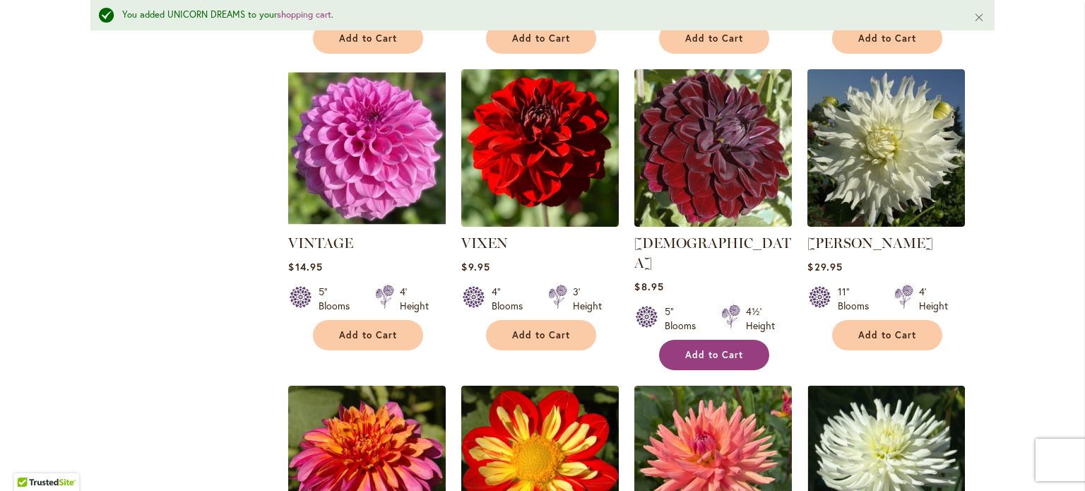
click at [710, 349] on span "Add to Cart" at bounding box center [714, 355] width 58 height 12
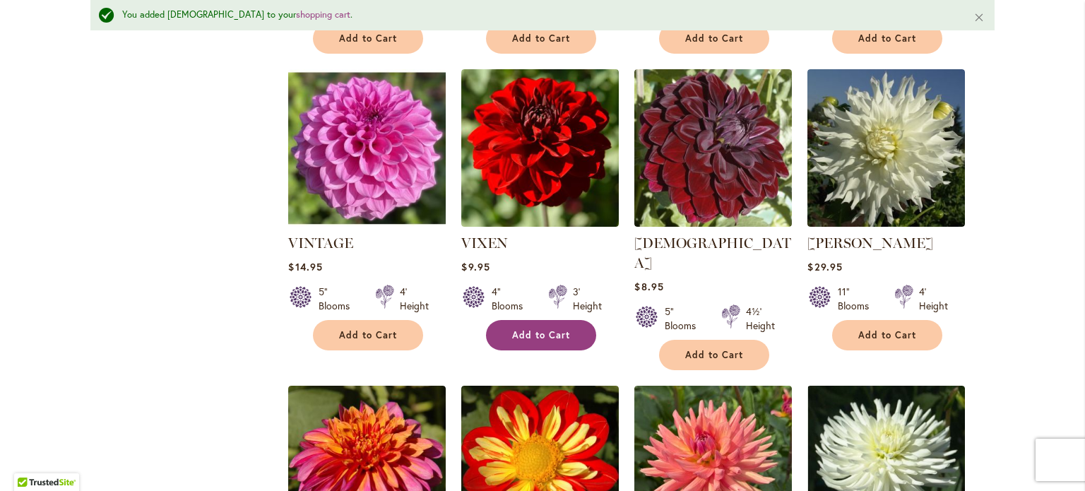
click at [534, 329] on span "Add to Cart" at bounding box center [541, 335] width 58 height 12
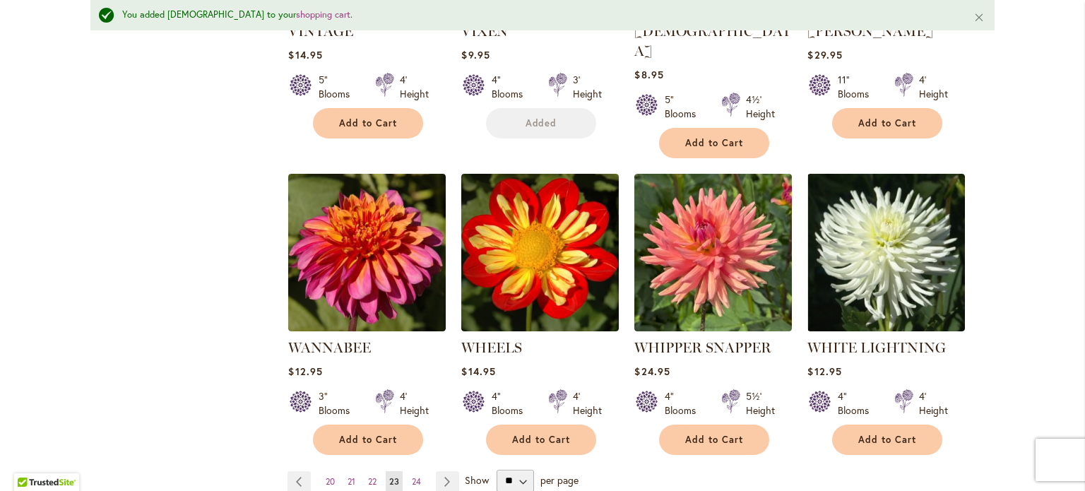
scroll to position [1167, 0]
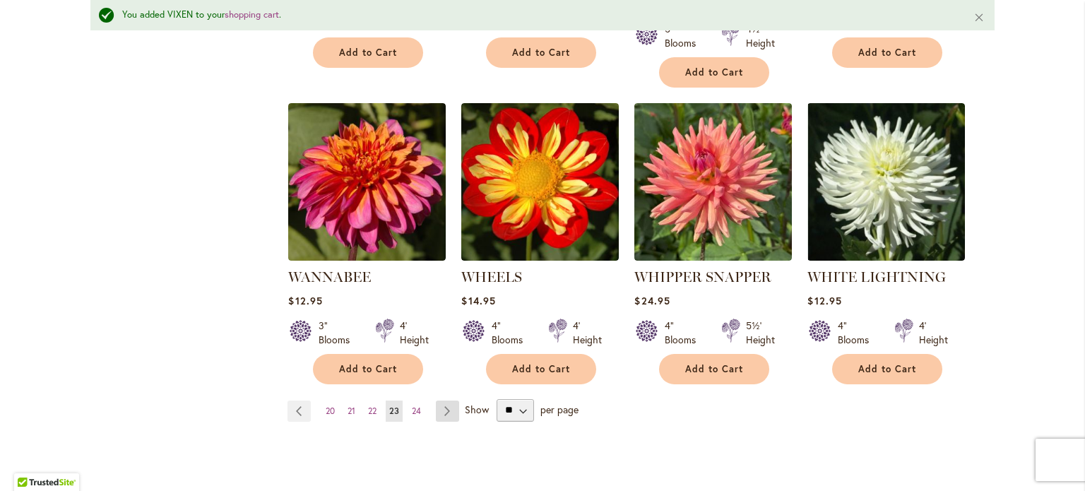
click at [445, 400] on link "Page Next" at bounding box center [447, 410] width 23 height 21
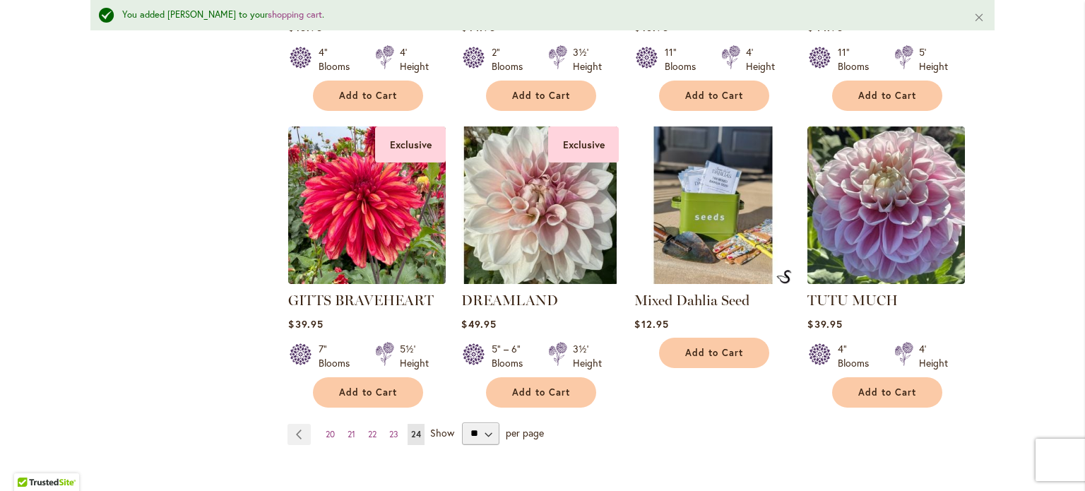
scroll to position [1194, 0]
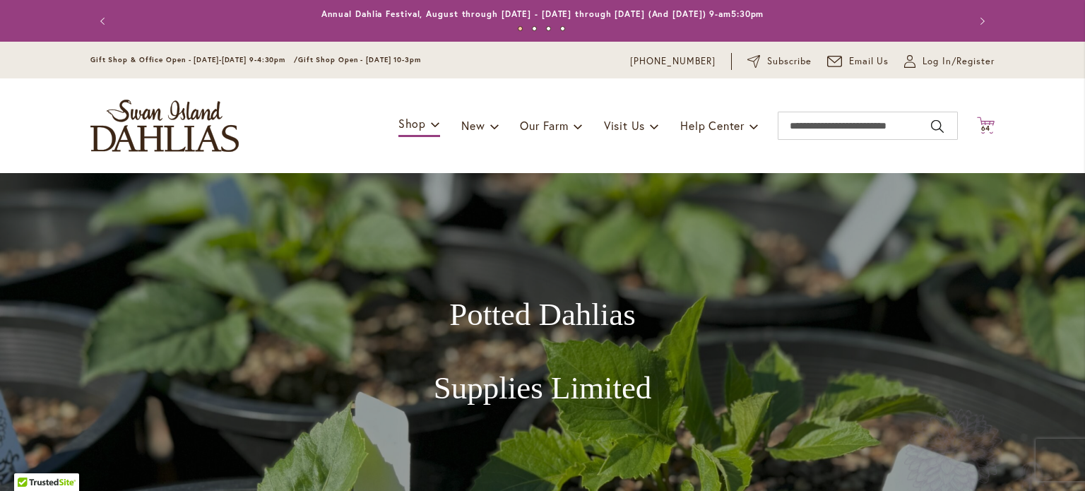
click at [981, 124] on span "64" at bounding box center [986, 128] width 10 height 9
